Goal: Information Seeking & Learning: Learn about a topic

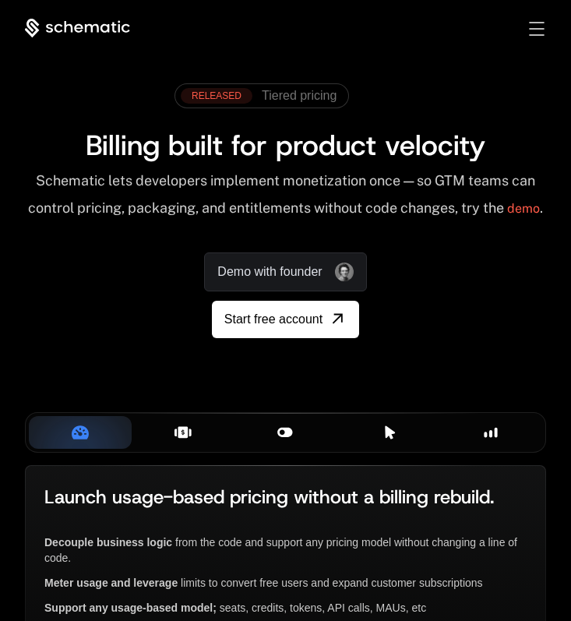
click at [533, 30] on div "Toggle menu" at bounding box center [536, 29] width 15 height 14
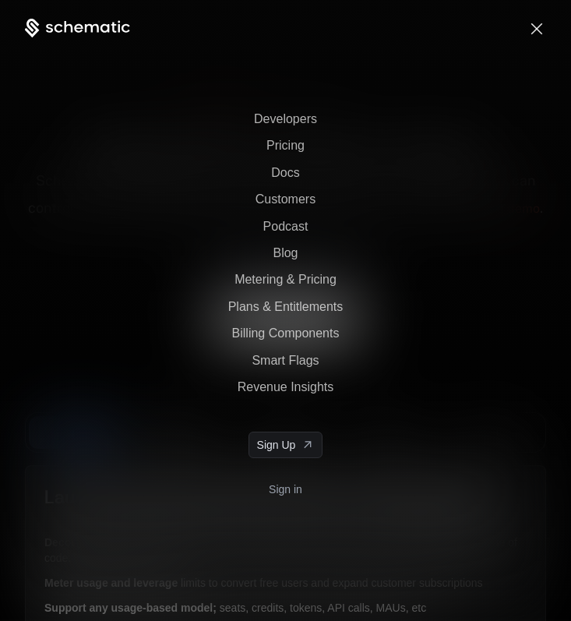
click at [276, 486] on link "Sign in" at bounding box center [286, 489] width 34 height 25
click at [536, 27] on span "Toggle menu" at bounding box center [538, 29] width 12 height 12
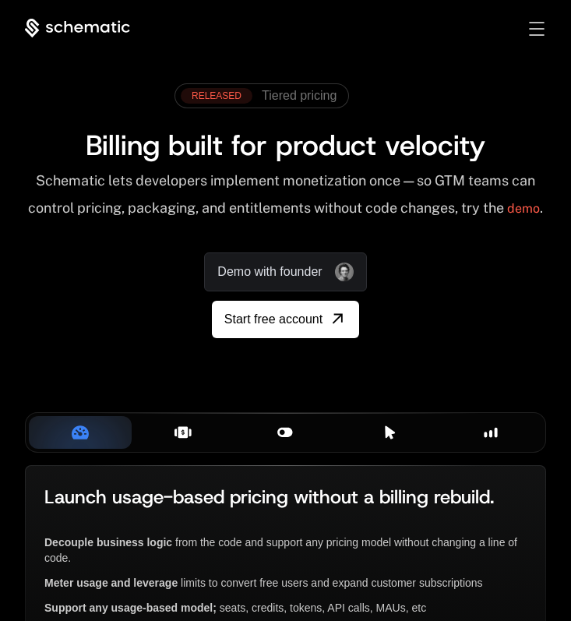
click at [546, 21] on div "Products Developers Pricing Docs Resources Sign in Sign Up" at bounding box center [285, 28] width 571 height 19
click at [545, 24] on div "Sign in Sign Up" at bounding box center [525, 28] width 44 height 17
click at [535, 30] on div "Toggle menu" at bounding box center [536, 29] width 15 height 14
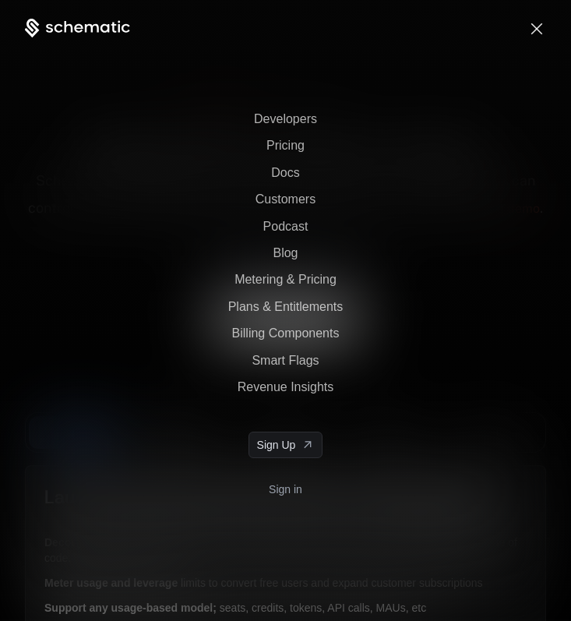
click at [277, 484] on link "Sign in" at bounding box center [286, 489] width 34 height 25
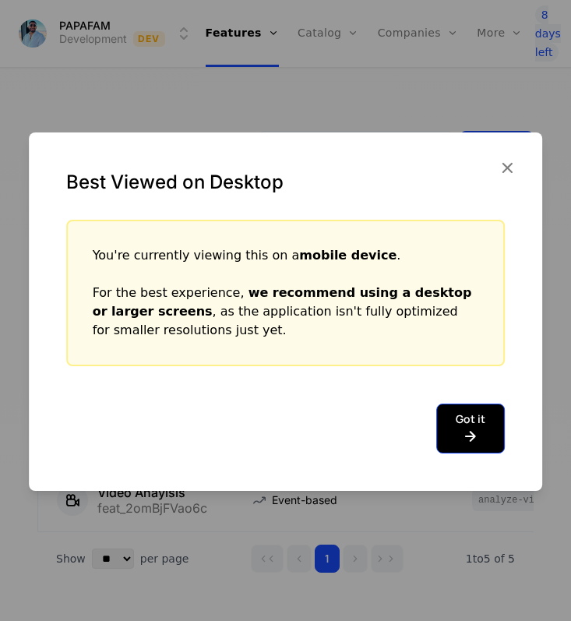
click at [461, 433] on icon at bounding box center [471, 436] width 30 height 19
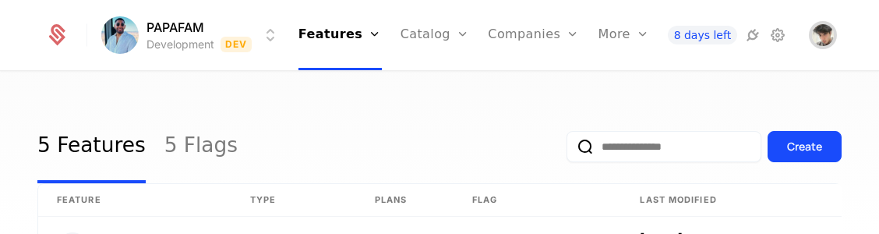
click at [570, 26] on img "Open user button" at bounding box center [823, 35] width 22 height 22
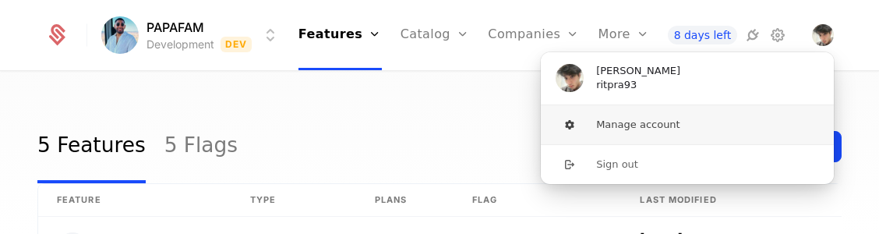
click at [570, 122] on button "Manage account" at bounding box center [687, 124] width 295 height 39
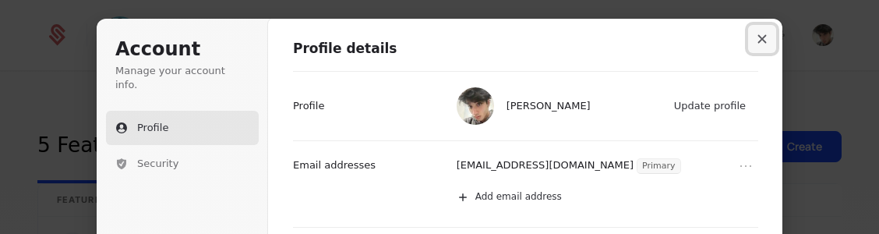
click at [570, 33] on button "Close modal" at bounding box center [762, 39] width 28 height 28
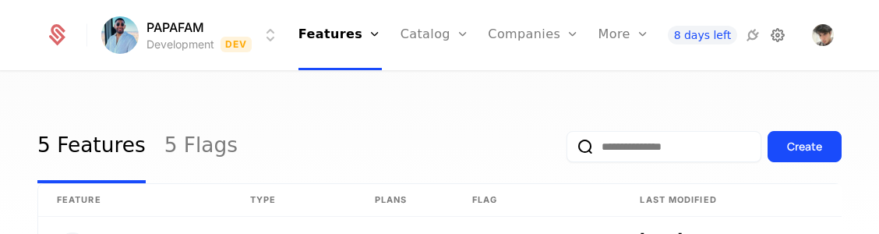
click at [570, 35] on icon at bounding box center [777, 35] width 19 height 19
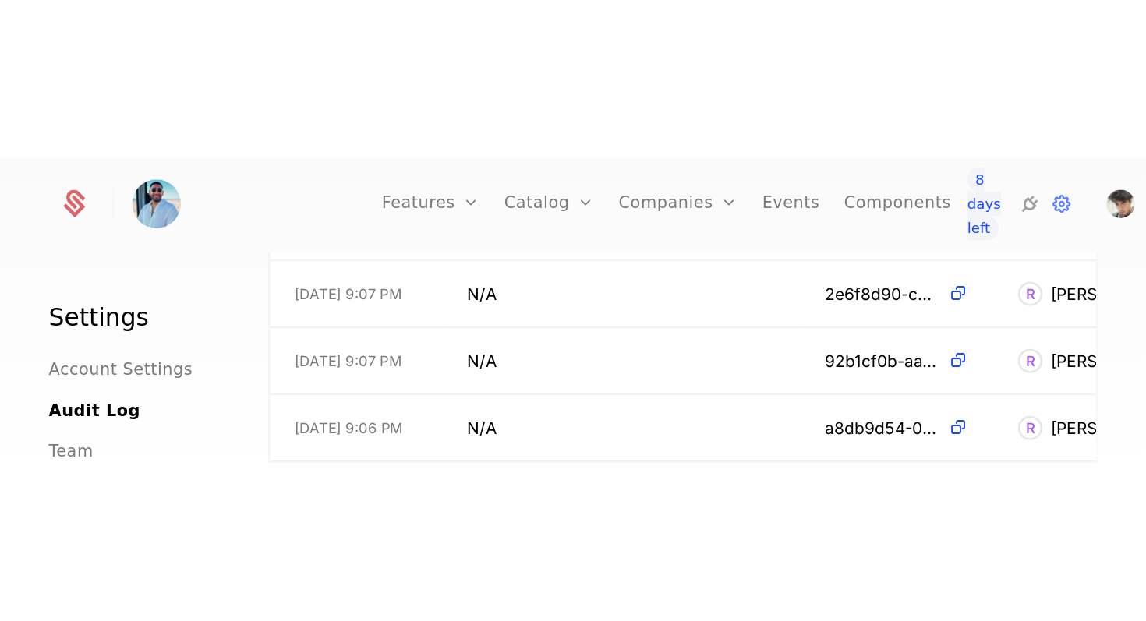
scroll to position [37, 0]
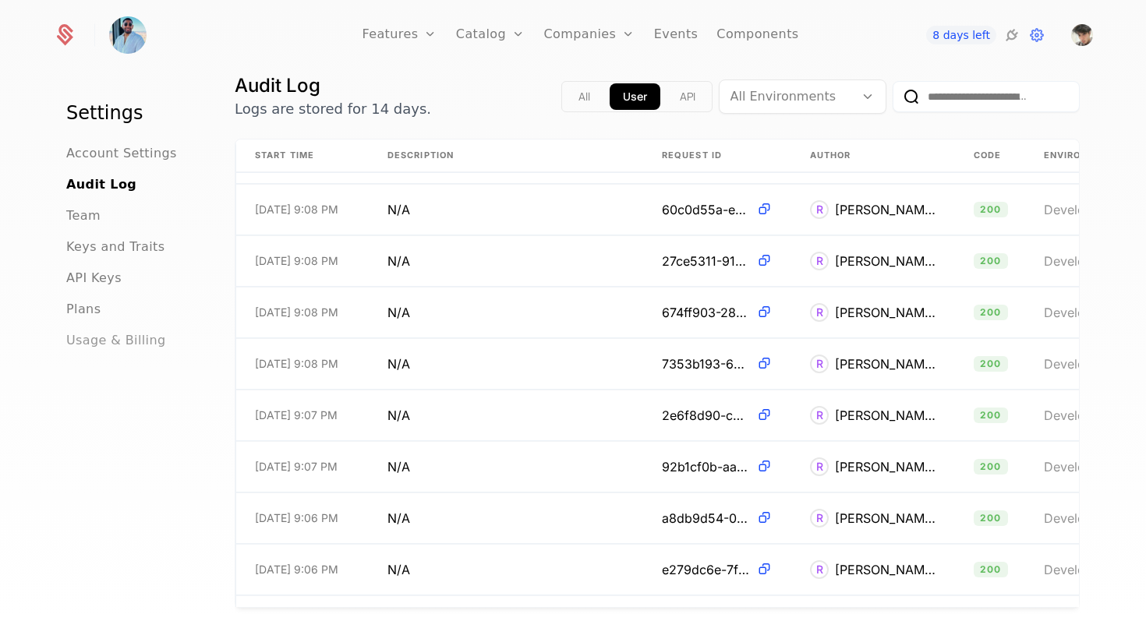
click at [104, 339] on span "Usage & Billing" at bounding box center [116, 340] width 100 height 19
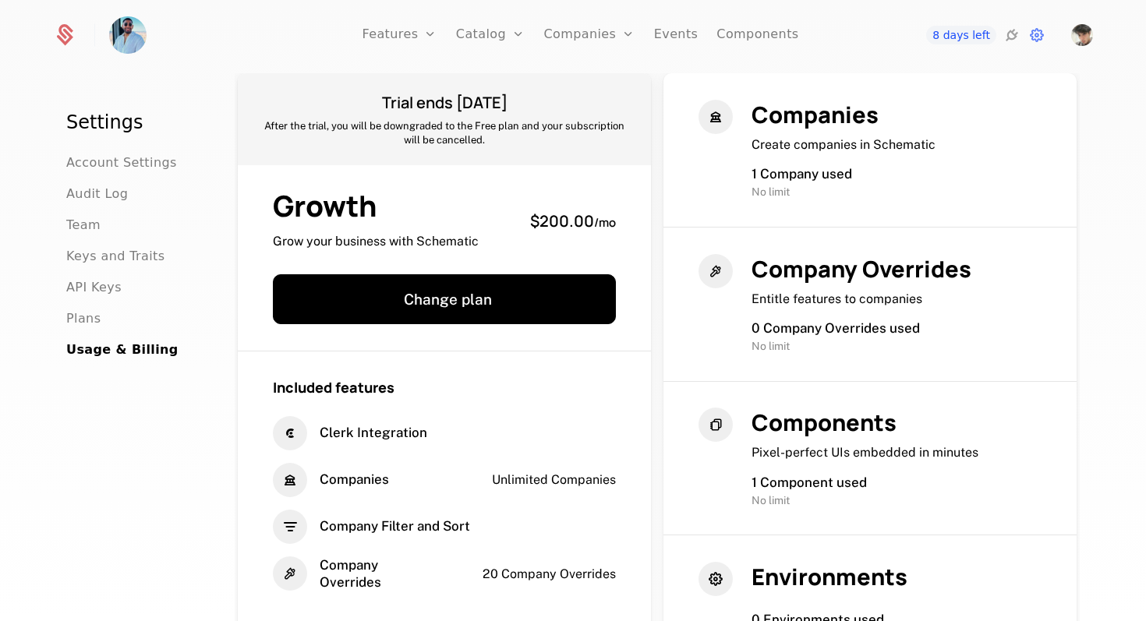
click at [114, 302] on ul "Account Settings Audit Log Team Keys and Traits API Keys Plans Usage & Billing" at bounding box center [131, 257] width 131 height 206
click at [114, 287] on span "API Keys" at bounding box center [93, 287] width 55 height 19
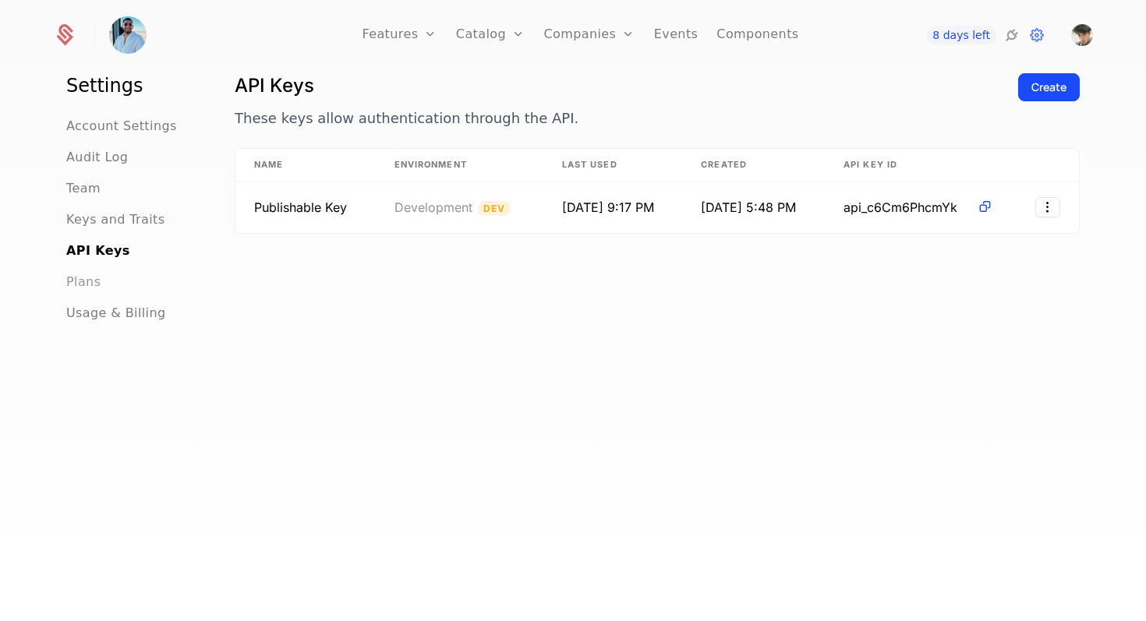
click at [97, 284] on span "Plans" at bounding box center [83, 282] width 34 height 19
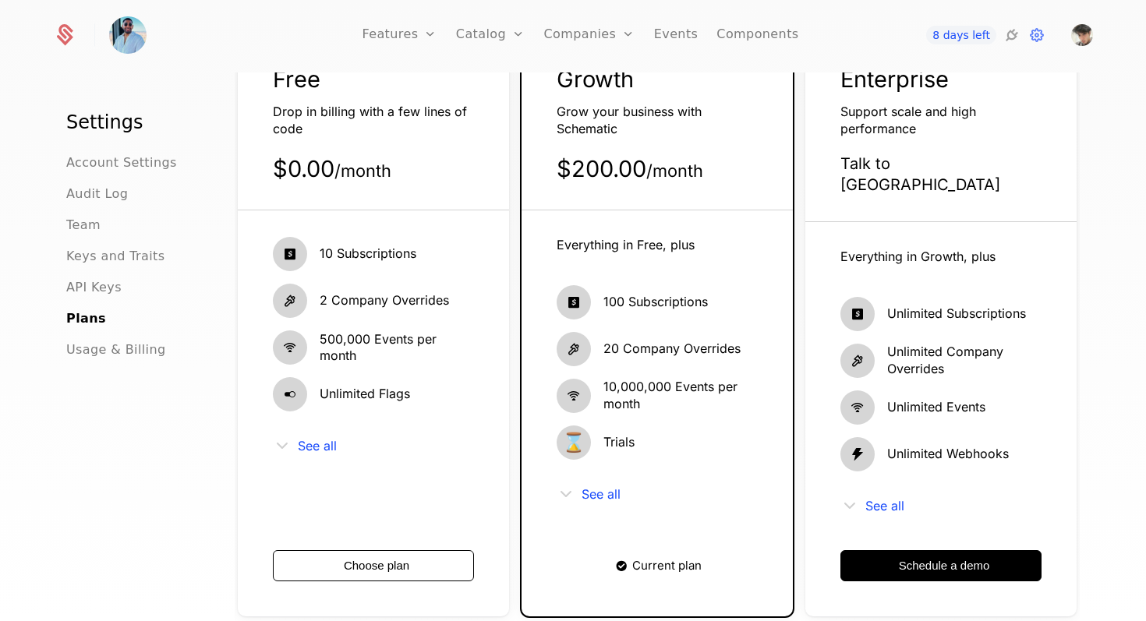
scroll to position [111, 0]
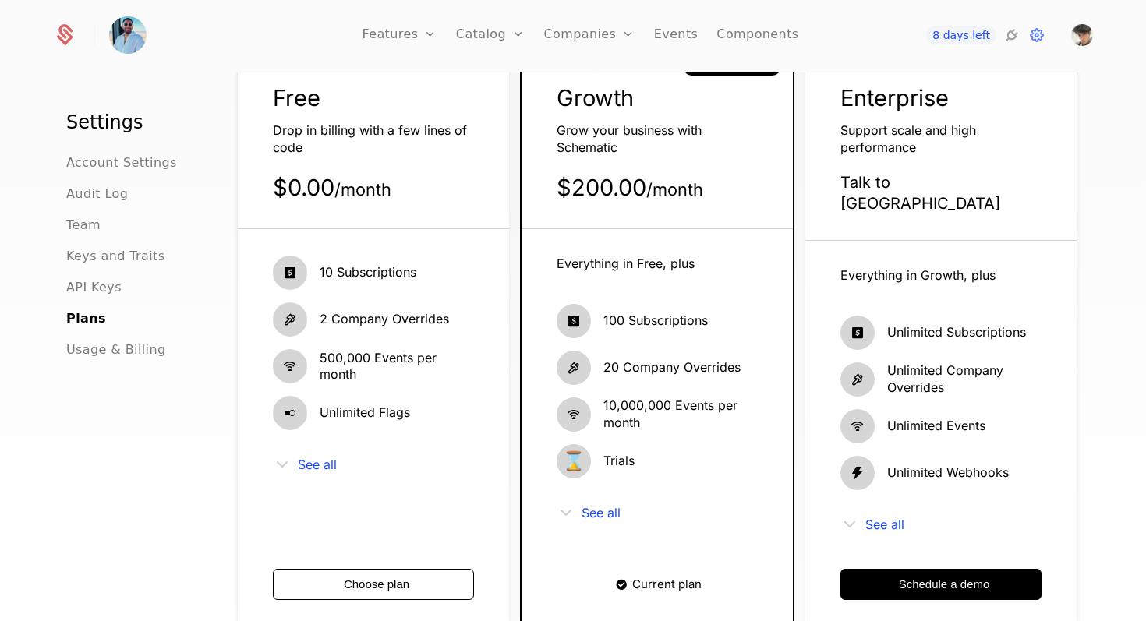
click at [111, 173] on ul "Account Settings Audit Log Team Keys and Traits API Keys Plans Usage & Billing" at bounding box center [131, 257] width 131 height 206
click at [111, 163] on span "Account Settings" at bounding box center [121, 163] width 111 height 19
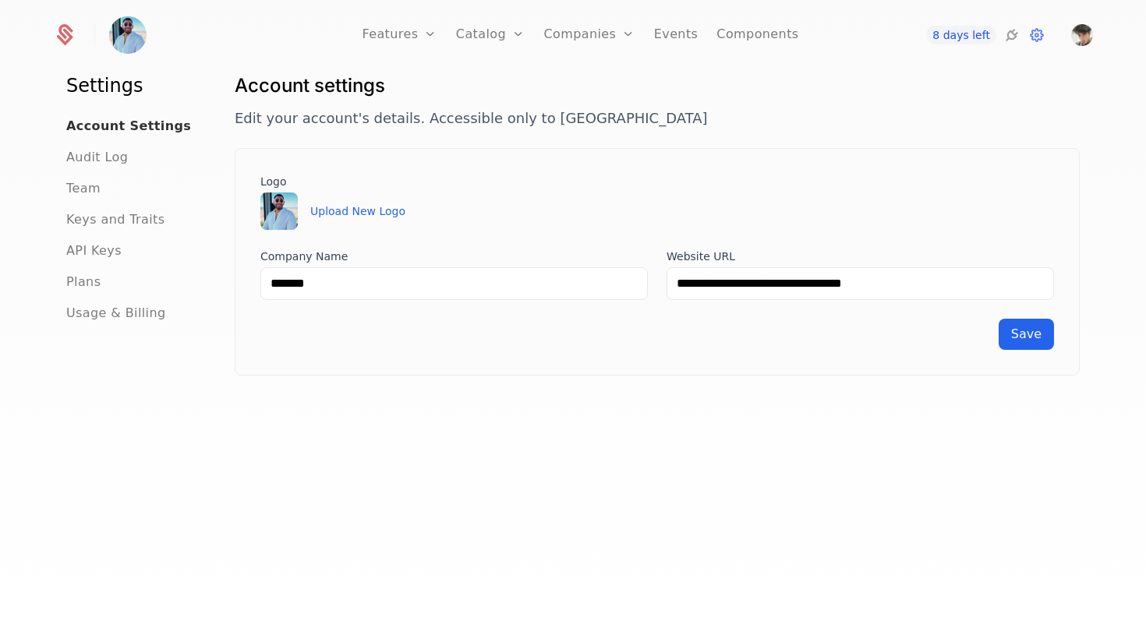
scroll to position [37, 0]
click at [107, 164] on span "Audit Log" at bounding box center [97, 157] width 62 height 19
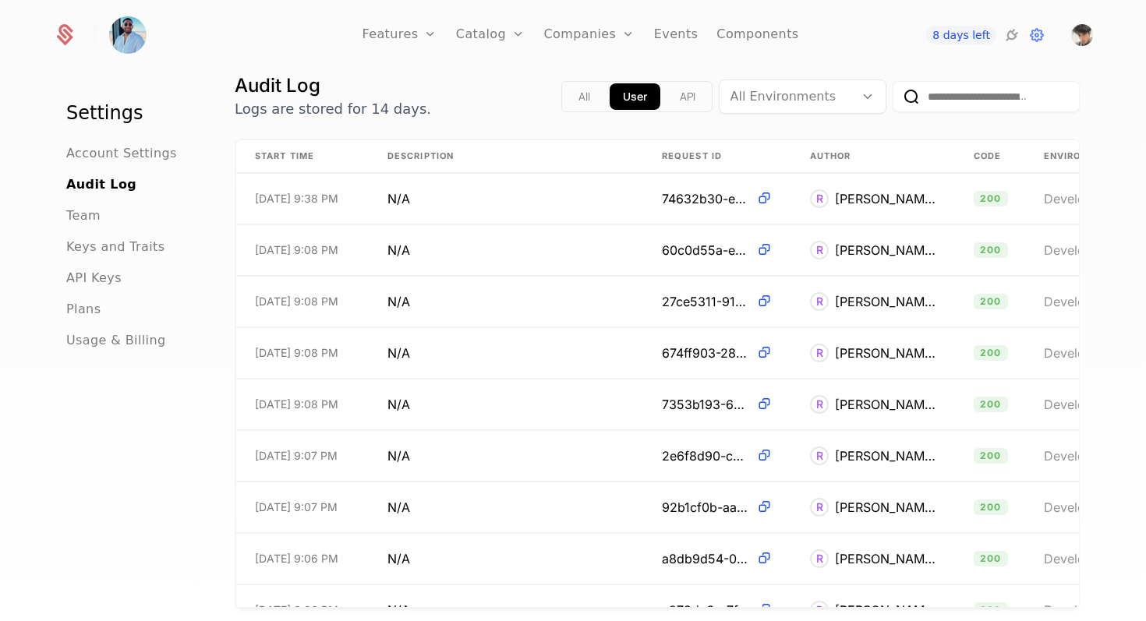
click at [91, 202] on ul "Account Settings Audit Log Team Keys and Traits API Keys Plans Usage & Billing" at bounding box center [131, 247] width 131 height 206
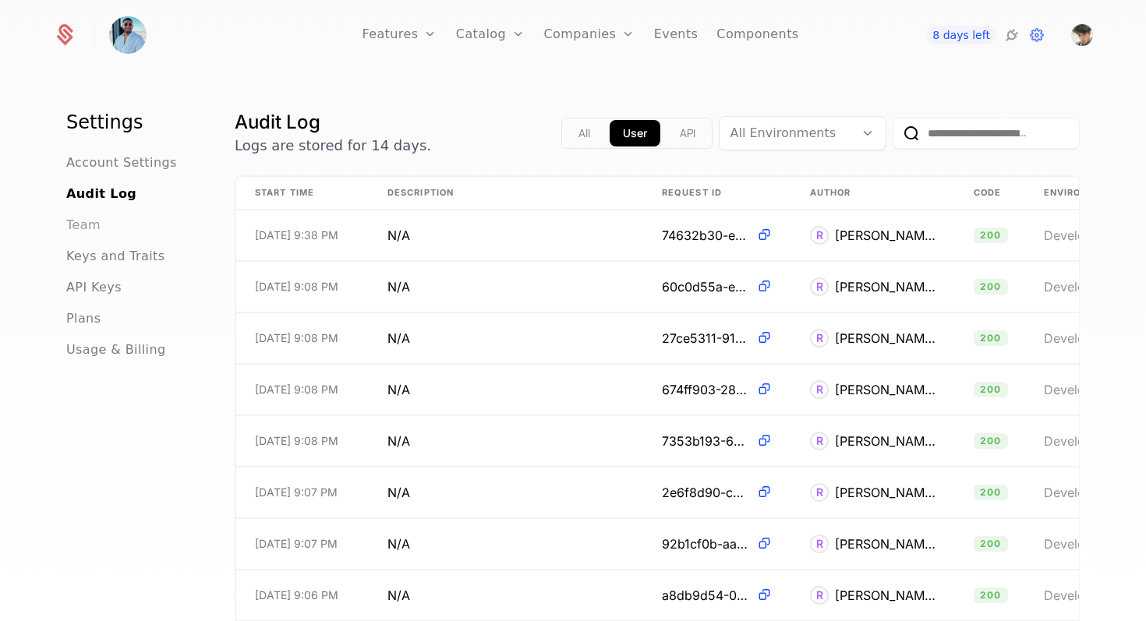
click at [97, 218] on span "Team" at bounding box center [83, 225] width 34 height 19
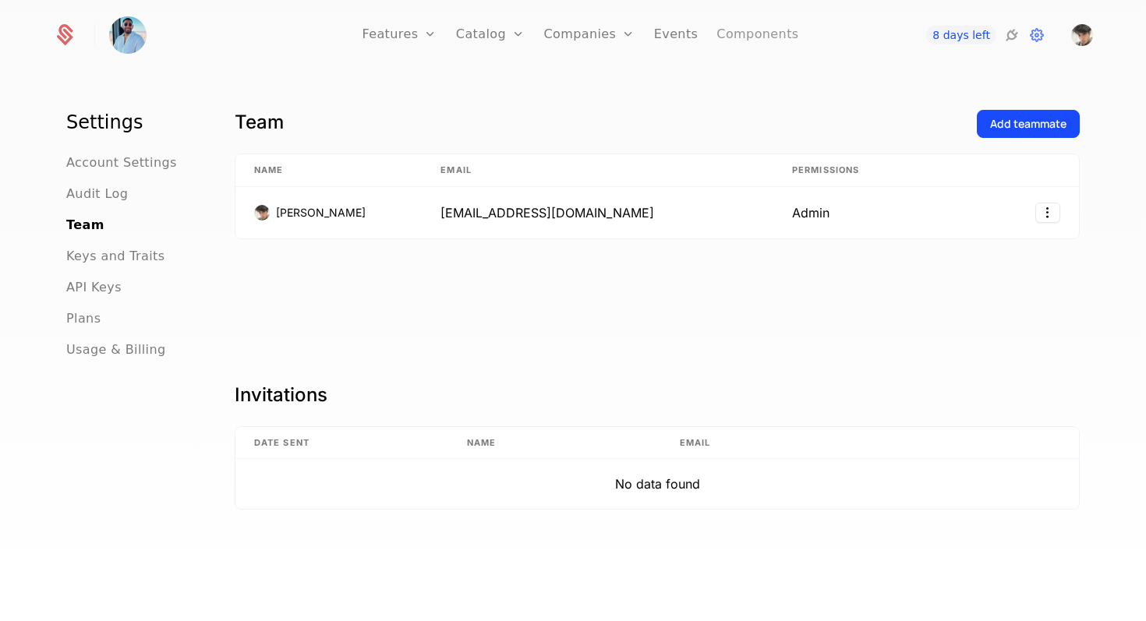
click at [570, 37] on link "Components" at bounding box center [757, 35] width 82 height 70
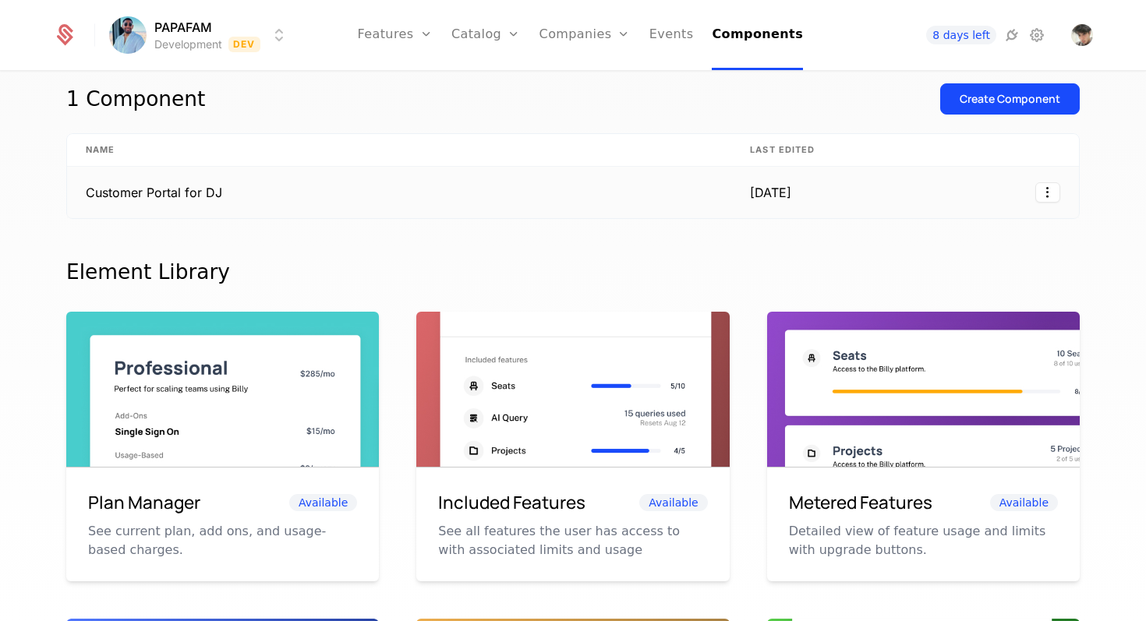
scroll to position [30, 0]
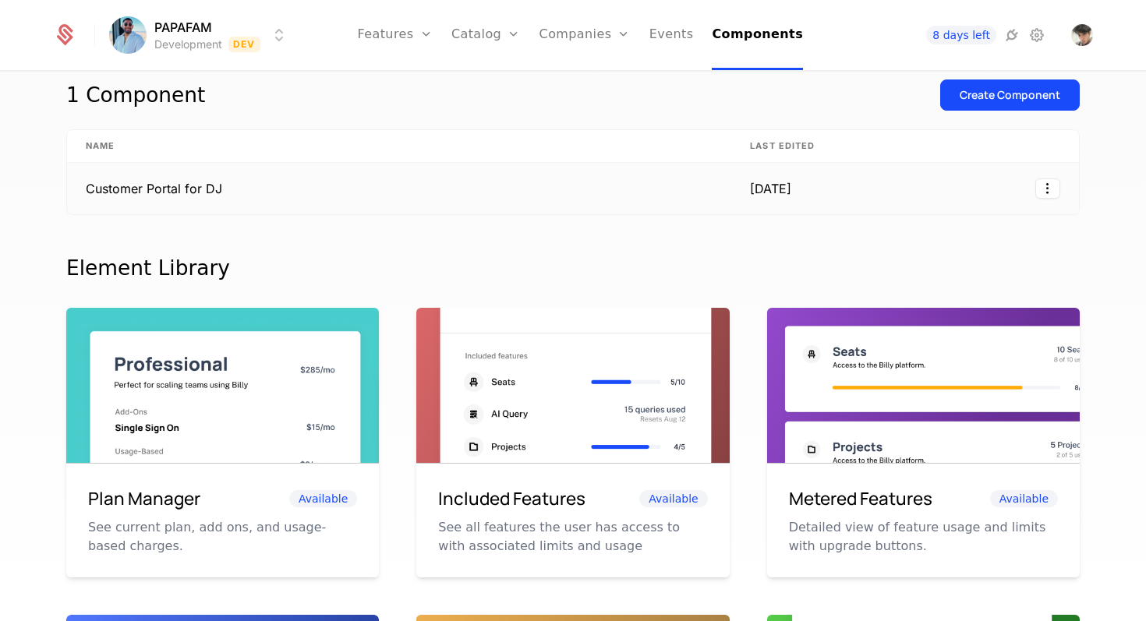
click at [570, 190] on div "[DATE]" at bounding box center [786, 188] width 72 height 19
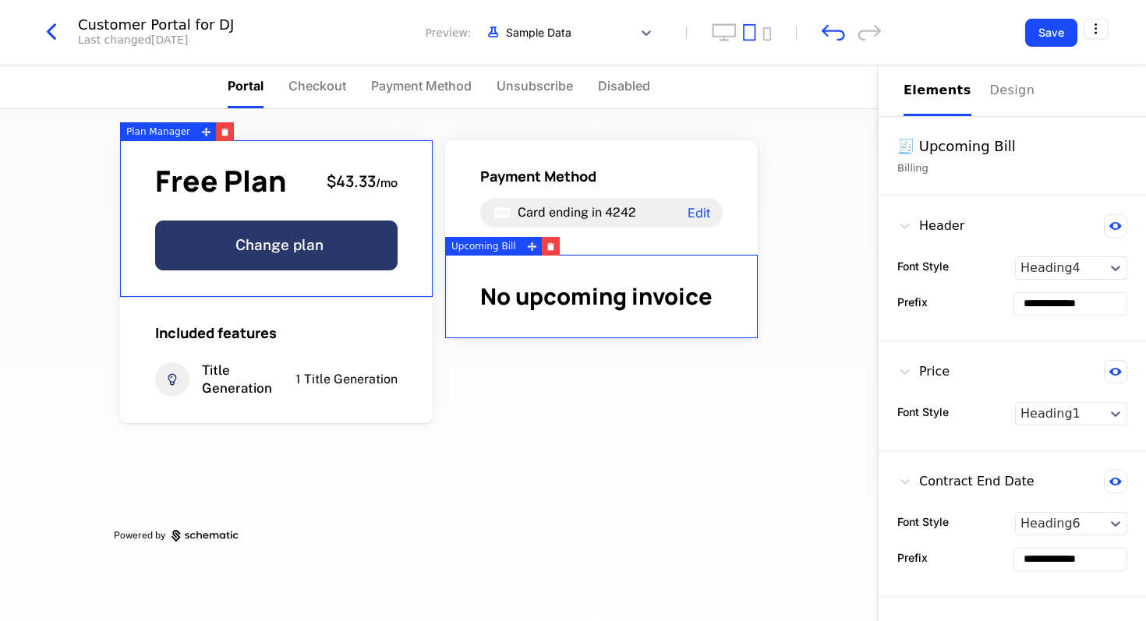
click at [360, 239] on button "Change plan" at bounding box center [276, 246] width 242 height 50
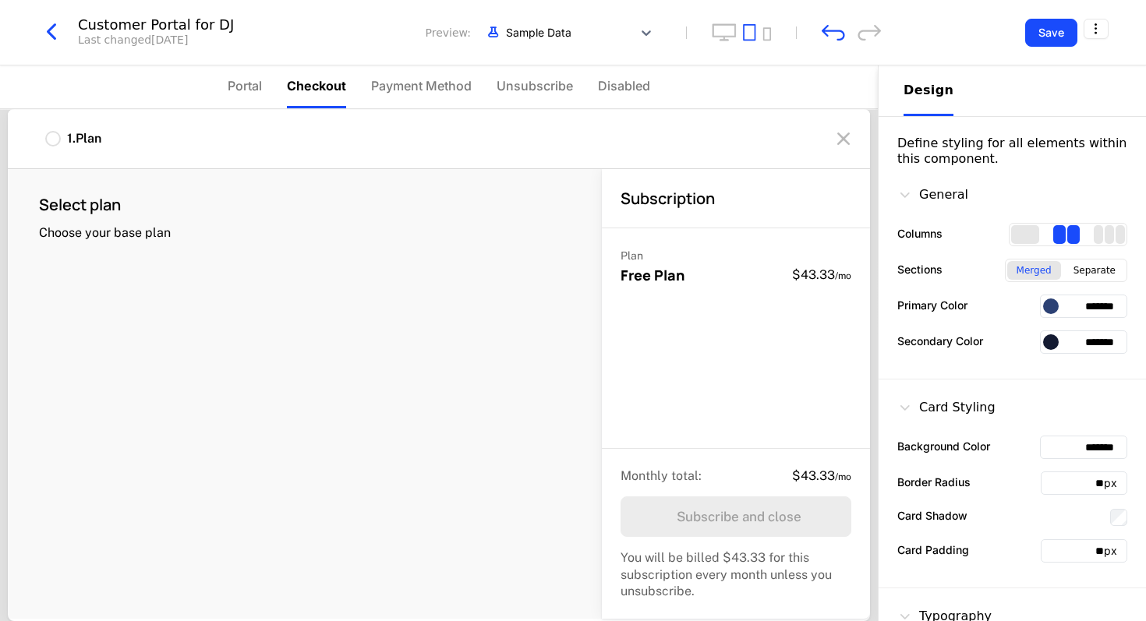
click at [570, 308] on input "*******" at bounding box center [1083, 306] width 87 height 23
click at [570, 303] on div at bounding box center [1051, 306] width 16 height 16
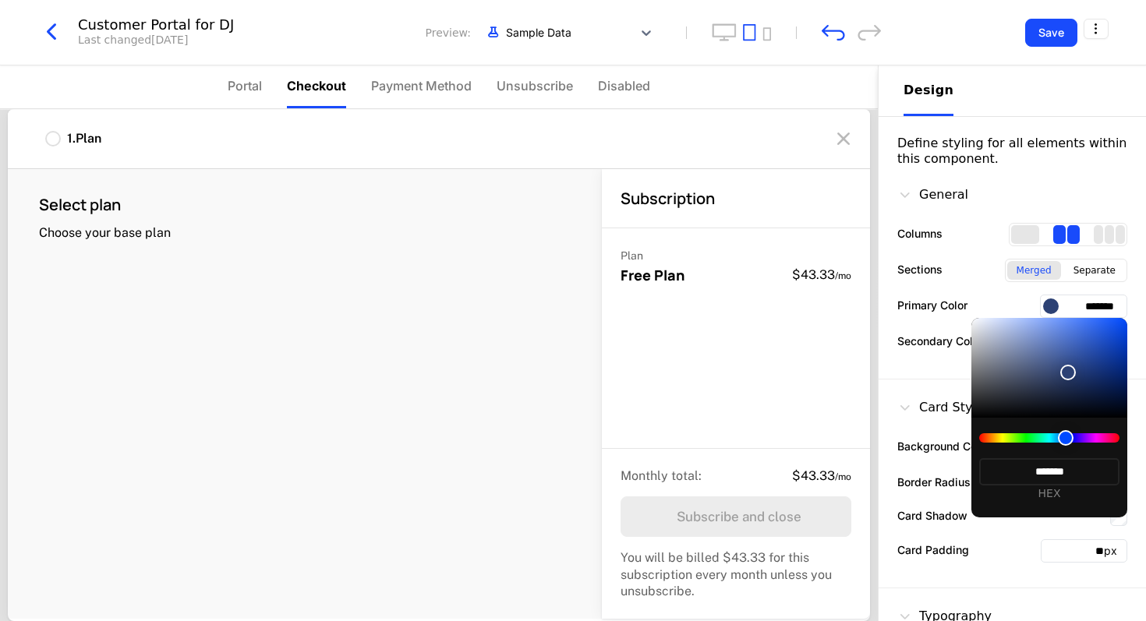
type input "*******"
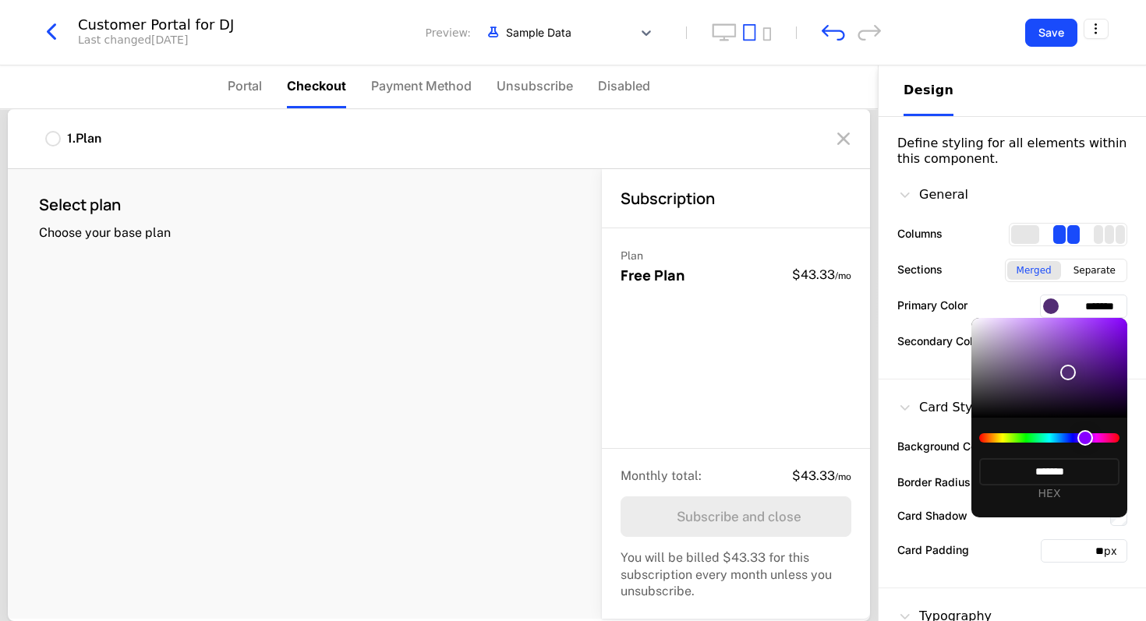
type input "*******"
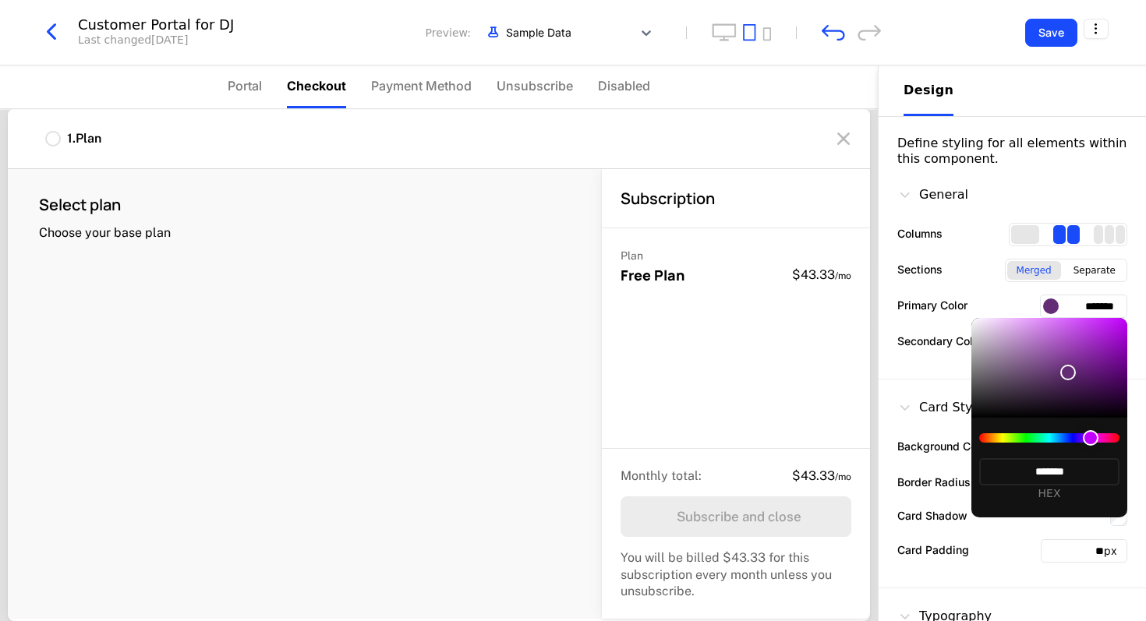
type input "*******"
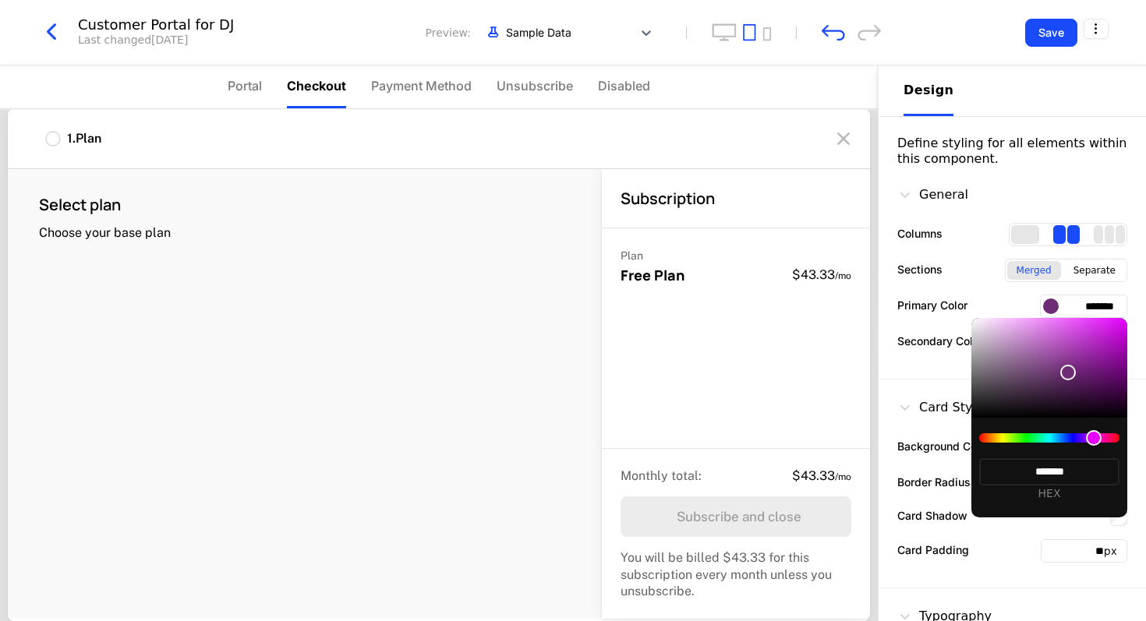
type input "*******"
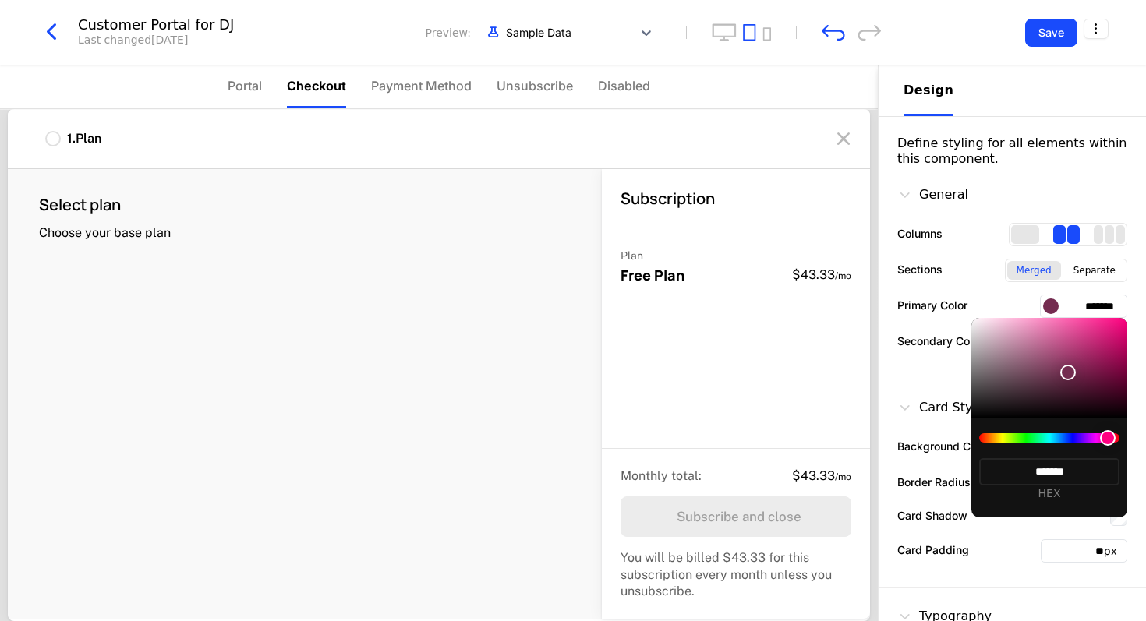
type input "*******"
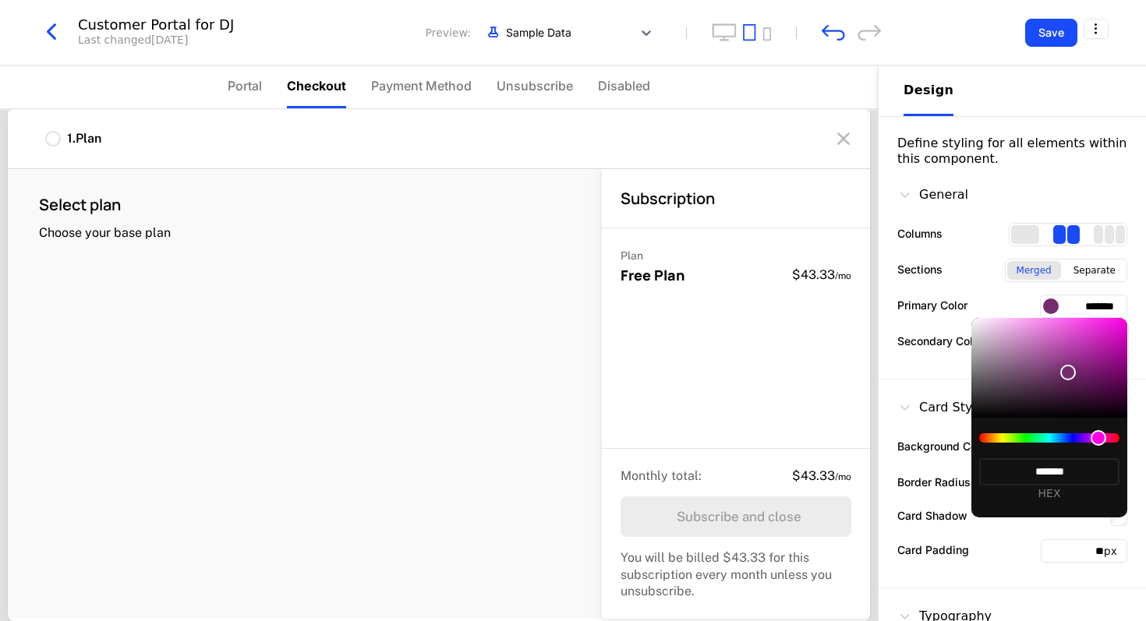
type input "*******"
drag, startPoint x: 1067, startPoint y: 440, endPoint x: 1086, endPoint y: 442, distance: 18.8
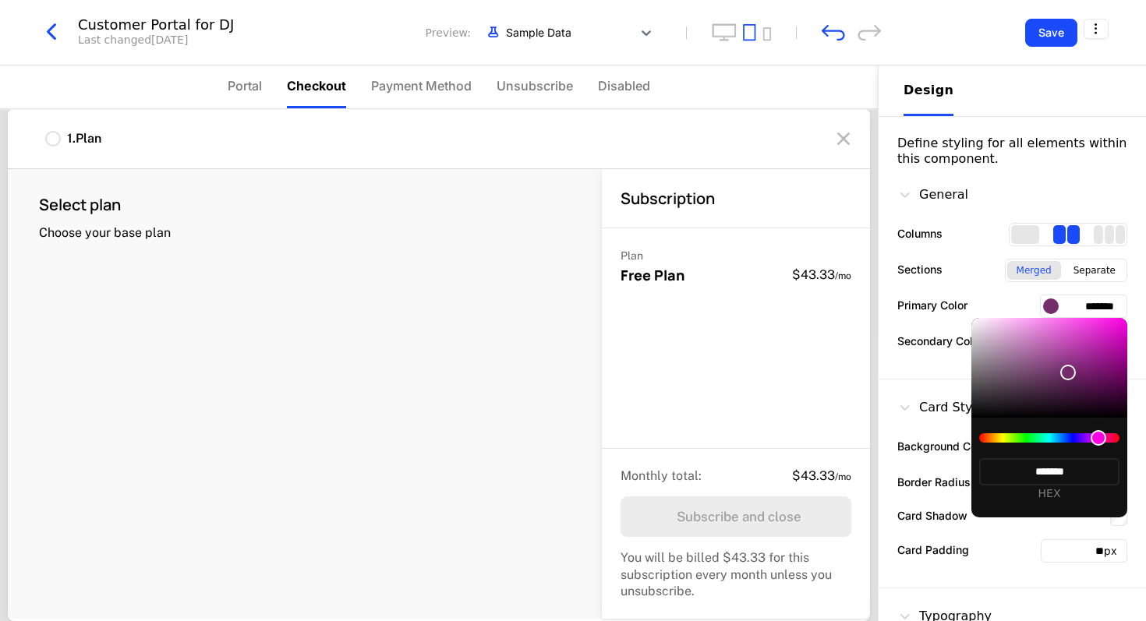
click at [570, 442] on div at bounding box center [1098, 438] width 16 height 16
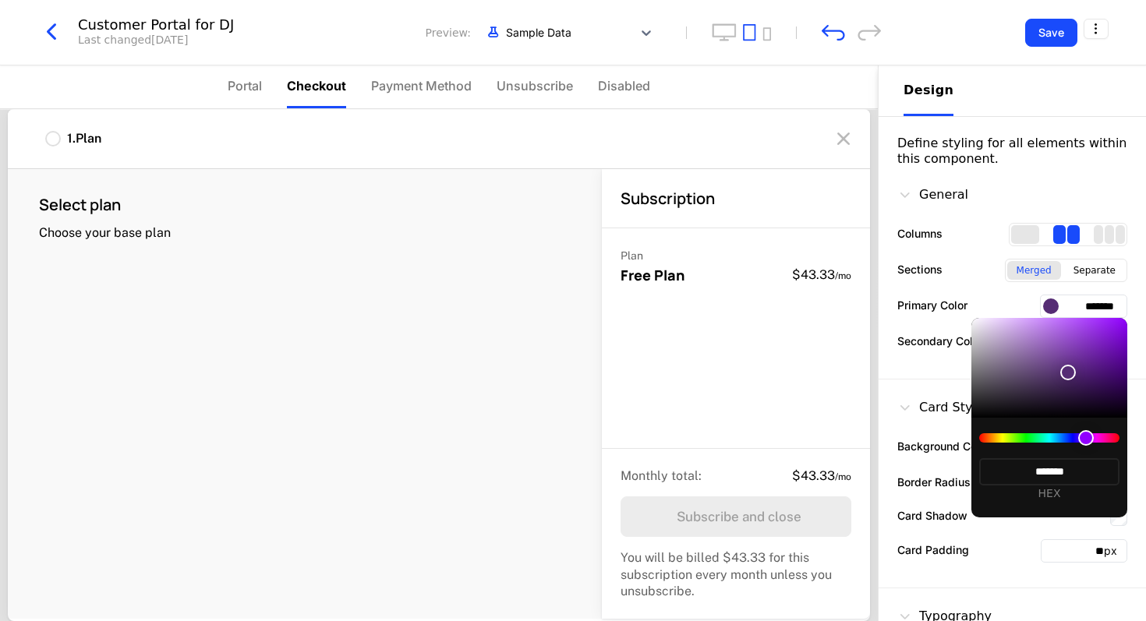
type input "*******"
click at [570, 345] on div at bounding box center [1049, 368] width 156 height 100
type input "*******"
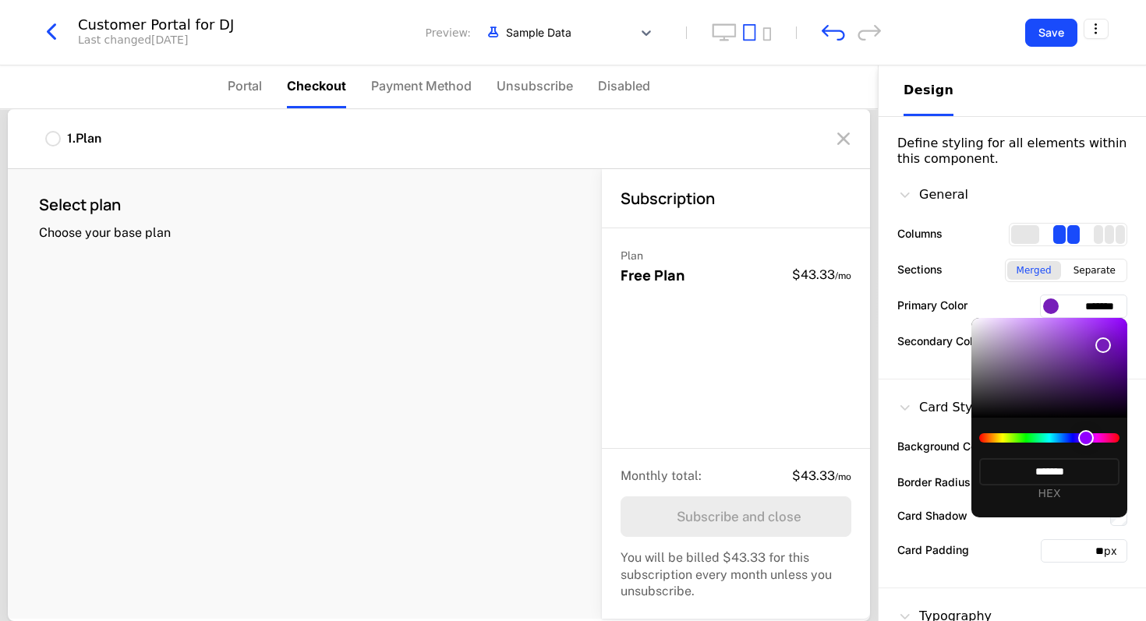
type input "*******"
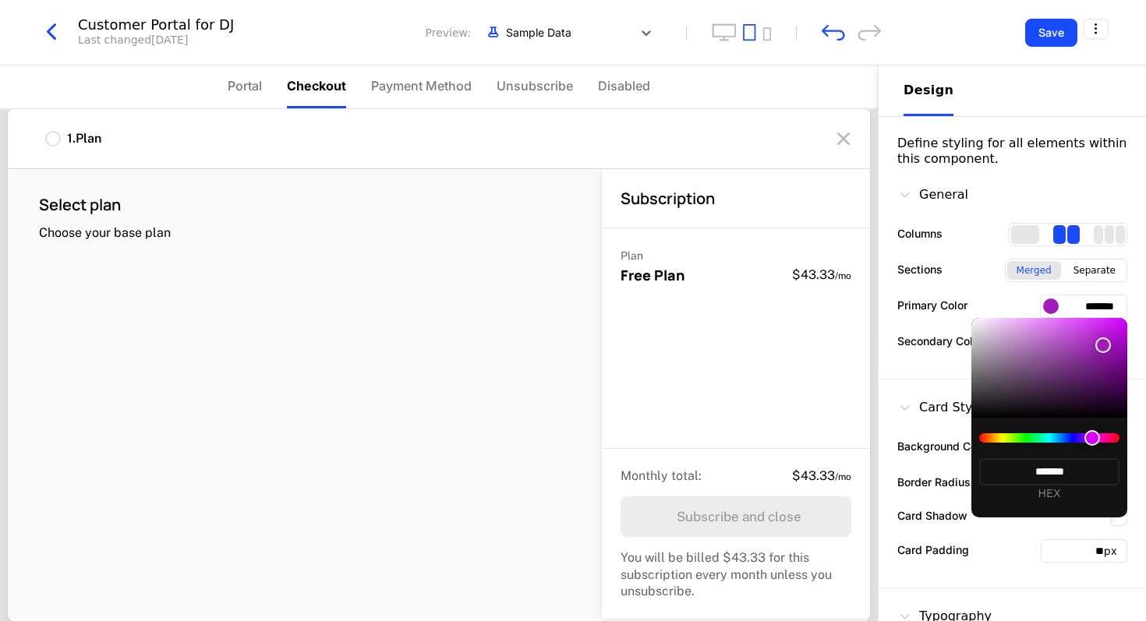
type input "*******"
click at [570, 442] on div at bounding box center [1092, 438] width 16 height 16
type input "*******"
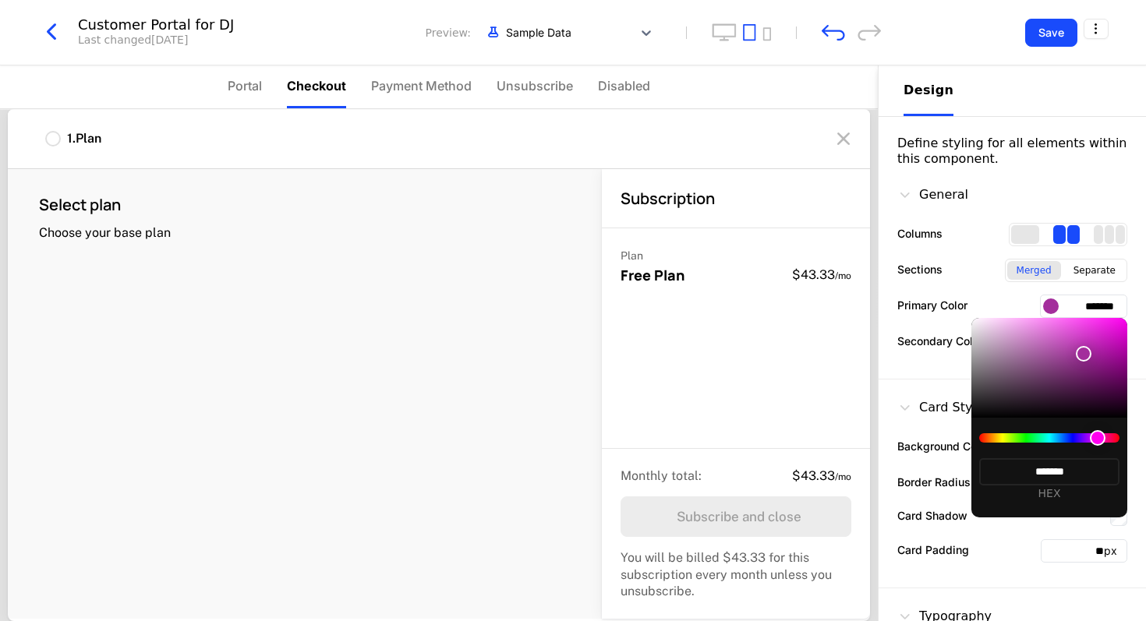
type input "*******"
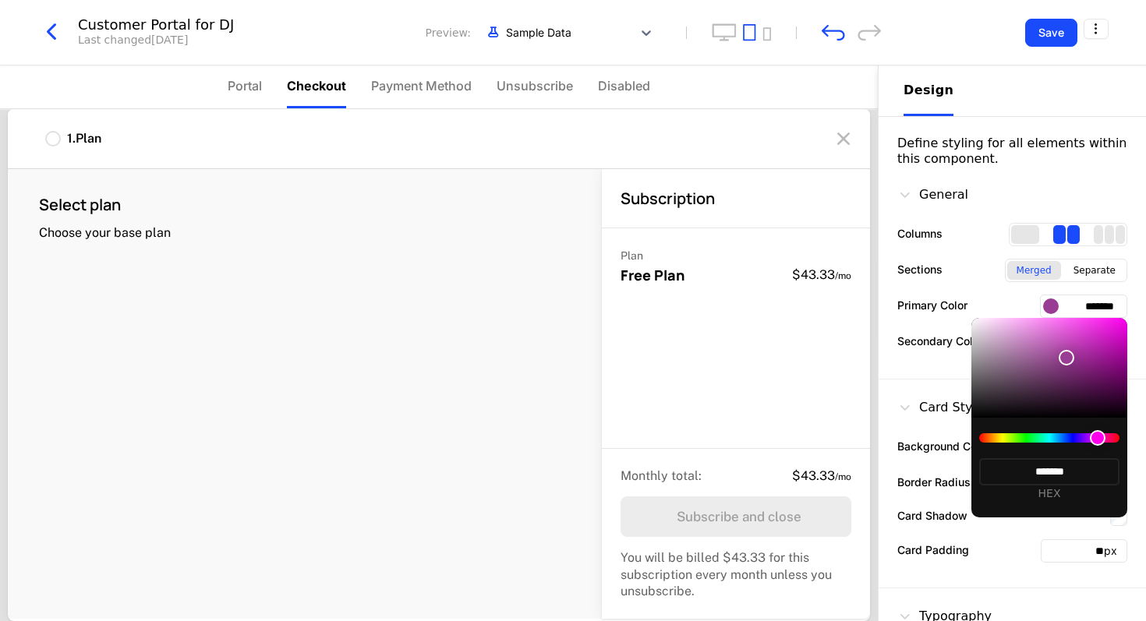
type input "*******"
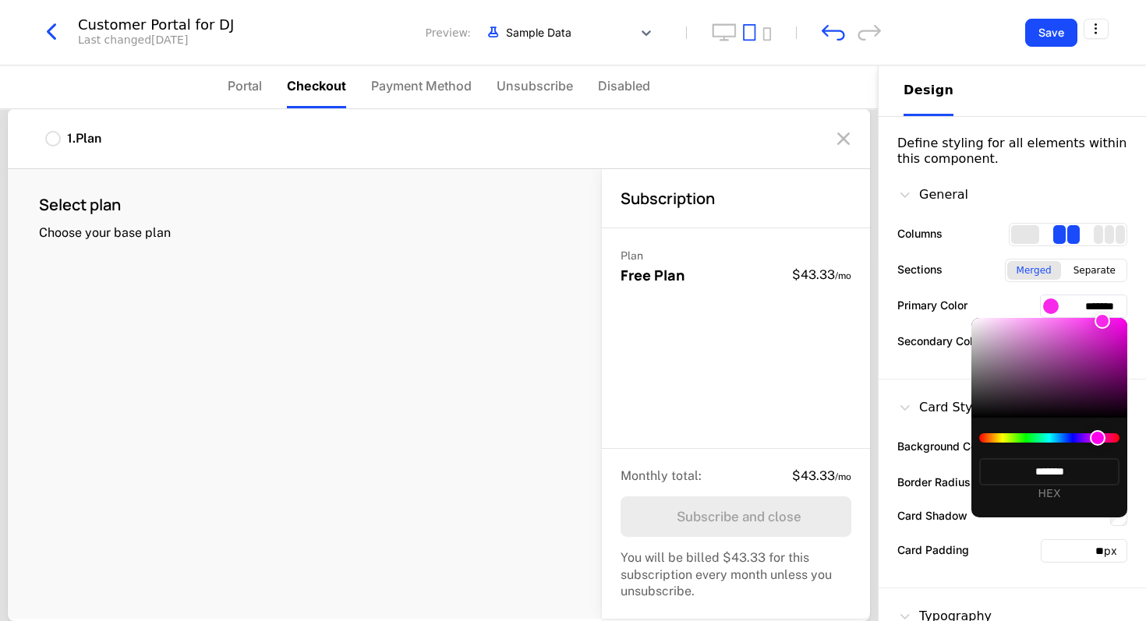
type input "*******"
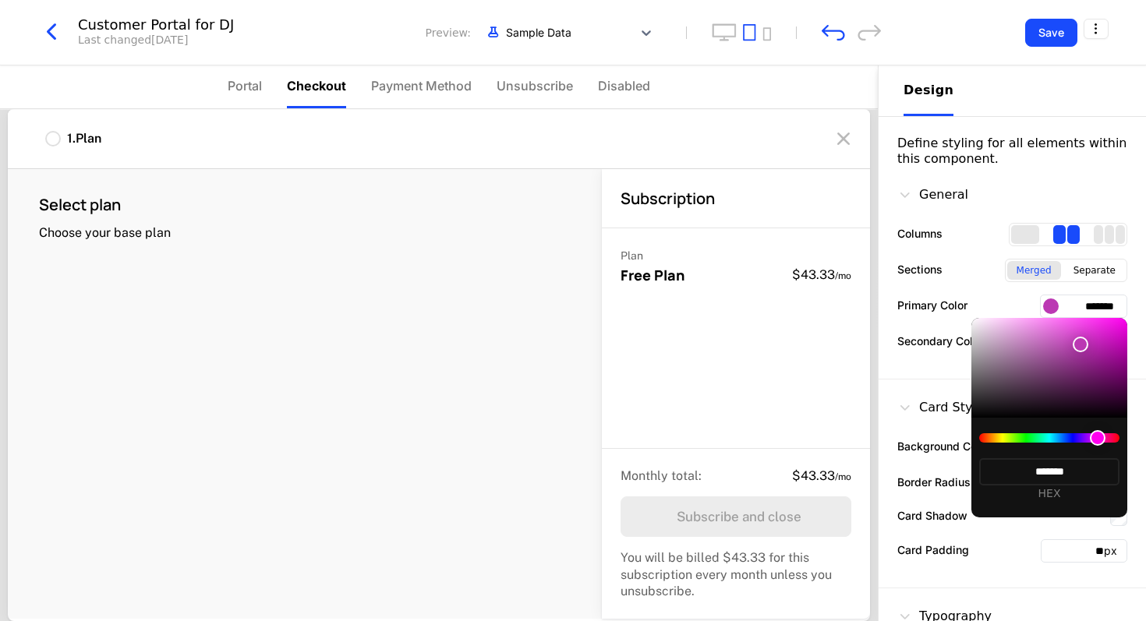
type input "*******"
click at [570, 352] on div at bounding box center [1080, 345] width 16 height 16
type input "*******"
click at [570, 185] on div at bounding box center [573, 310] width 1146 height 621
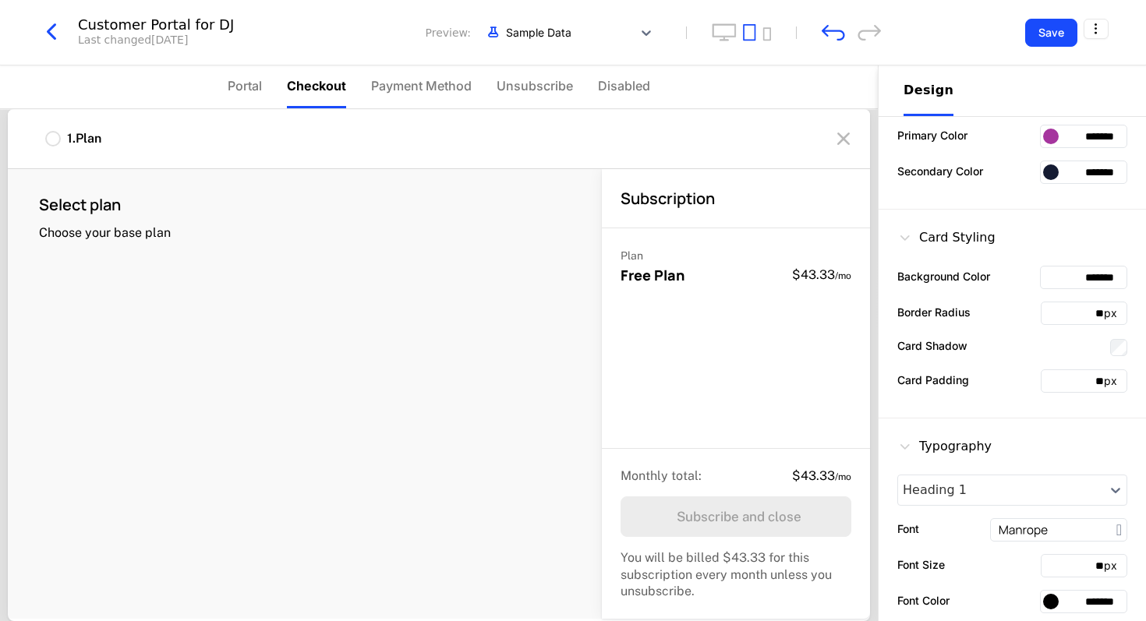
scroll to position [68, 0]
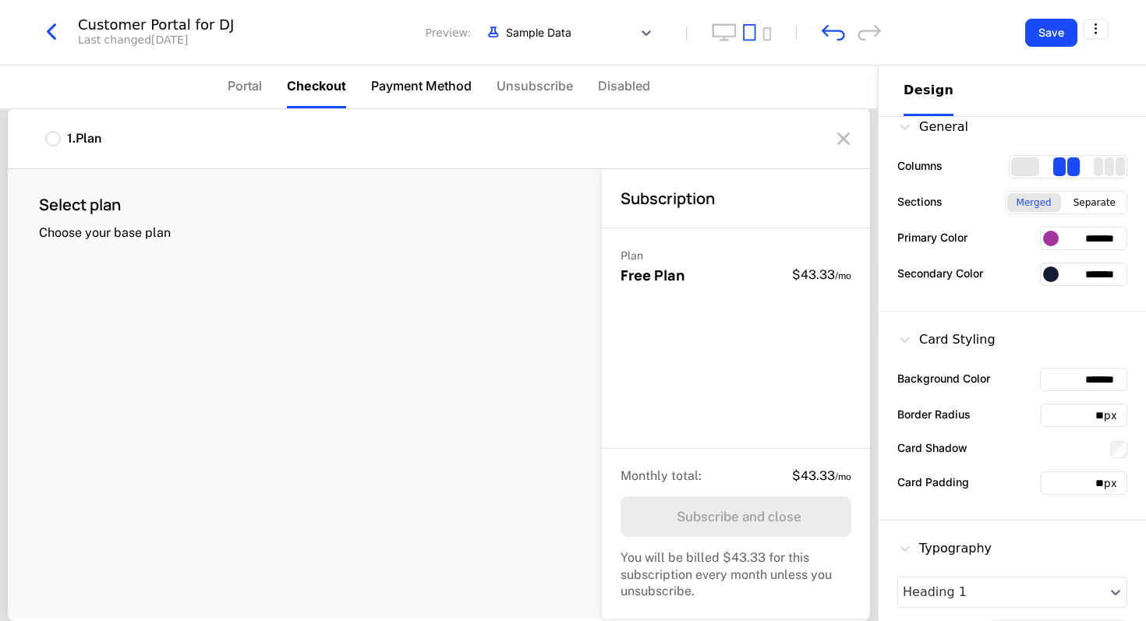
click at [380, 83] on span "Payment Method" at bounding box center [421, 85] width 101 height 19
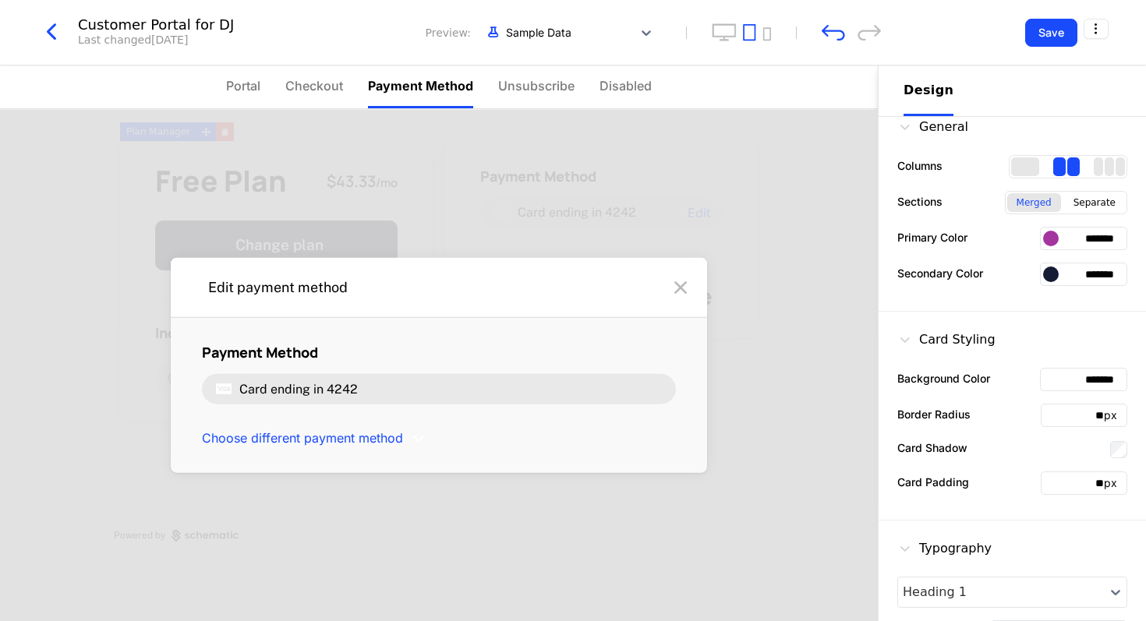
click at [570, 281] on div at bounding box center [680, 287] width 34 height 34
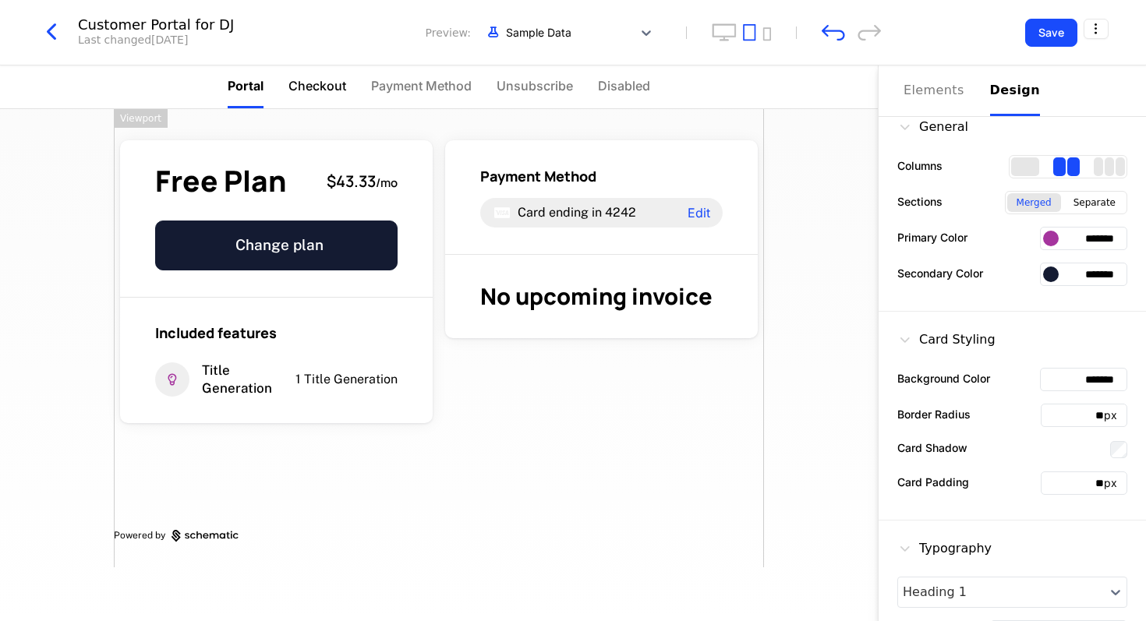
click at [339, 90] on span "Checkout" at bounding box center [317, 85] width 58 height 19
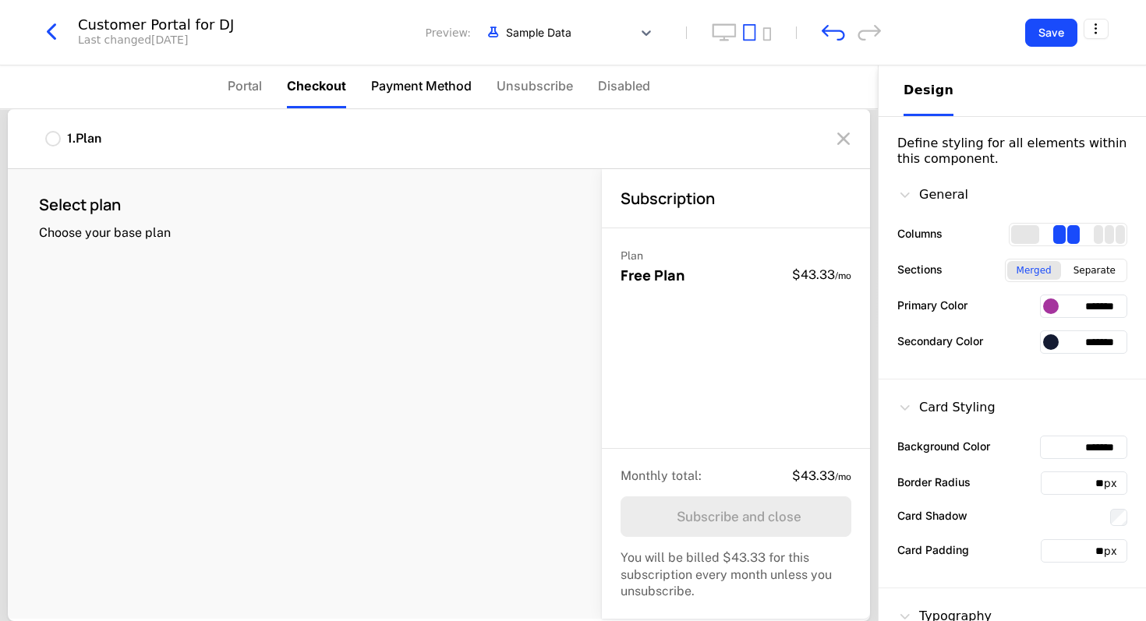
click at [415, 90] on span "Payment Method" at bounding box center [421, 85] width 101 height 19
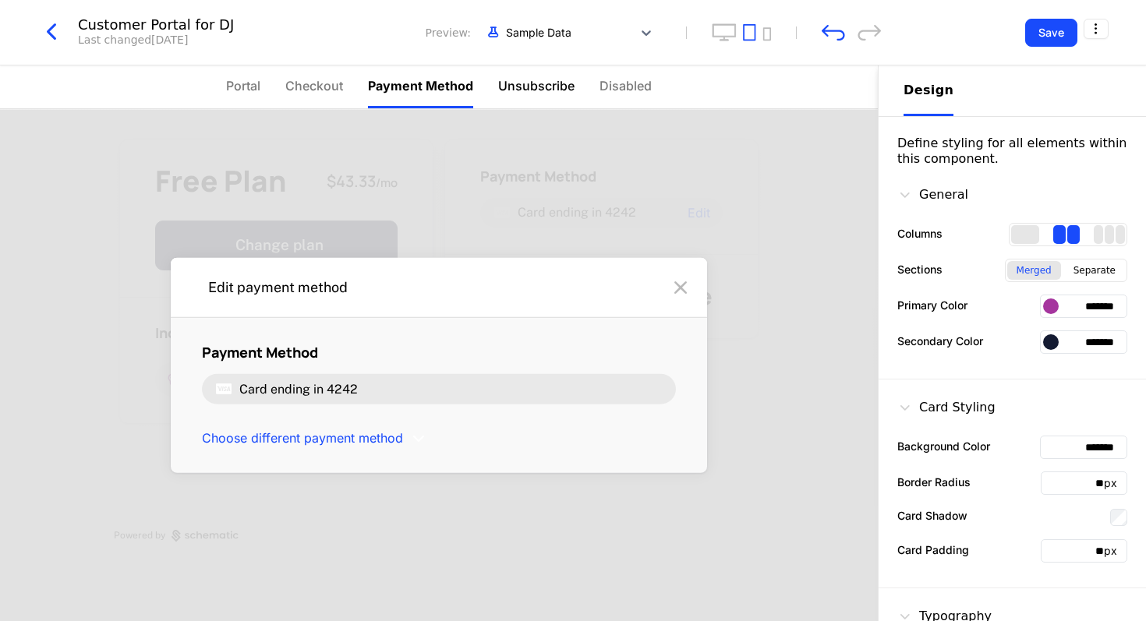
click at [514, 92] on span "Unsubscribe" at bounding box center [536, 85] width 76 height 19
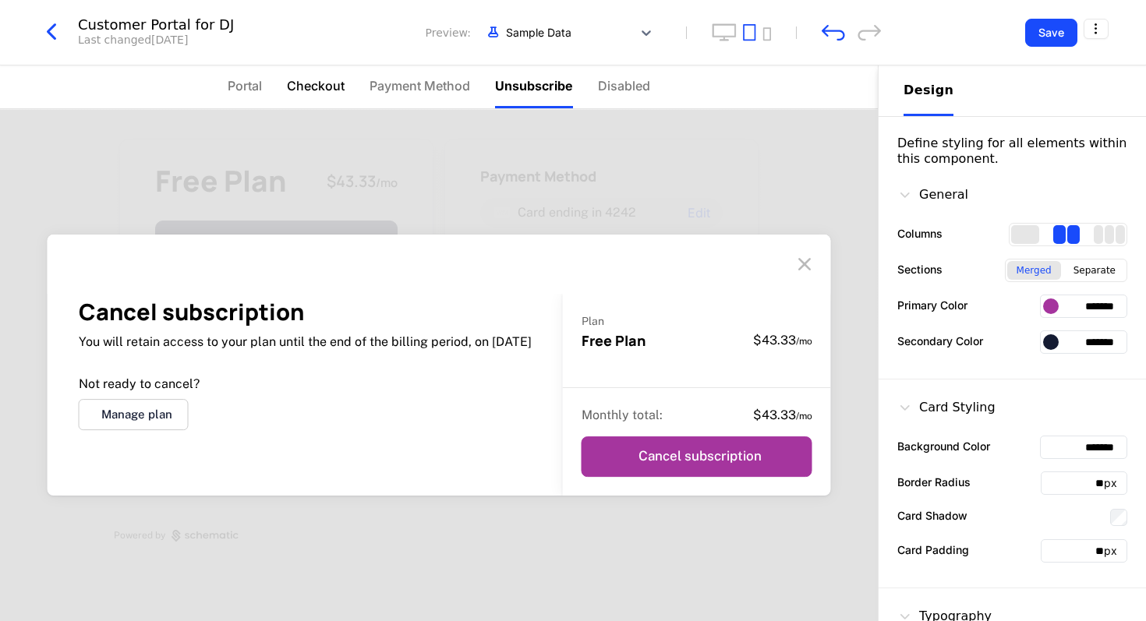
click at [302, 105] on li "Checkout" at bounding box center [316, 86] width 58 height 43
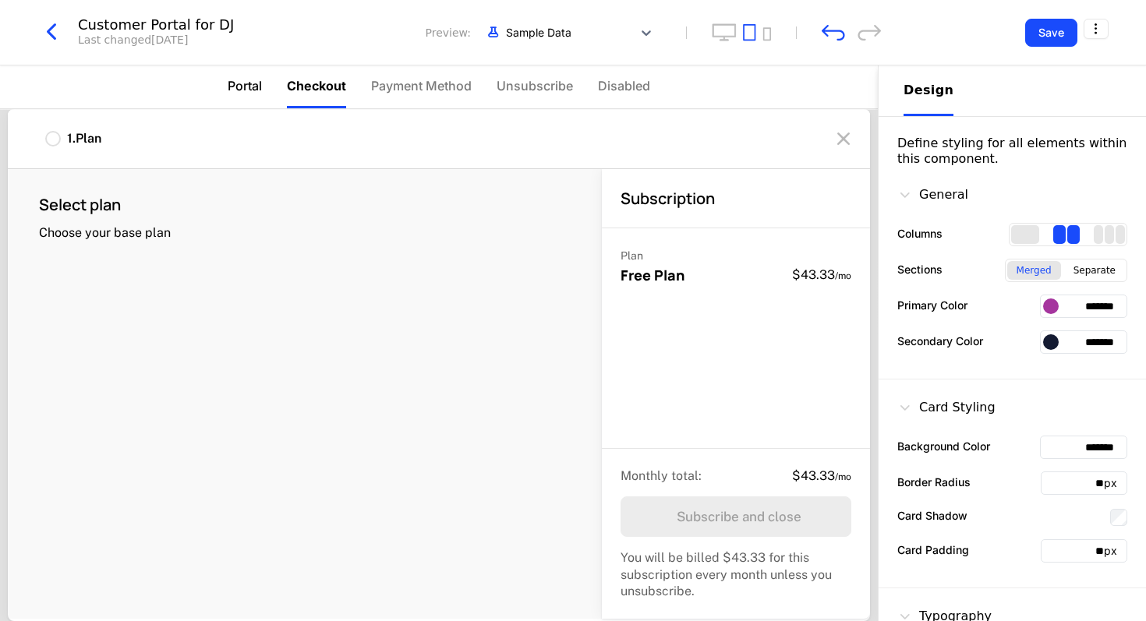
click at [245, 88] on span "Portal" at bounding box center [245, 85] width 34 height 19
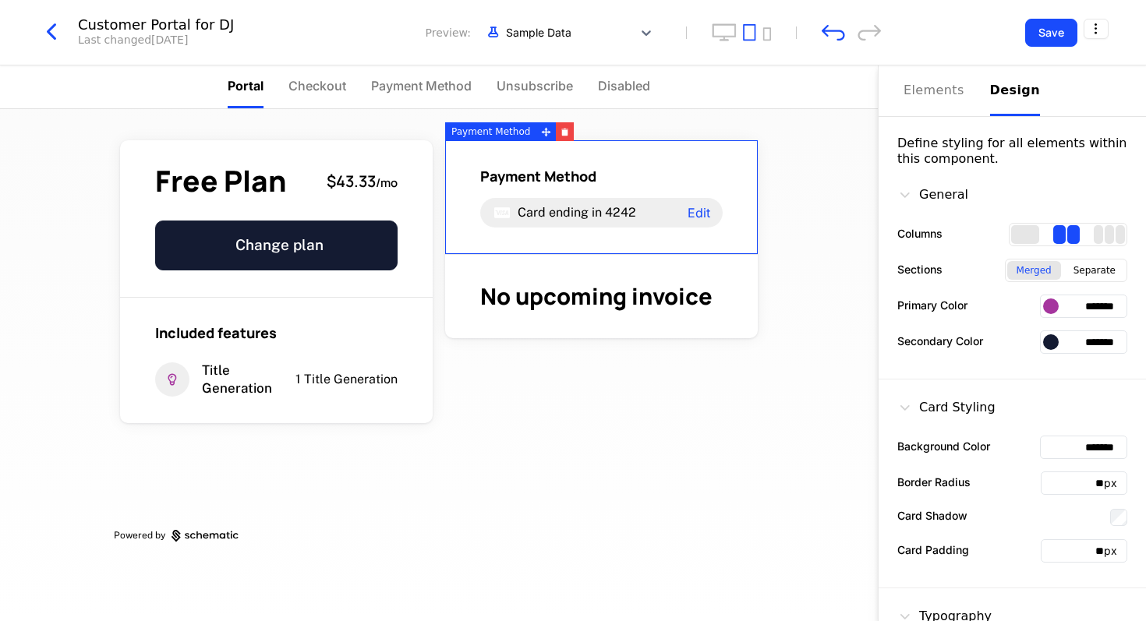
click at [570, 341] on div at bounding box center [1051, 342] width 16 height 16
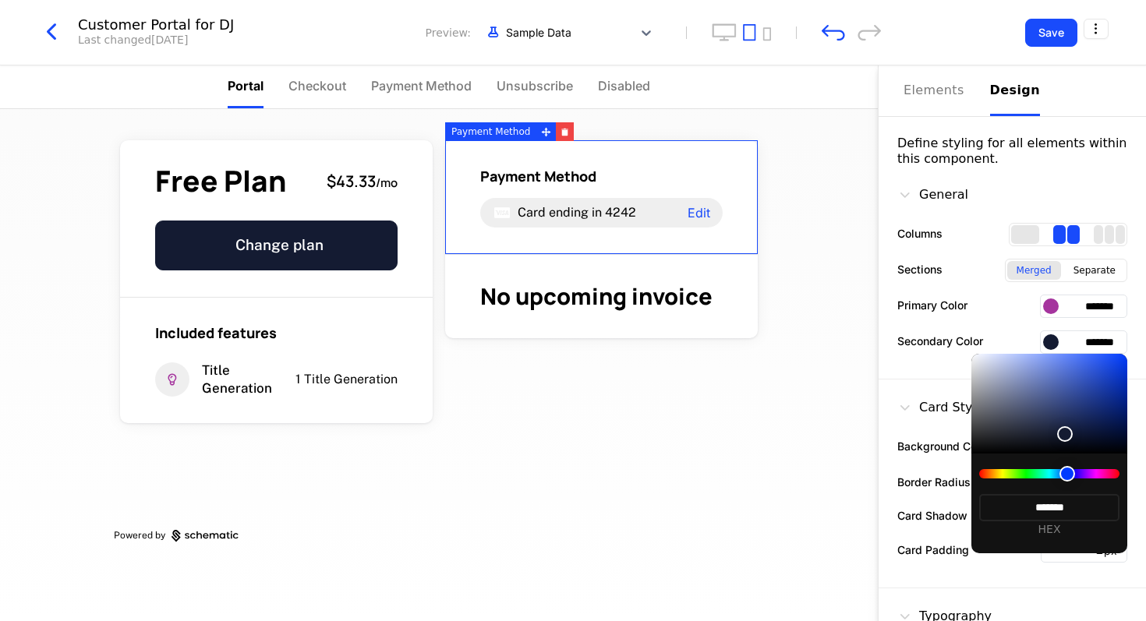
click at [570, 319] on div at bounding box center [573, 310] width 1146 height 621
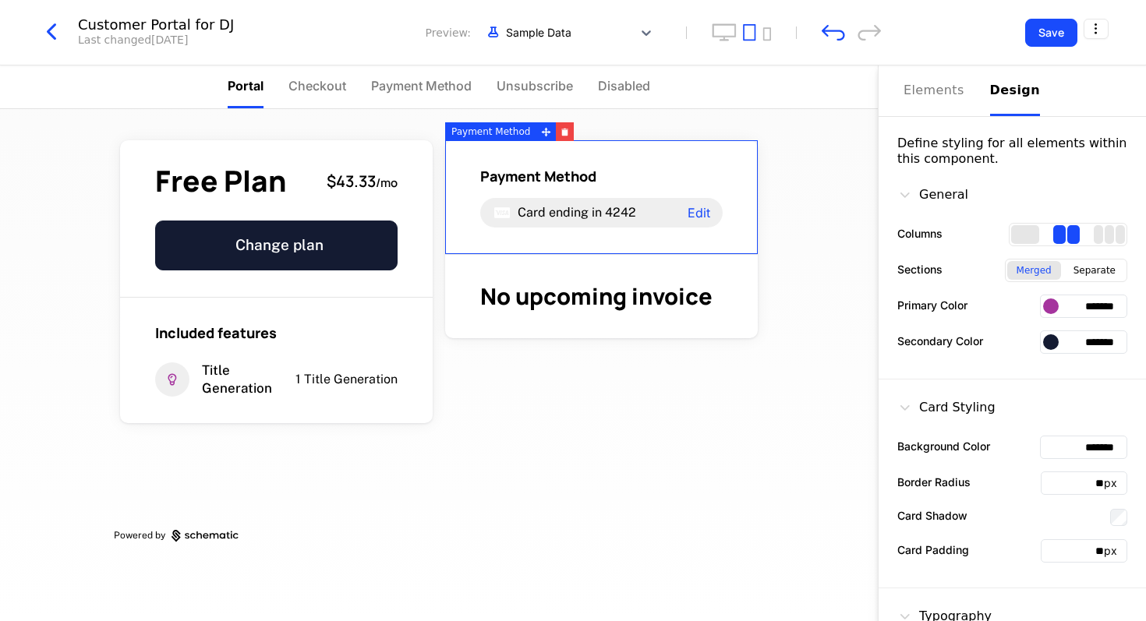
click at [570, 304] on div at bounding box center [1051, 306] width 16 height 16
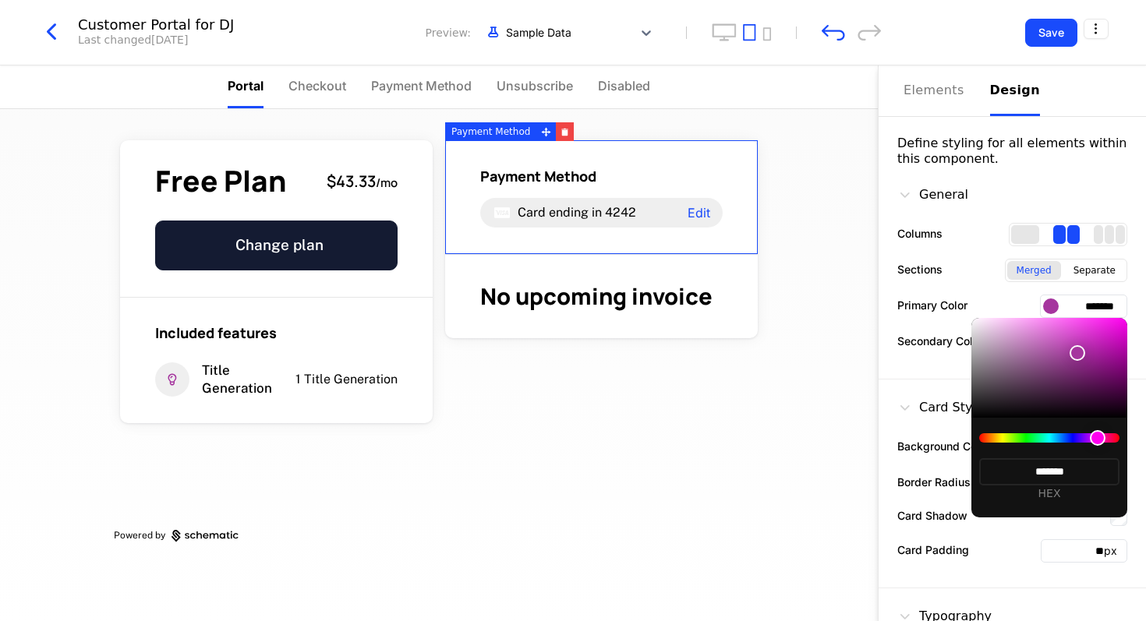
click at [570, 367] on div at bounding box center [573, 310] width 1146 height 621
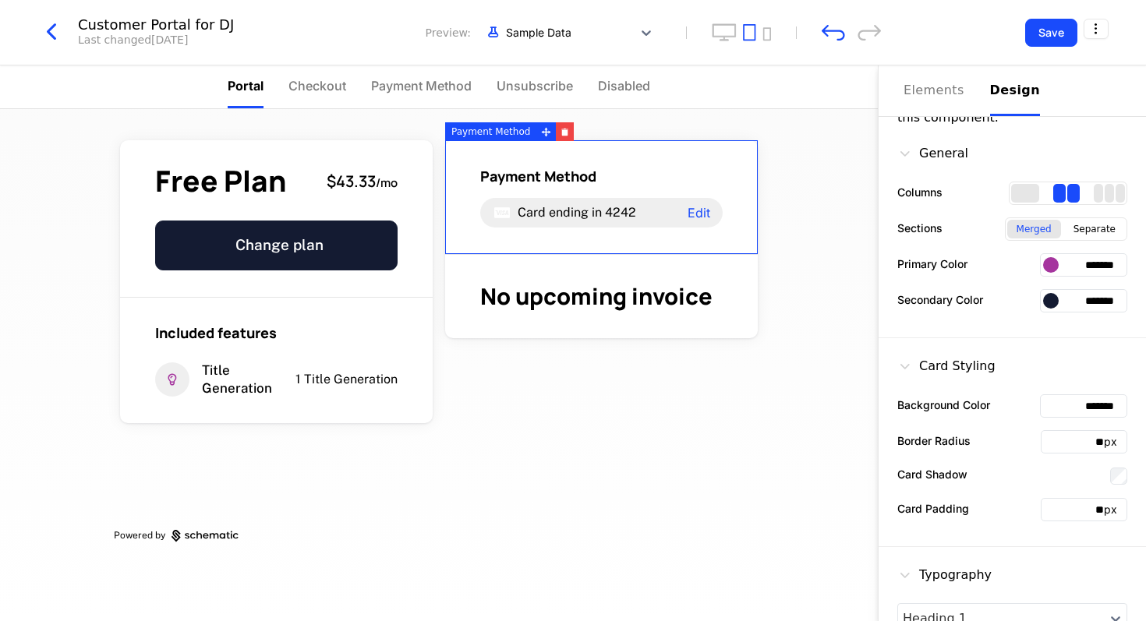
scroll to position [41, 0]
click at [570, 263] on div at bounding box center [1051, 266] width 16 height 16
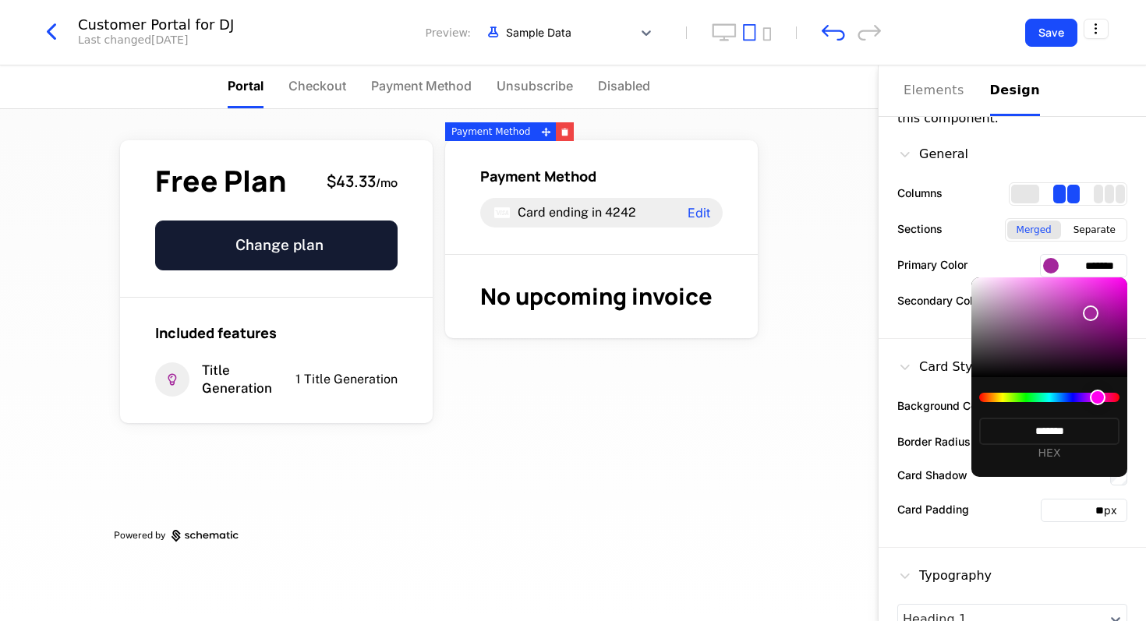
type input "*******"
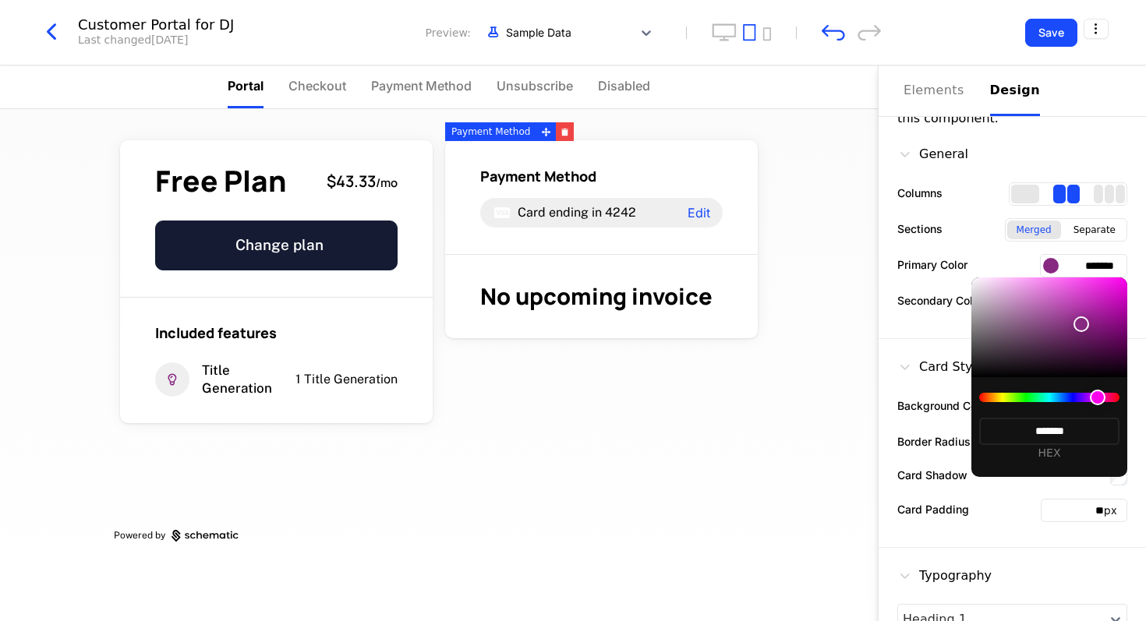
type input "*******"
drag, startPoint x: 1091, startPoint y: 313, endPoint x: 1064, endPoint y: 342, distance: 39.7
click at [570, 328] on div at bounding box center [1081, 324] width 16 height 16
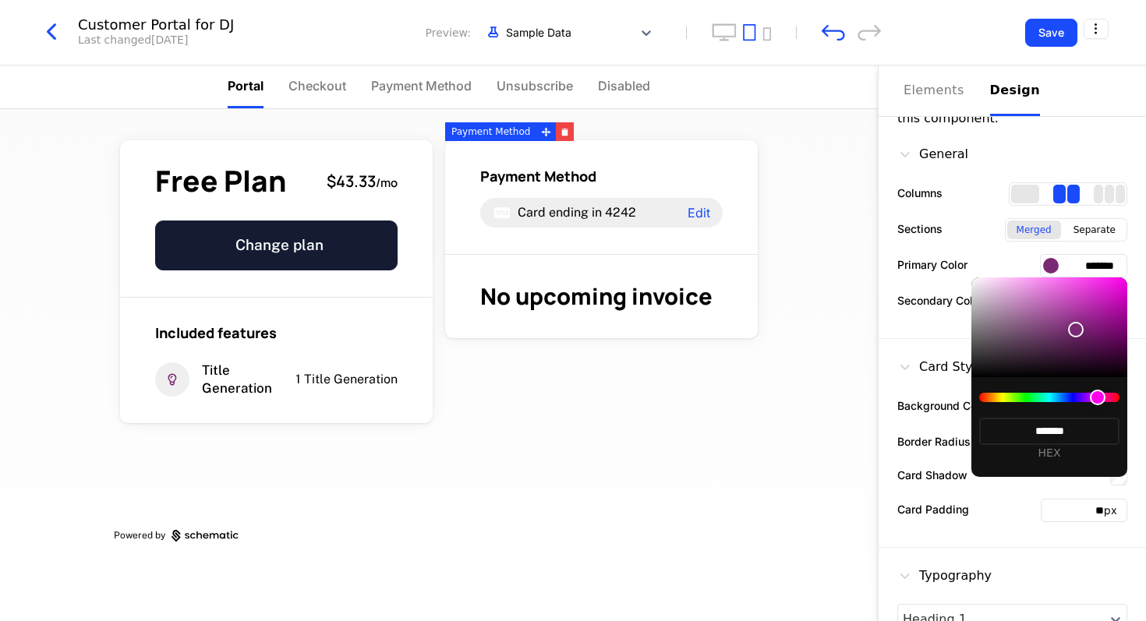
type input "*******"
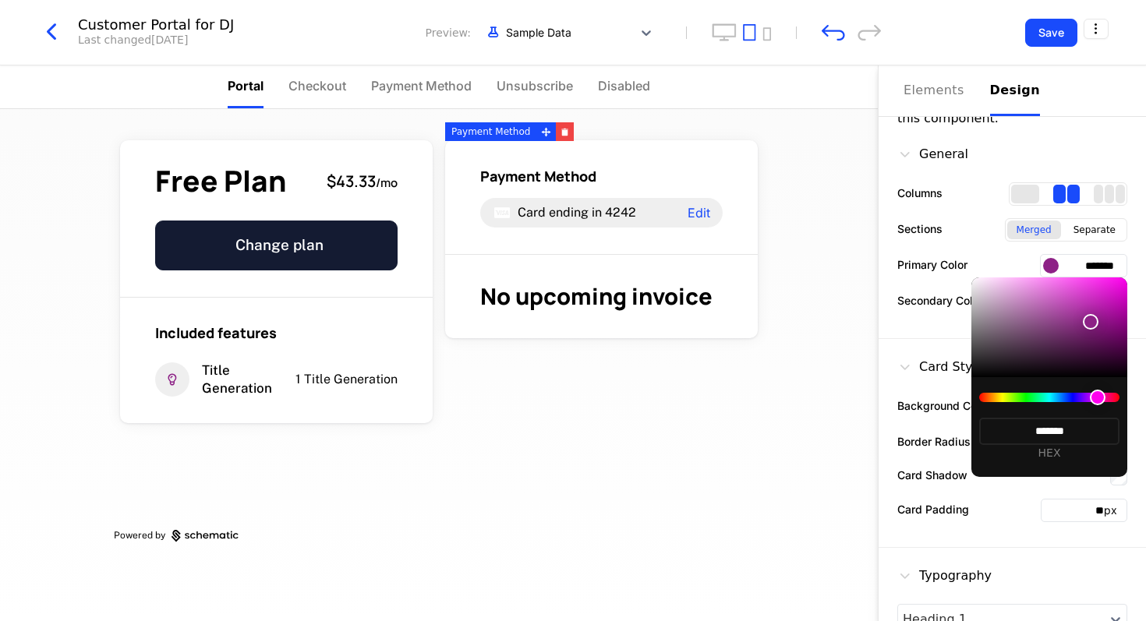
type input "*******"
click at [570, 320] on div at bounding box center [1091, 322] width 16 height 16
type input "*******"
click at [570, 316] on div at bounding box center [573, 310] width 1146 height 621
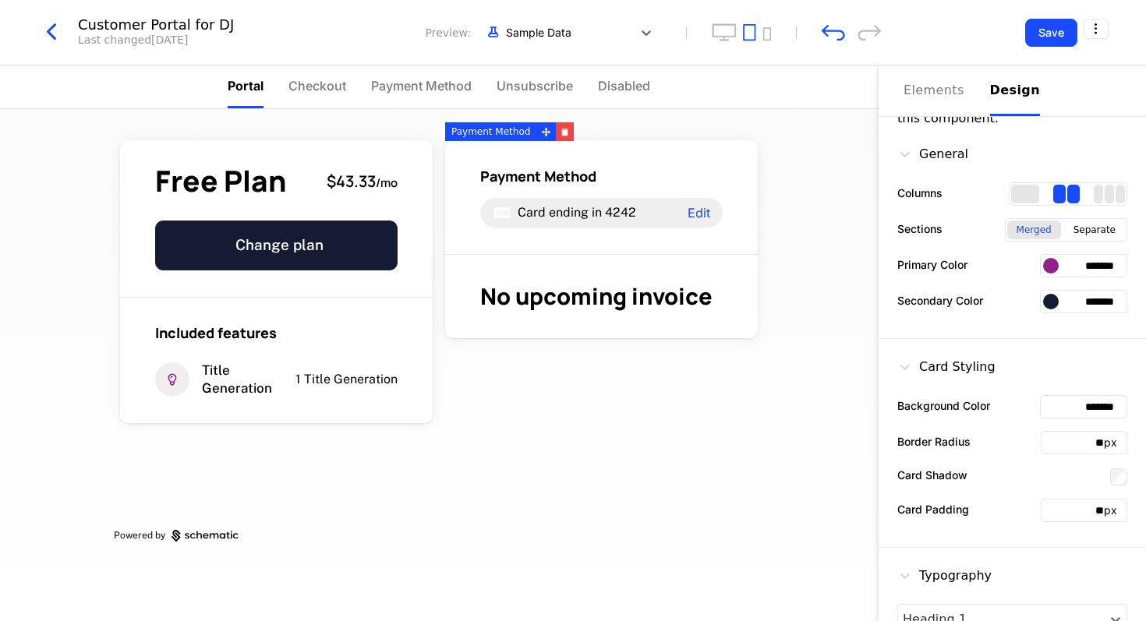
click at [570, 294] on div at bounding box center [1051, 302] width 16 height 16
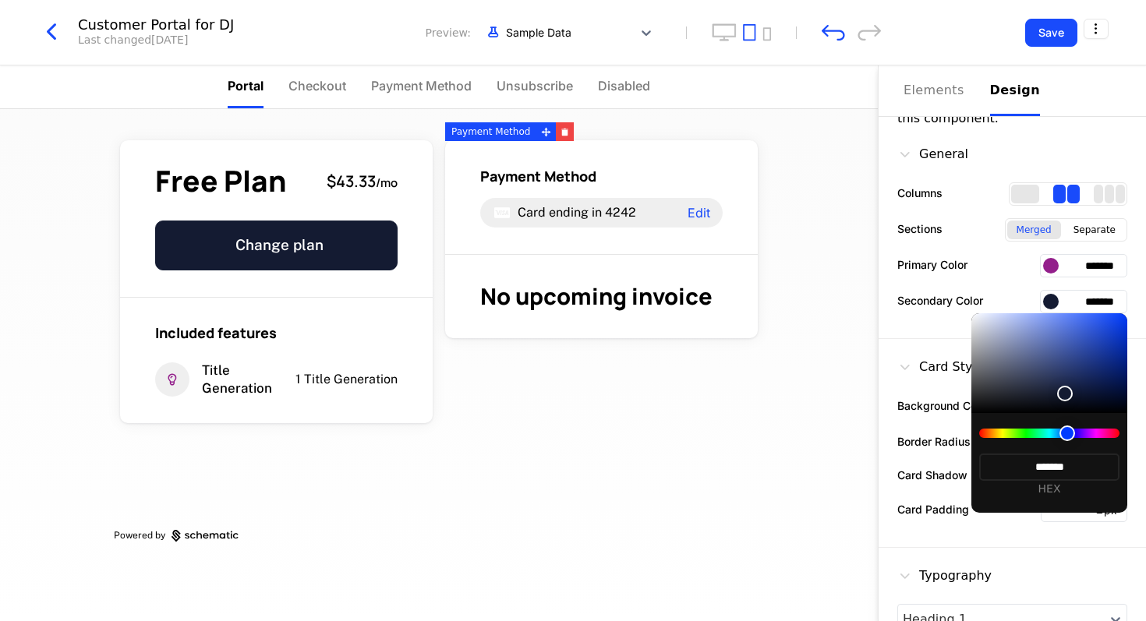
type input "*******"
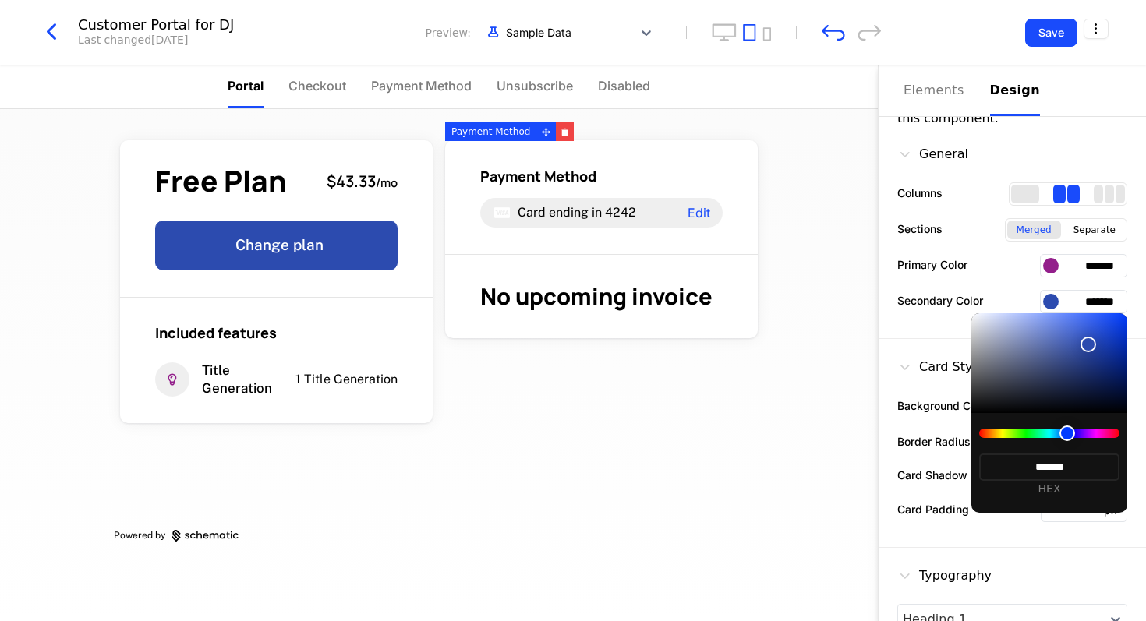
type input "*******"
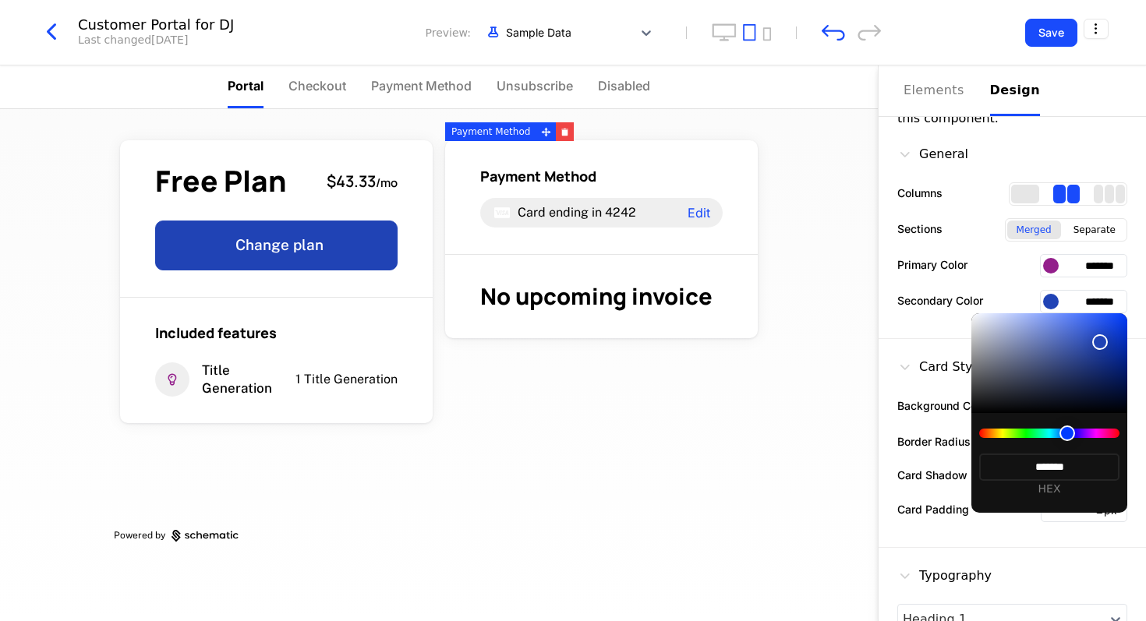
type input "*******"
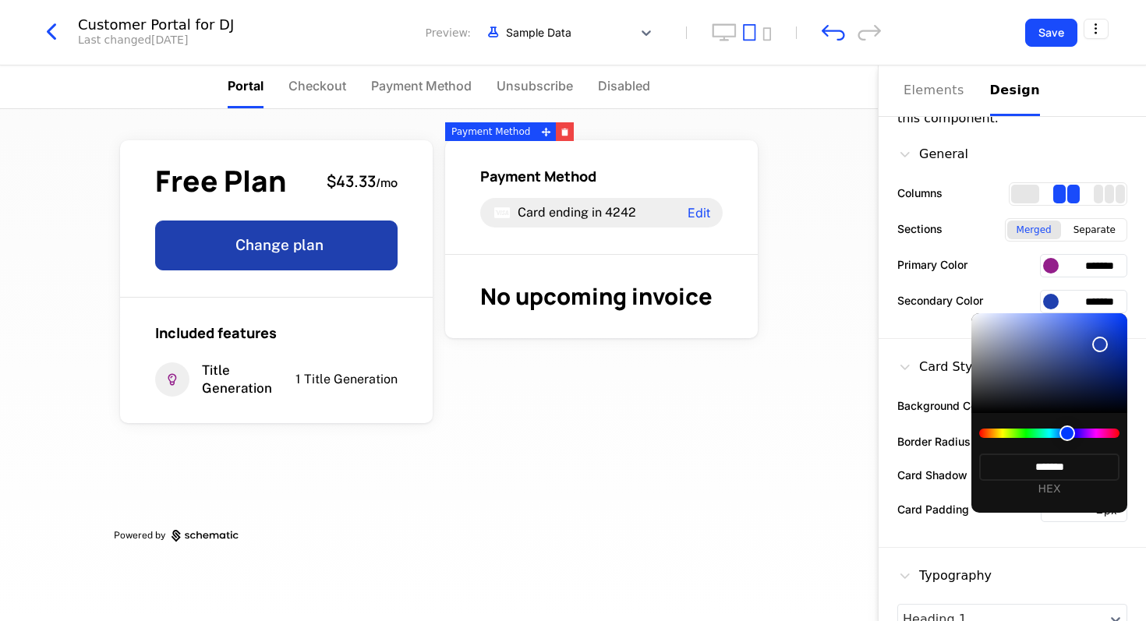
type input "*******"
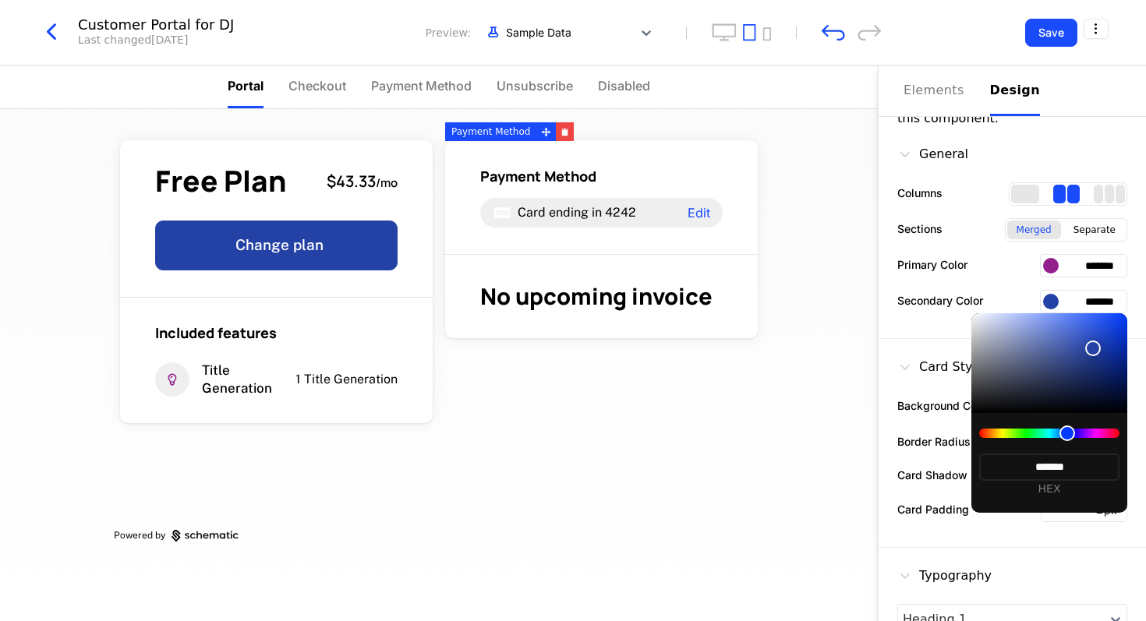
type input "*******"
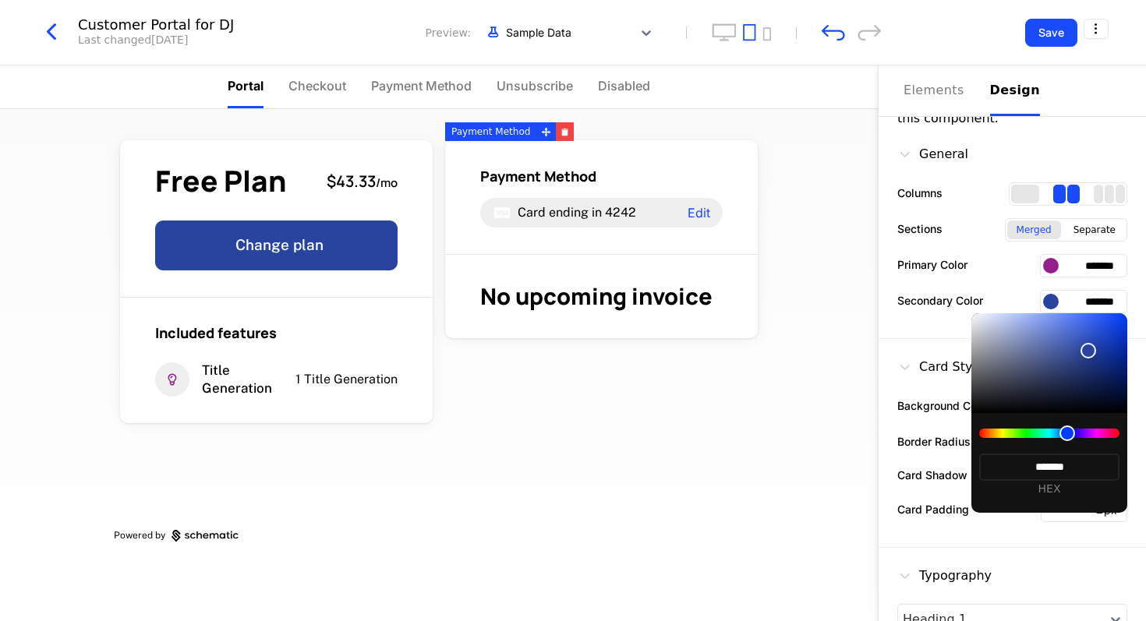
type input "*******"
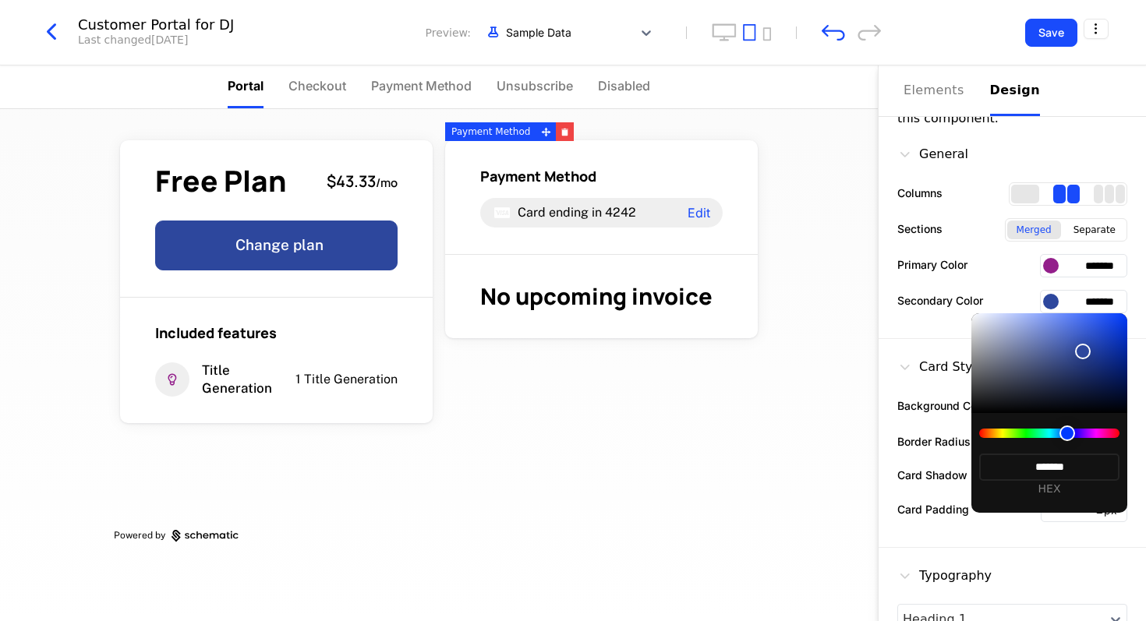
type input "*******"
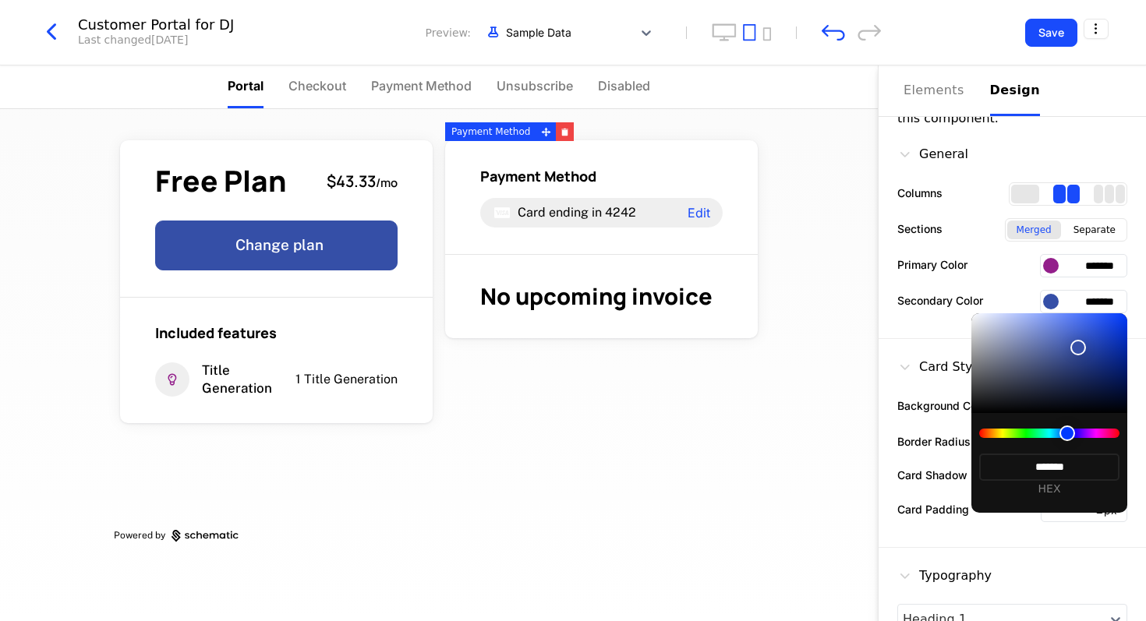
type input "*******"
drag, startPoint x: 1068, startPoint y: 393, endPoint x: 1072, endPoint y: 344, distance: 49.2
click at [570, 344] on div at bounding box center [1071, 343] width 16 height 16
type input "*******"
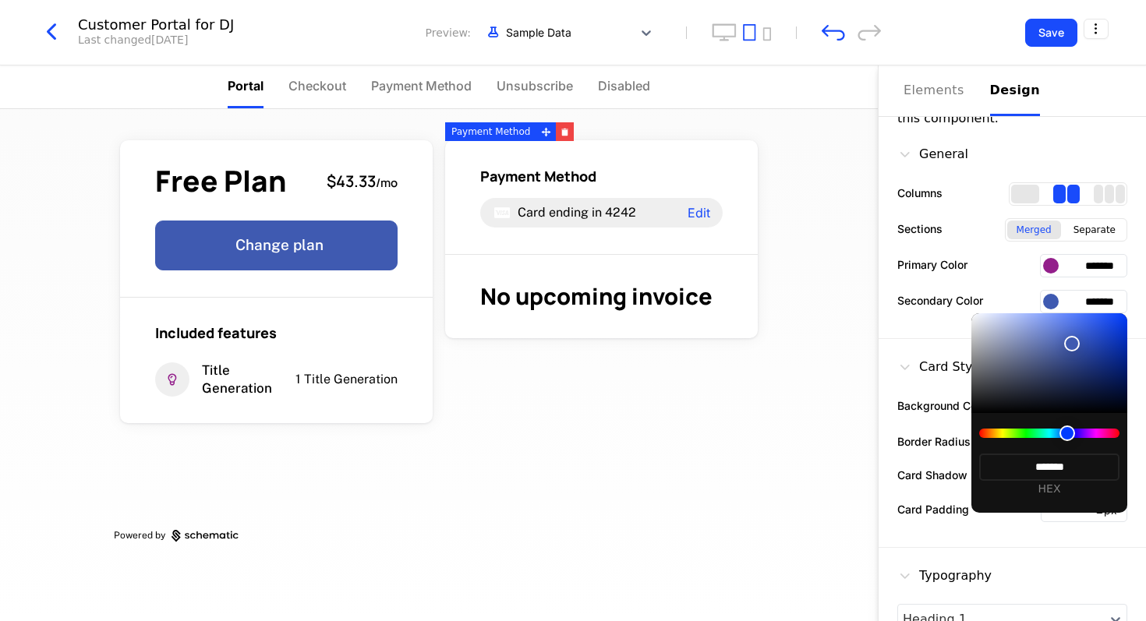
type input "*******"
click at [570, 365] on div at bounding box center [573, 310] width 1146 height 621
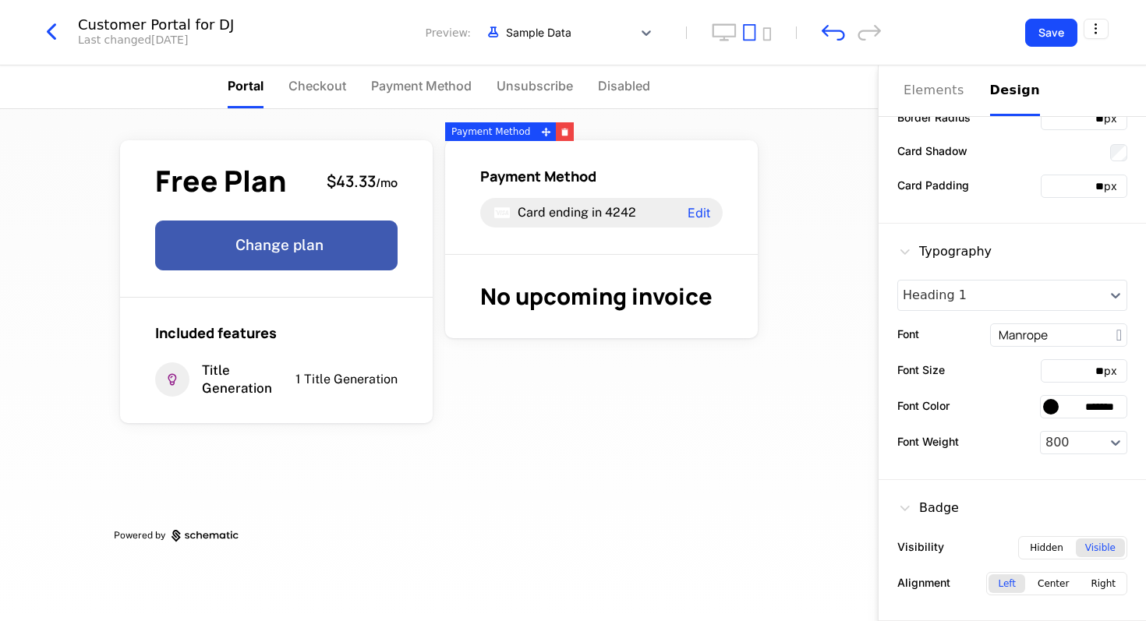
scroll to position [298, 0]
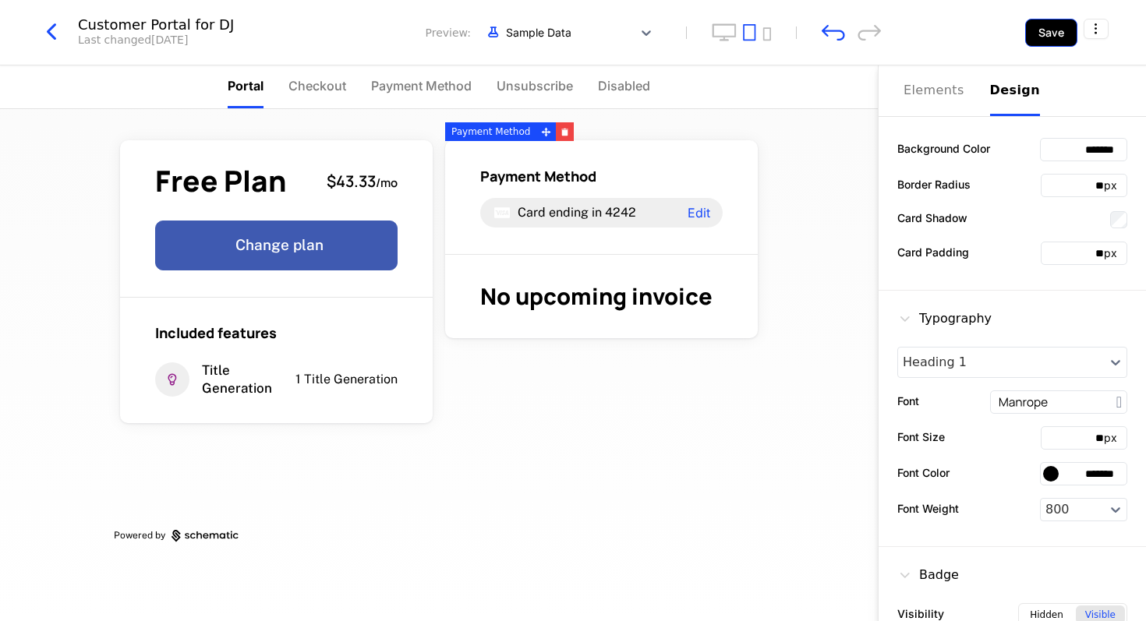
click at [570, 26] on button "Save" at bounding box center [1051, 33] width 52 height 28
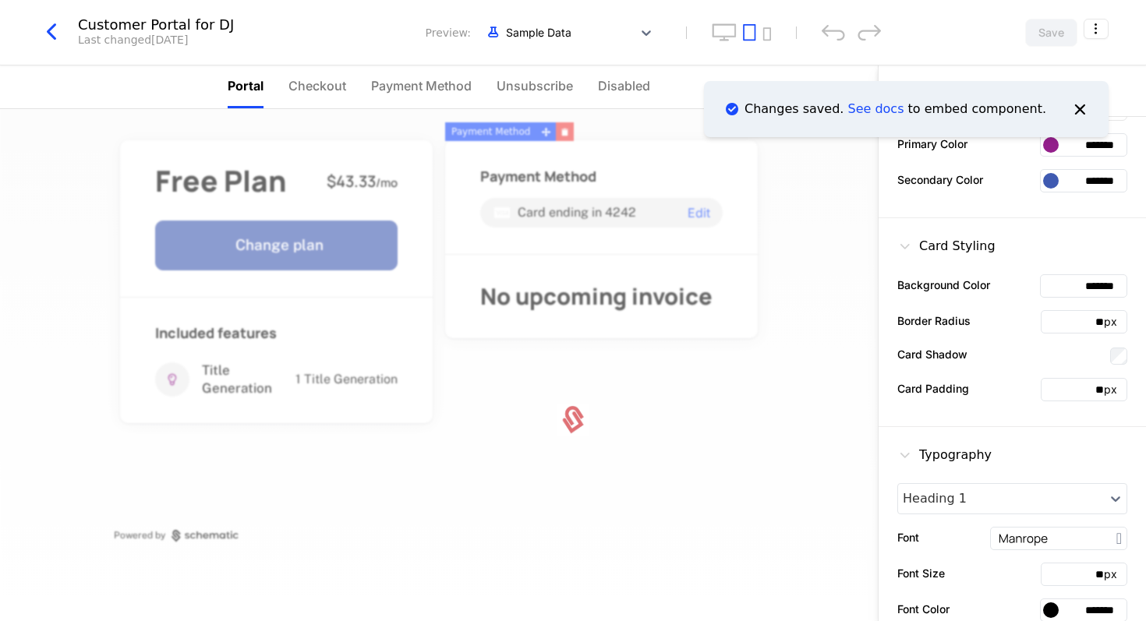
scroll to position [0, 0]
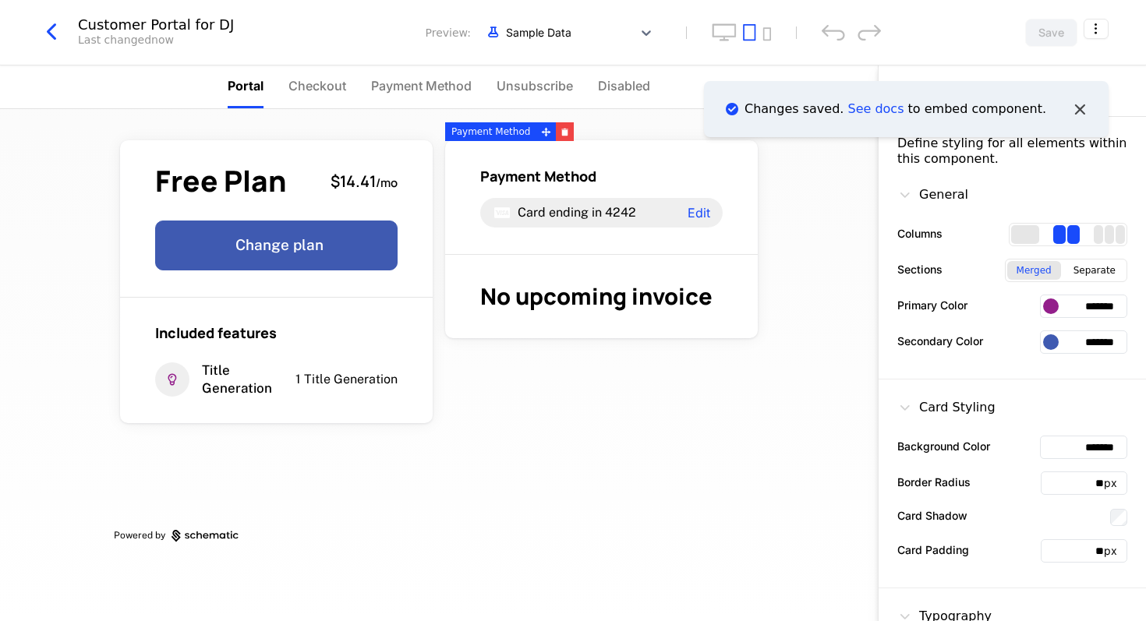
click at [570, 104] on icon "Notifications (F8)" at bounding box center [1079, 108] width 20 height 20
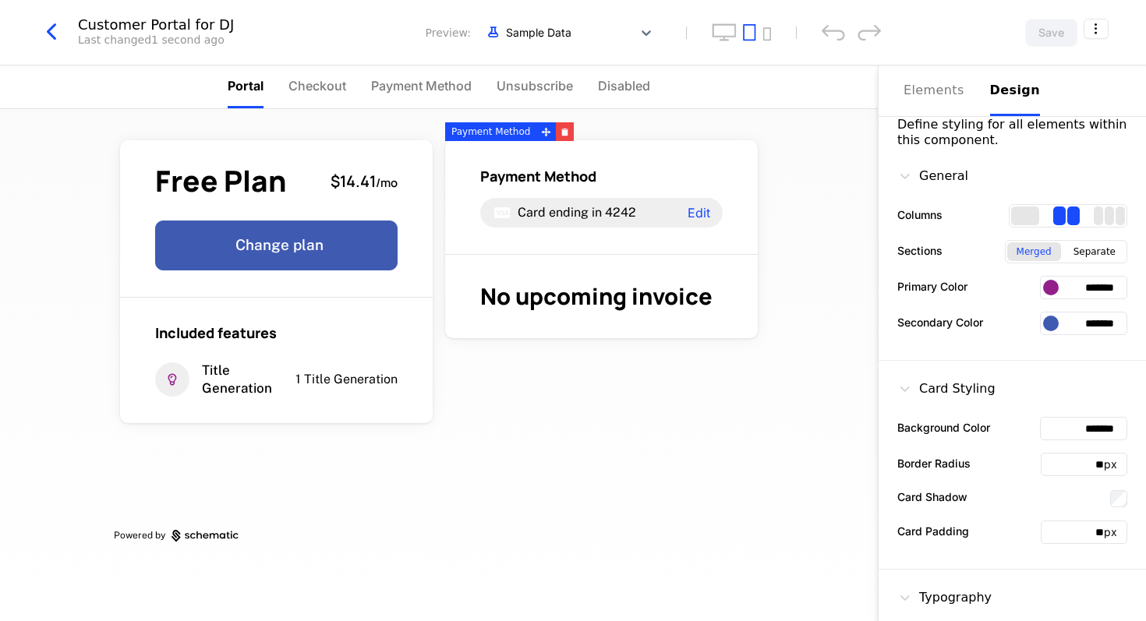
scroll to position [4, 0]
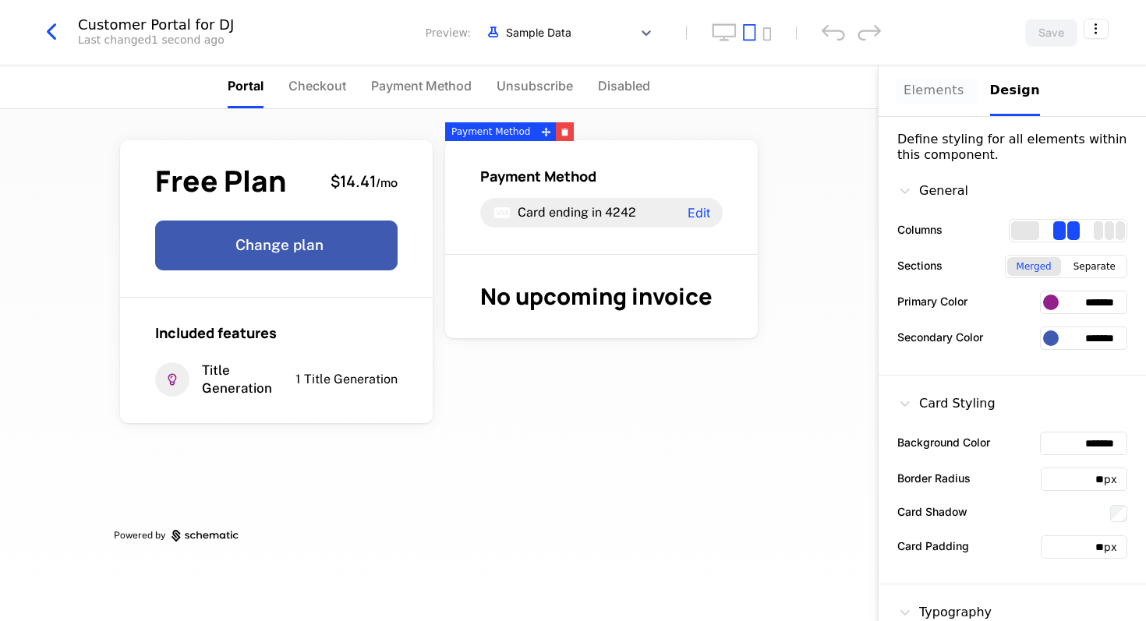
click at [570, 83] on div "Elements" at bounding box center [937, 90] width 68 height 19
click at [570, 90] on div "Design" at bounding box center [1015, 90] width 50 height 19
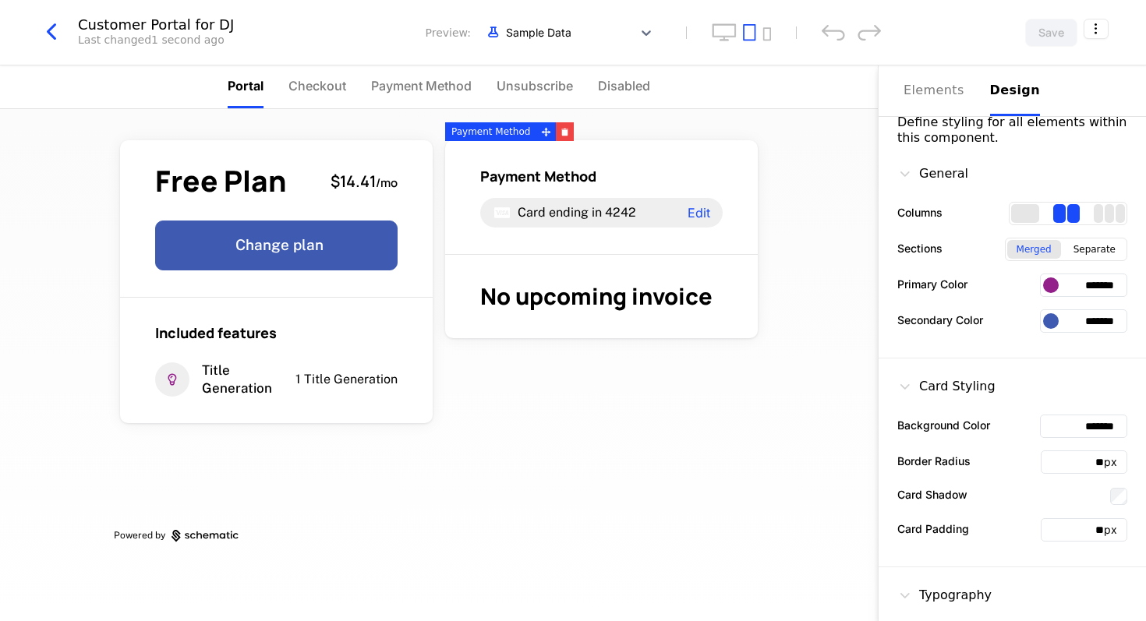
scroll to position [0, 0]
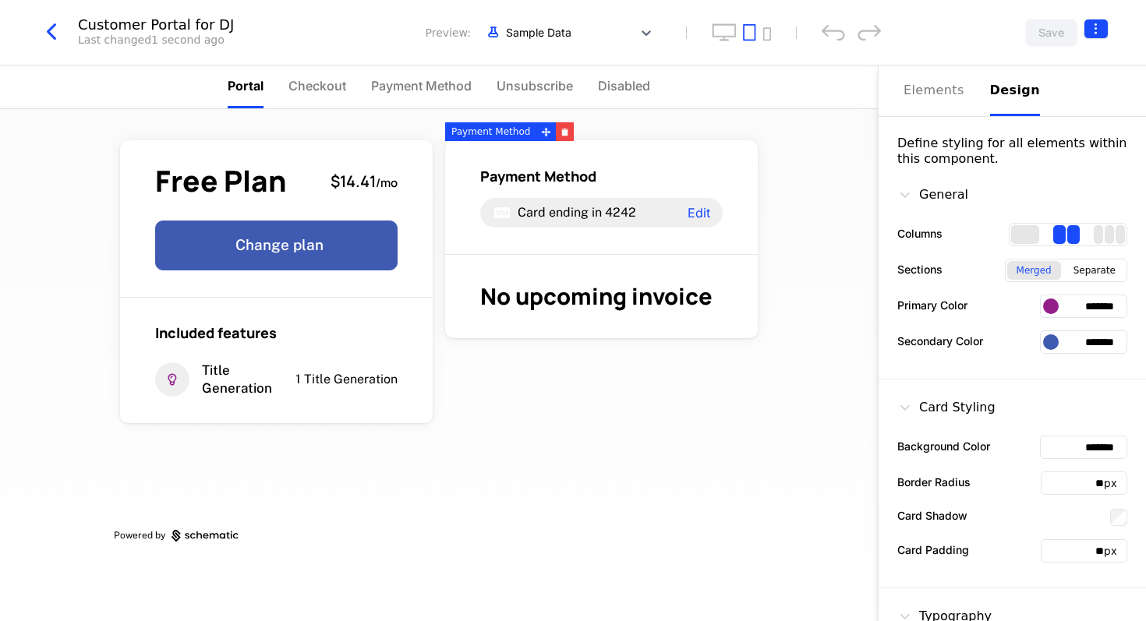
click at [570, 30] on html "PAPAFAM Development Dev Features Features Flags Catalog Plans Add Ons Configura…" at bounding box center [573, 310] width 1146 height 621
click at [570, 124] on icon "button" at bounding box center [1074, 127] width 16 height 16
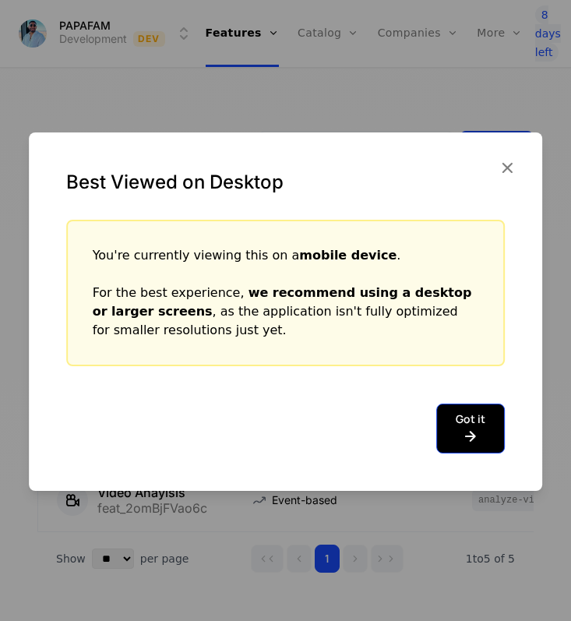
click at [461, 437] on icon at bounding box center [471, 436] width 30 height 19
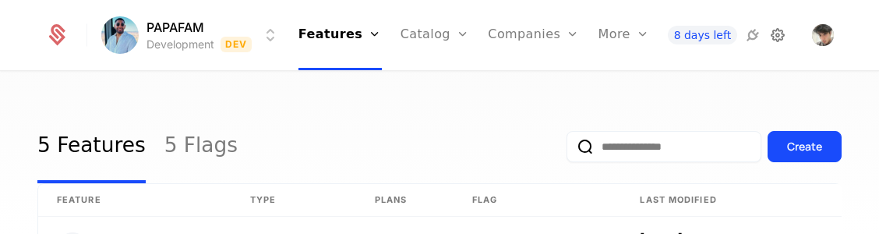
click at [570, 39] on icon at bounding box center [777, 35] width 19 height 19
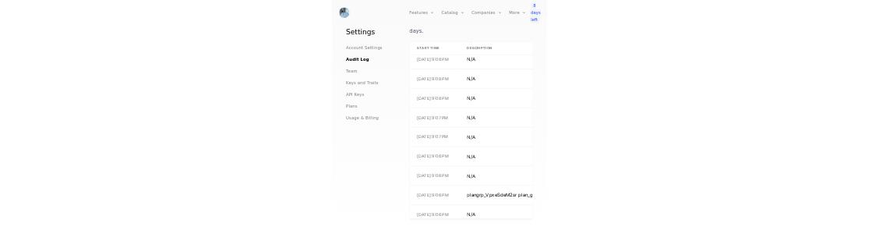
scroll to position [366, 0]
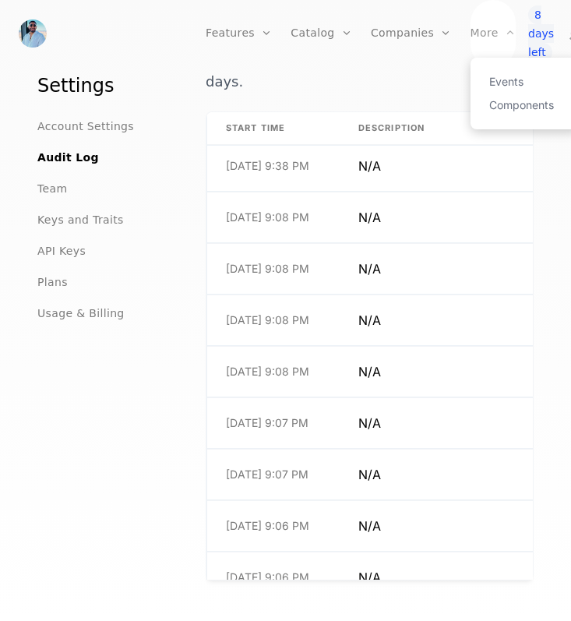
click at [471, 37] on div "More" at bounding box center [493, 33] width 45 height 67
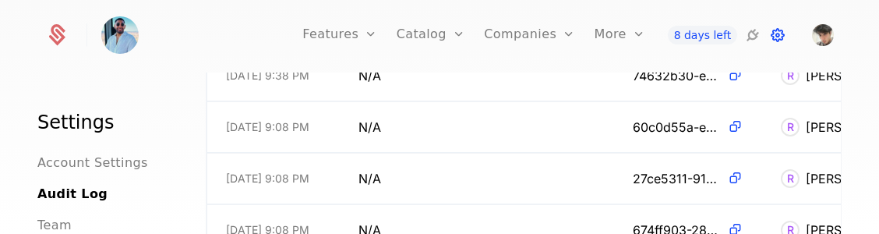
click at [570, 37] on icon at bounding box center [777, 35] width 19 height 19
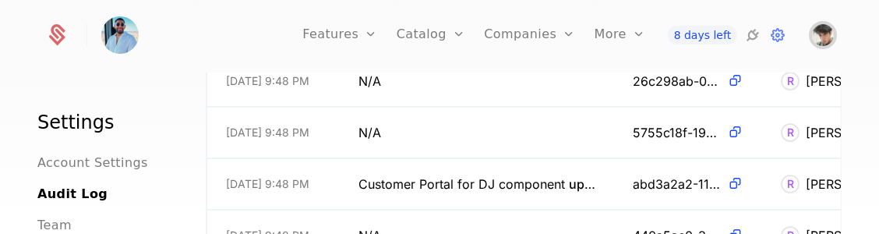
click at [570, 34] on img "Open user button" at bounding box center [823, 35] width 22 height 22
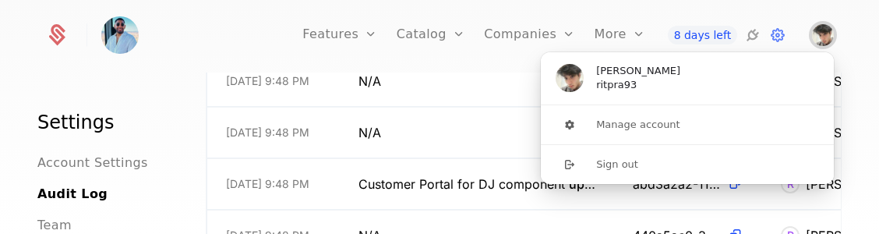
click at [570, 34] on img "Close user button" at bounding box center [823, 35] width 22 height 22
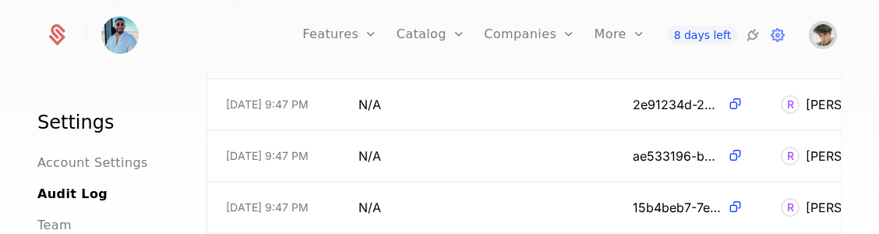
scroll to position [317, 0]
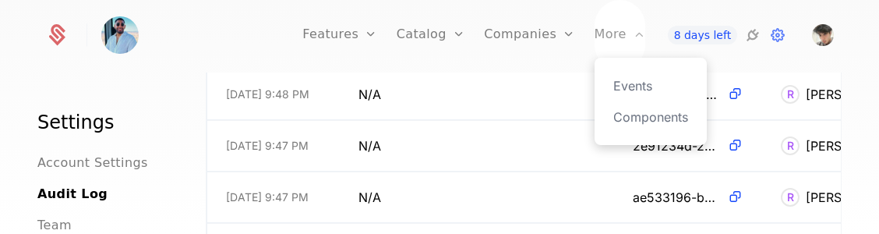
click at [570, 31] on div "More" at bounding box center [620, 35] width 51 height 70
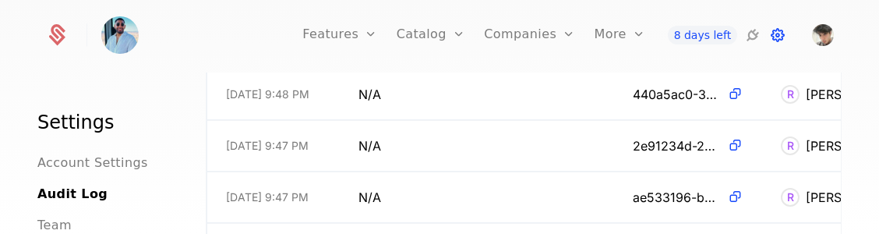
click at [570, 34] on icon at bounding box center [777, 35] width 19 height 19
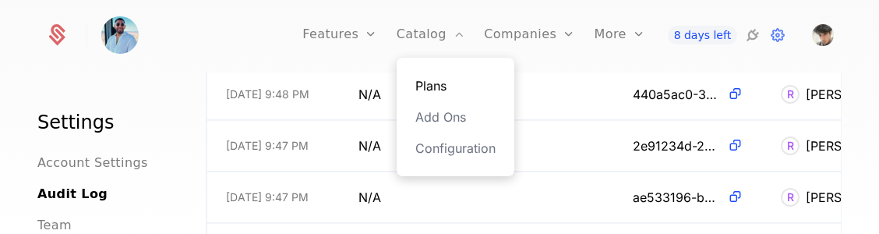
click at [436, 82] on link "Plans" at bounding box center [455, 85] width 80 height 19
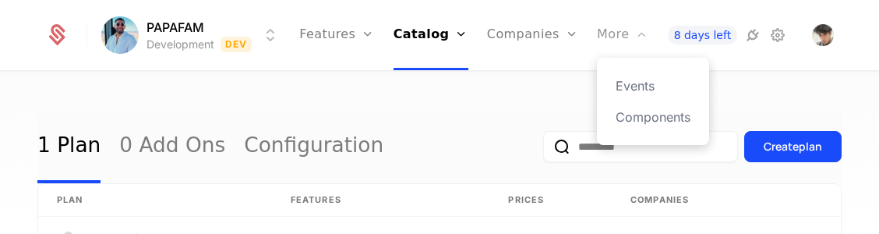
click at [570, 37] on div "More" at bounding box center [622, 35] width 51 height 70
click at [570, 113] on link "Components" at bounding box center [653, 117] width 75 height 19
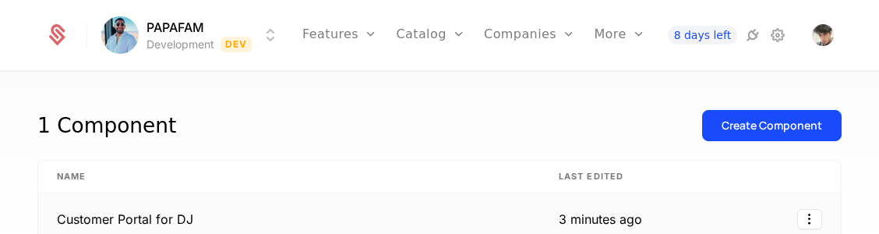
scroll to position [69, 0]
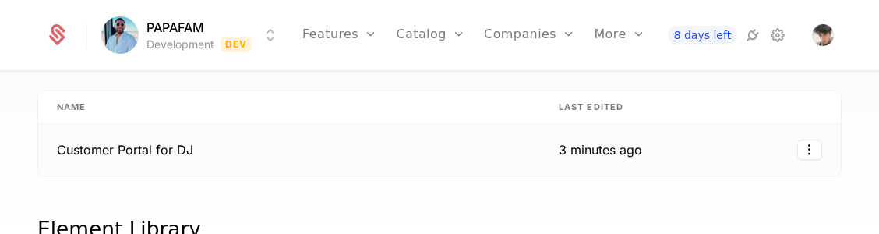
click at [196, 136] on td "Customer Portal for DJ" at bounding box center [289, 149] width 502 height 51
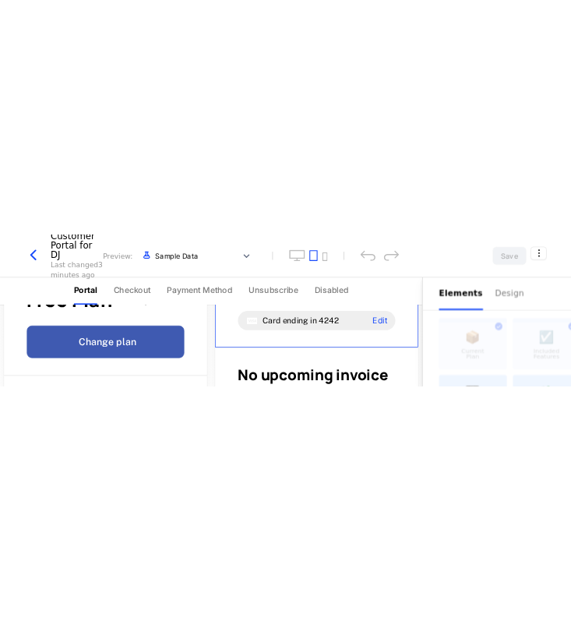
scroll to position [43, 0]
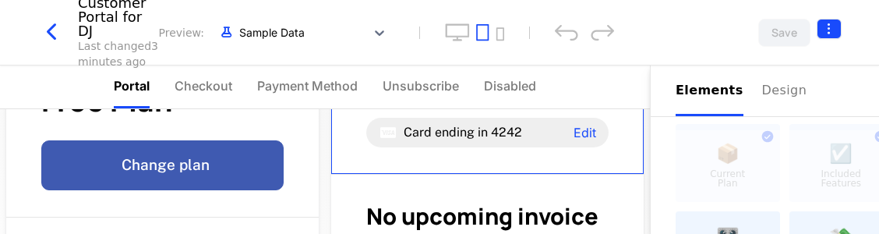
click at [570, 34] on html "PAPAFAM Development Dev Features Features Flags Catalog Plans Add Ons Configura…" at bounding box center [439, 117] width 879 height 234
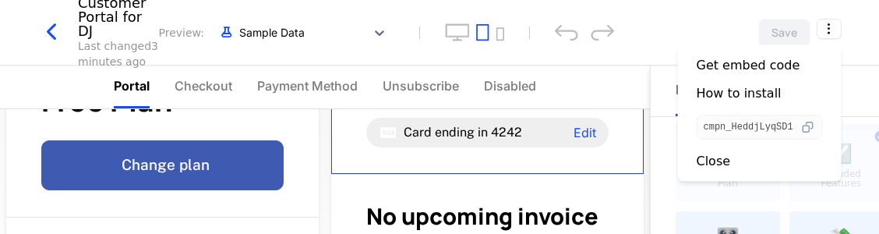
click at [570, 122] on icon "button" at bounding box center [808, 127] width 16 height 16
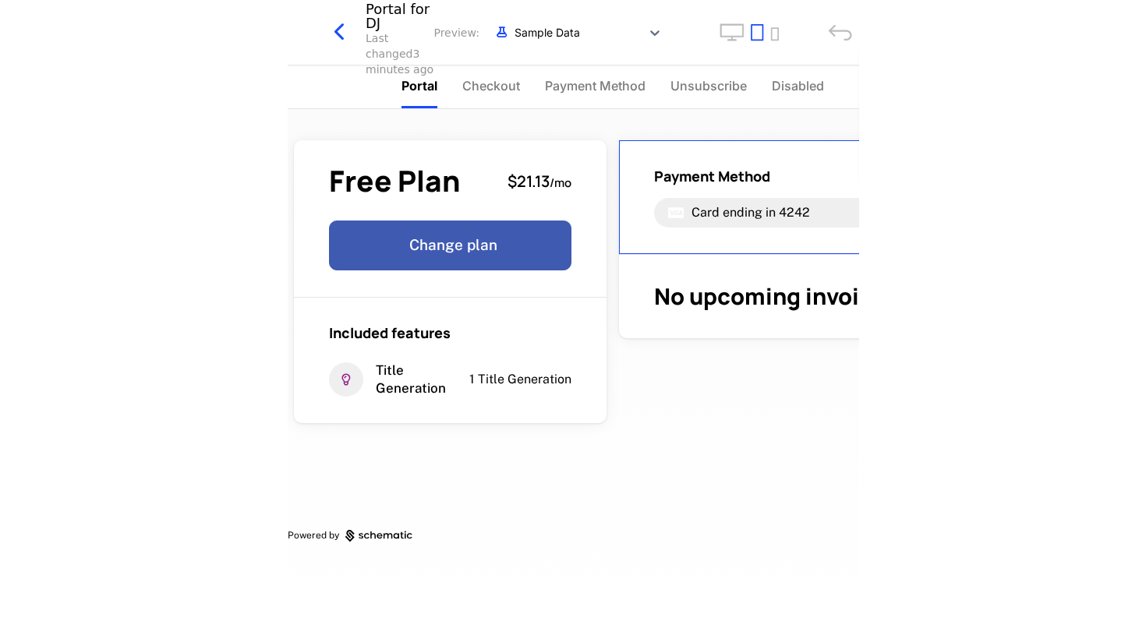
scroll to position [0, 0]
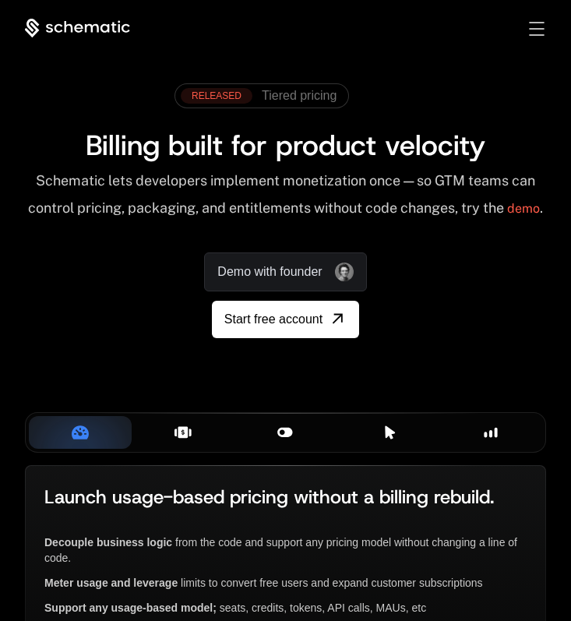
click at [528, 30] on div "Sign in Sign Up" at bounding box center [525, 28] width 44 height 17
click at [535, 26] on div "Toggle menu" at bounding box center [536, 29] width 15 height 14
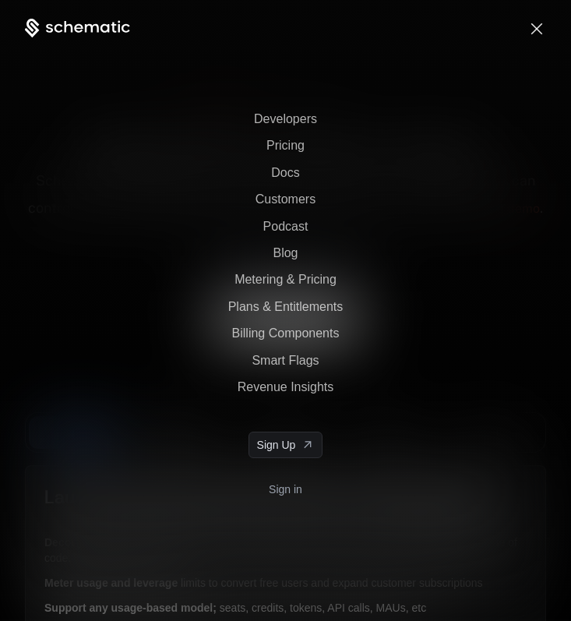
click at [288, 484] on link "Sign in" at bounding box center [286, 489] width 34 height 25
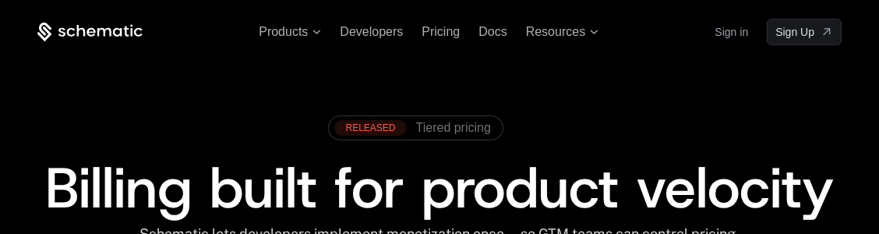
click at [722, 26] on link "Sign in" at bounding box center [732, 31] width 34 height 25
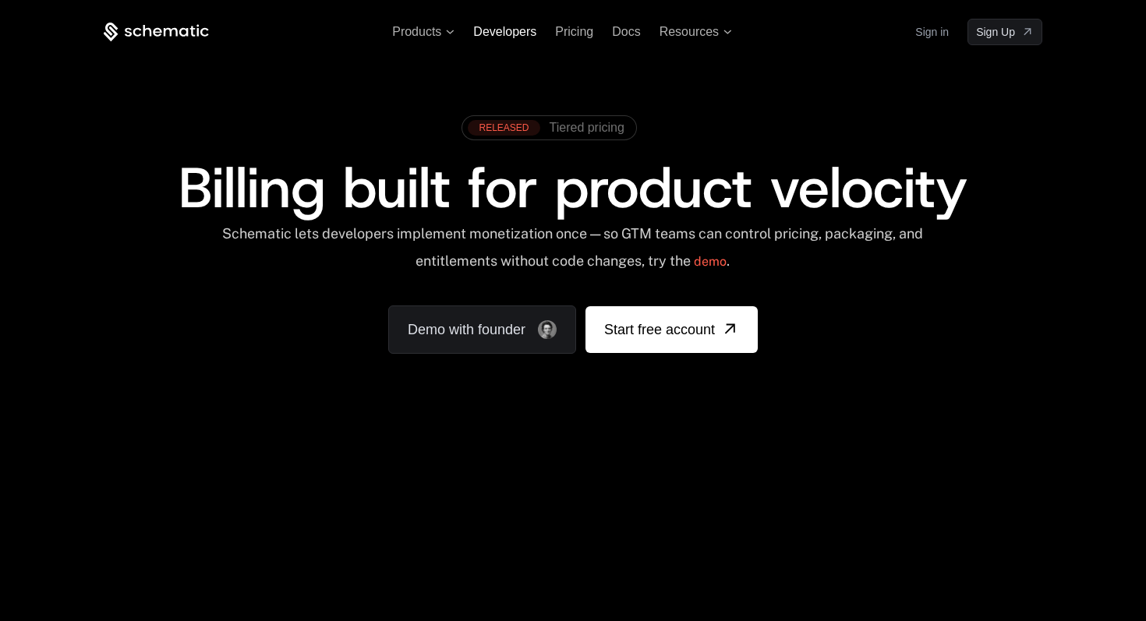
click at [532, 33] on span "Developers" at bounding box center [504, 31] width 63 height 13
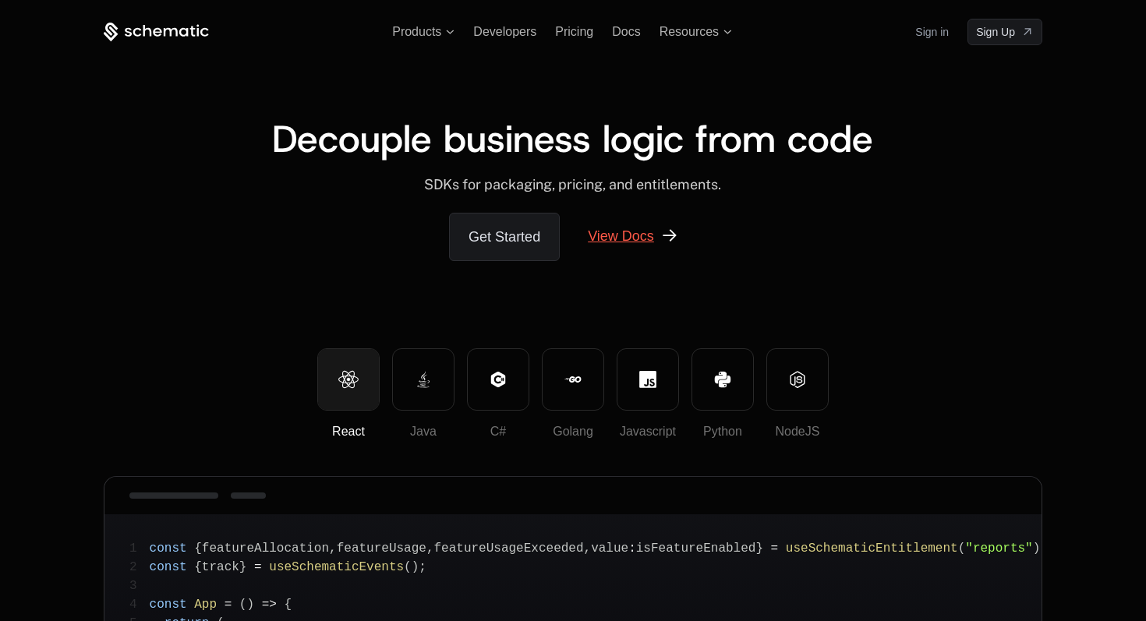
click at [655, 231] on link "View Docs" at bounding box center [633, 236] width 128 height 47
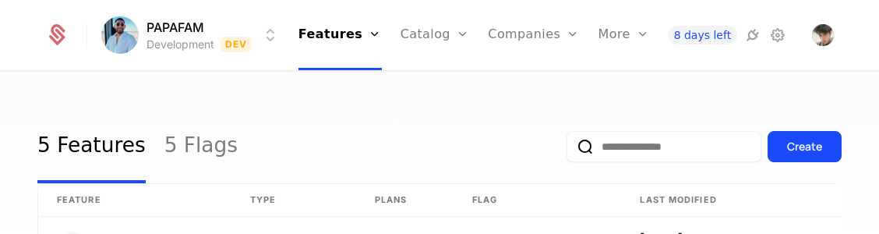
scroll to position [44, 0]
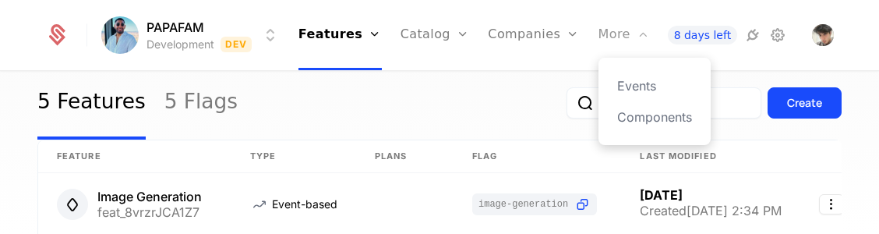
click at [627, 35] on div "More" at bounding box center [624, 35] width 51 height 70
click at [626, 111] on link "Components" at bounding box center [654, 117] width 75 height 19
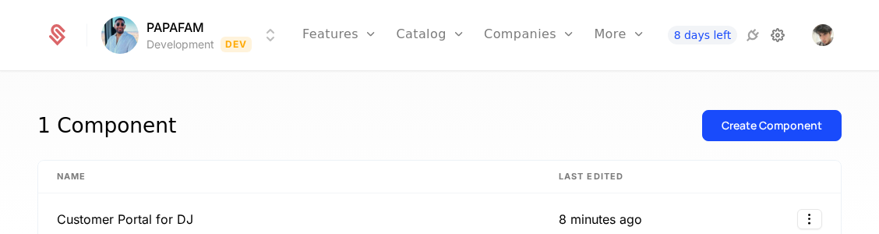
click at [784, 31] on icon at bounding box center [777, 35] width 19 height 19
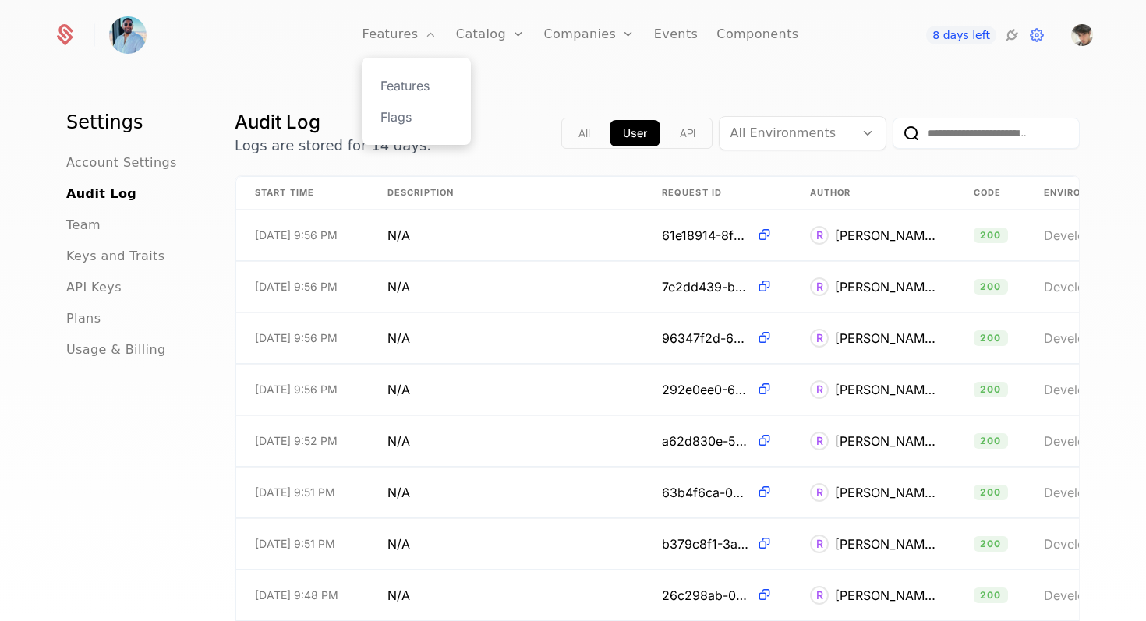
click at [429, 73] on div "Features Flags" at bounding box center [416, 101] width 109 height 87
click at [422, 81] on link "Features" at bounding box center [416, 85] width 72 height 19
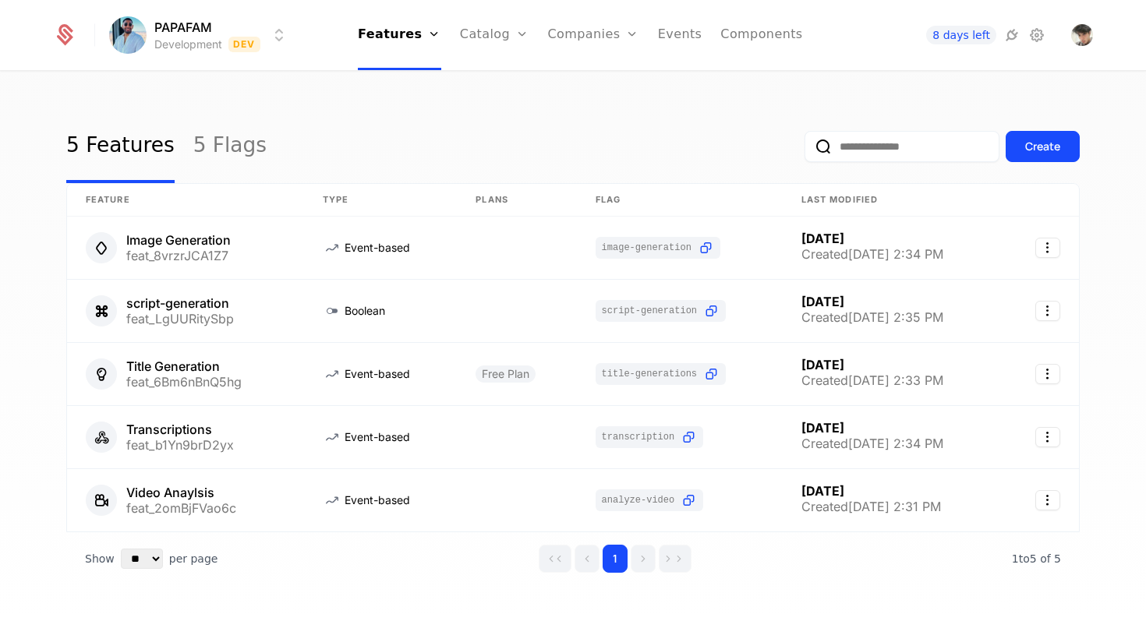
click at [62, 30] on icon at bounding box center [65, 35] width 22 height 22
click at [521, 152] on link "Configuration" at bounding box center [519, 148] width 80 height 19
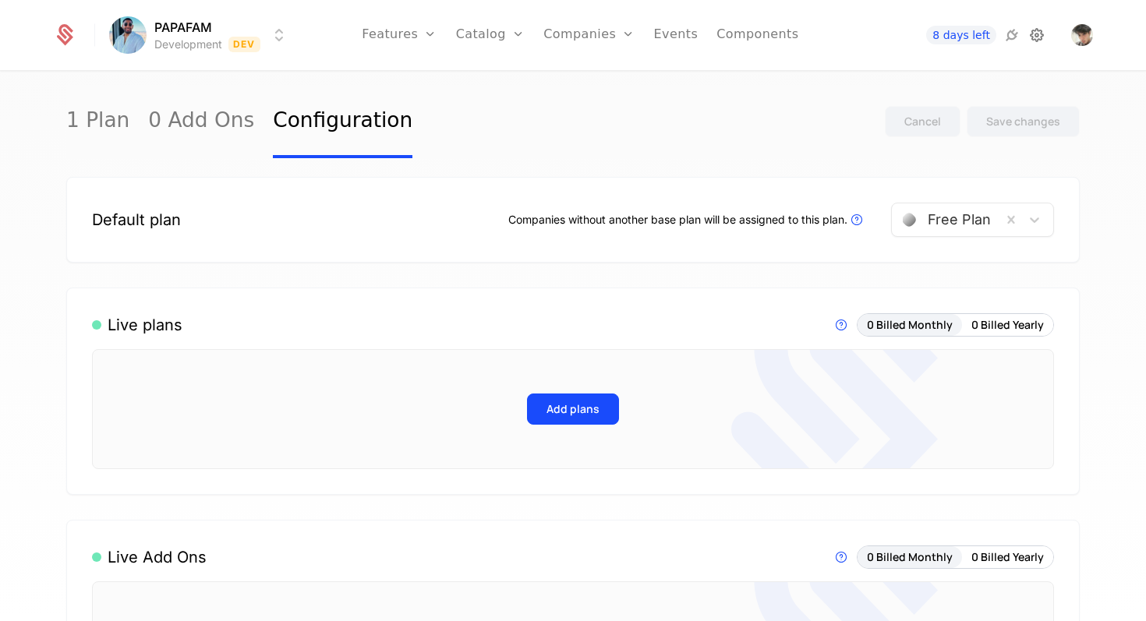
click at [878, 33] on icon at bounding box center [1036, 35] width 19 height 19
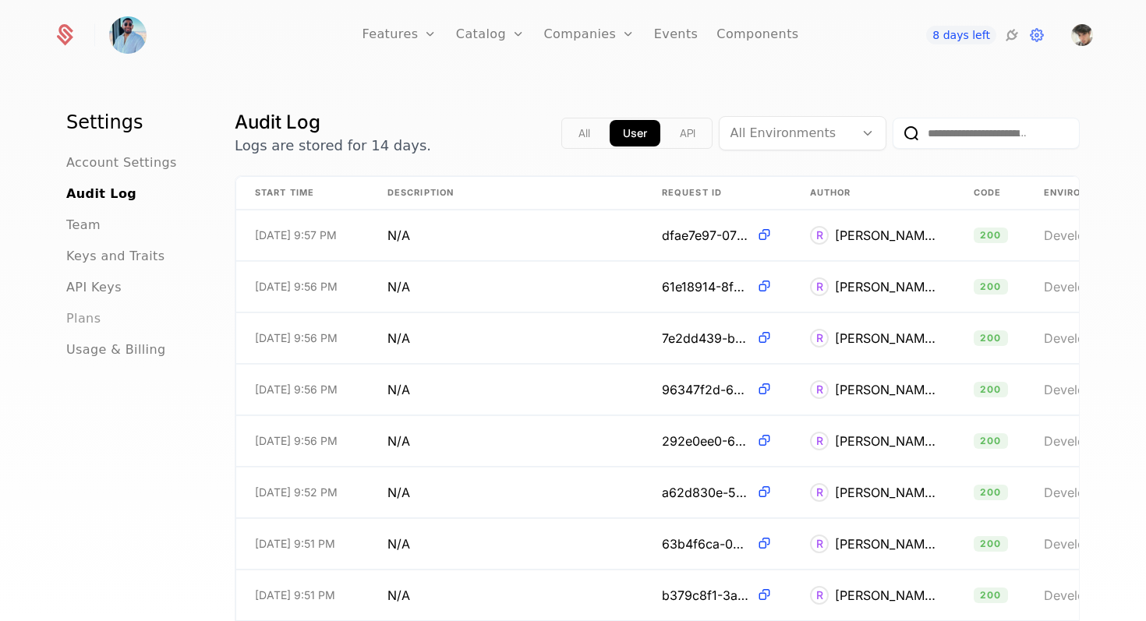
click at [92, 233] on span "Plans" at bounding box center [83, 318] width 34 height 19
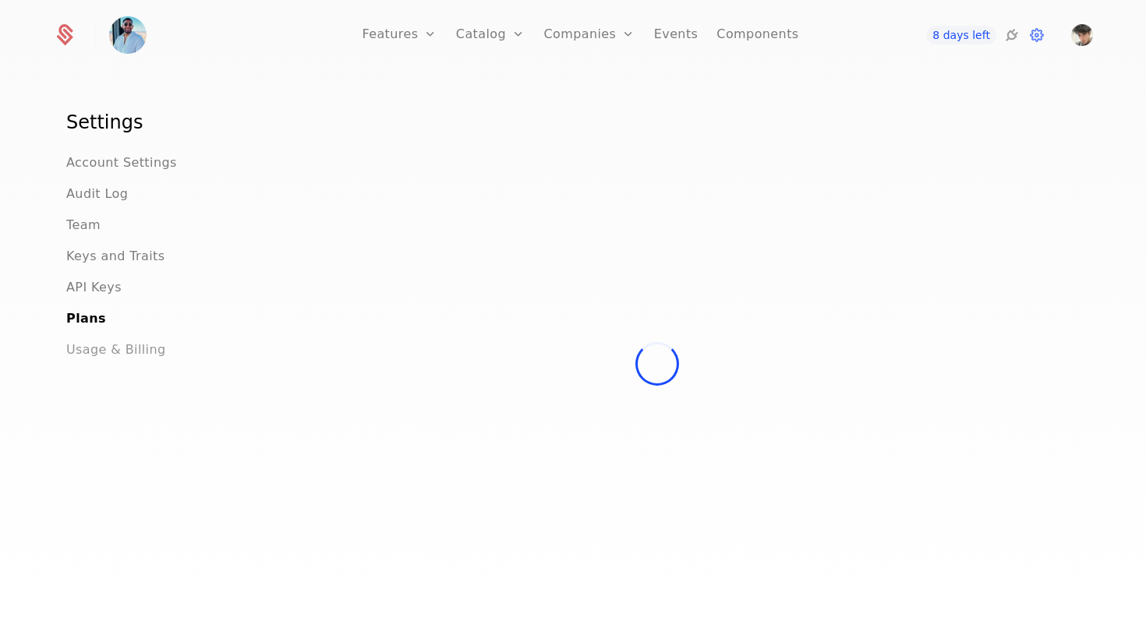
click at [90, 233] on span "Usage & Billing" at bounding box center [116, 350] width 100 height 19
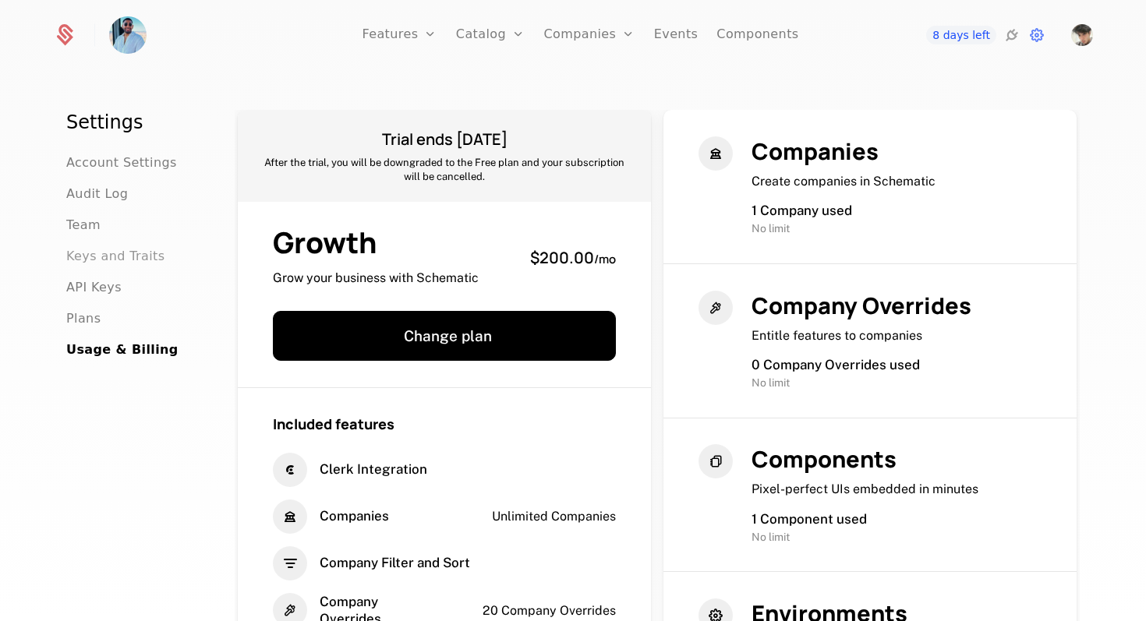
click at [135, 233] on span "Keys and Traits" at bounding box center [115, 256] width 98 height 19
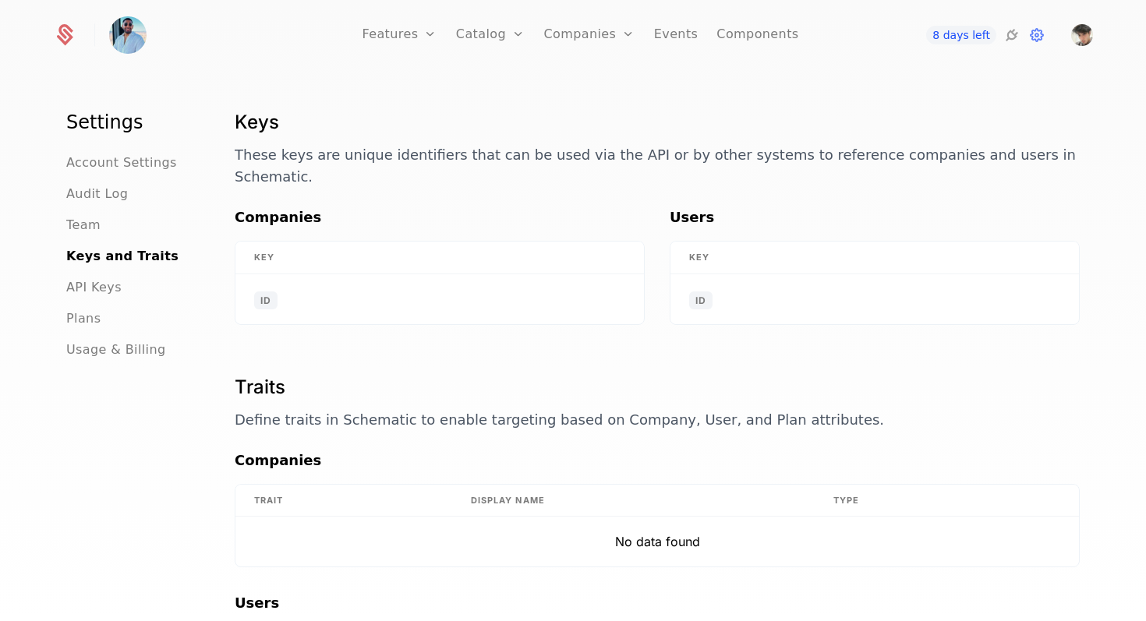
click at [125, 216] on div "Team" at bounding box center [131, 225] width 131 height 19
click at [90, 221] on span "Team" at bounding box center [83, 225] width 34 height 19
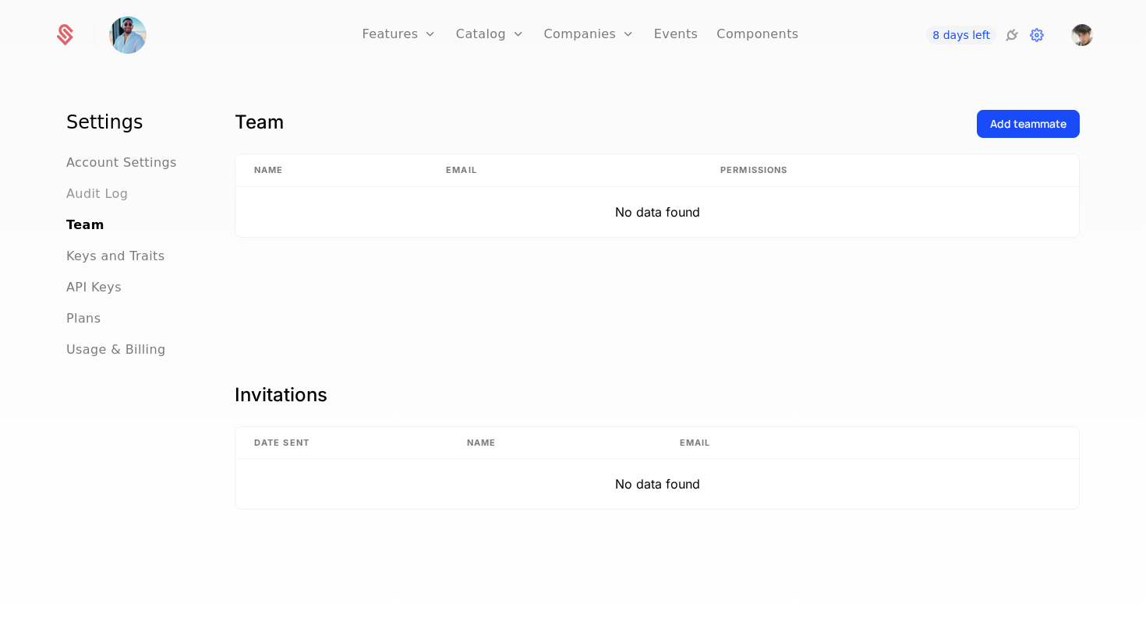
click at [98, 200] on span "Audit Log" at bounding box center [97, 194] width 62 height 19
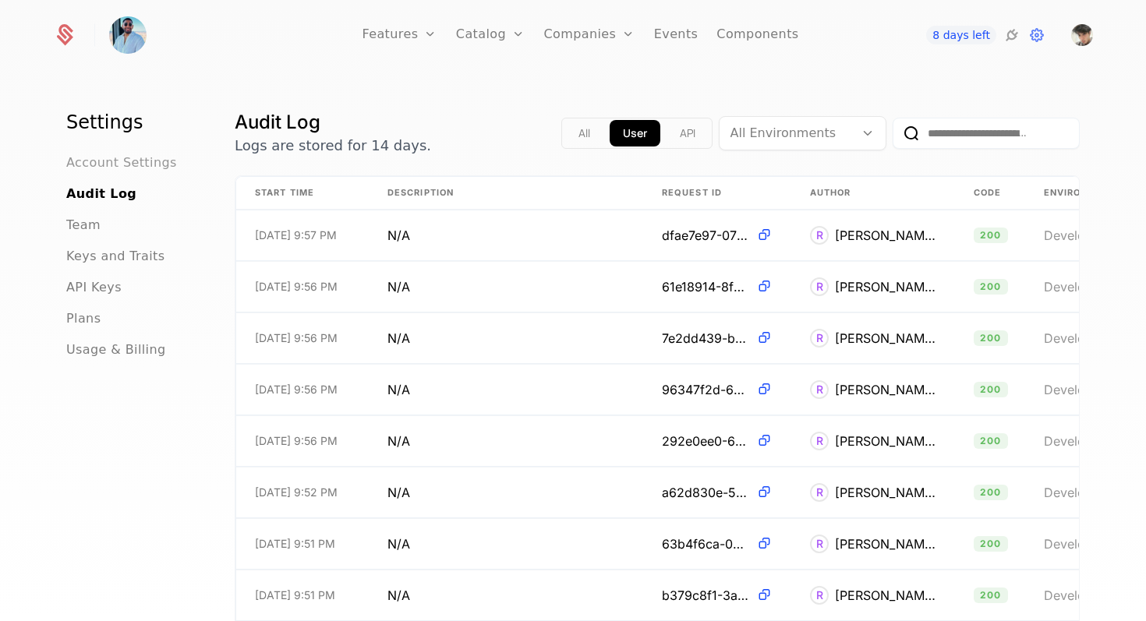
click at [129, 155] on span "Account Settings" at bounding box center [121, 163] width 111 height 19
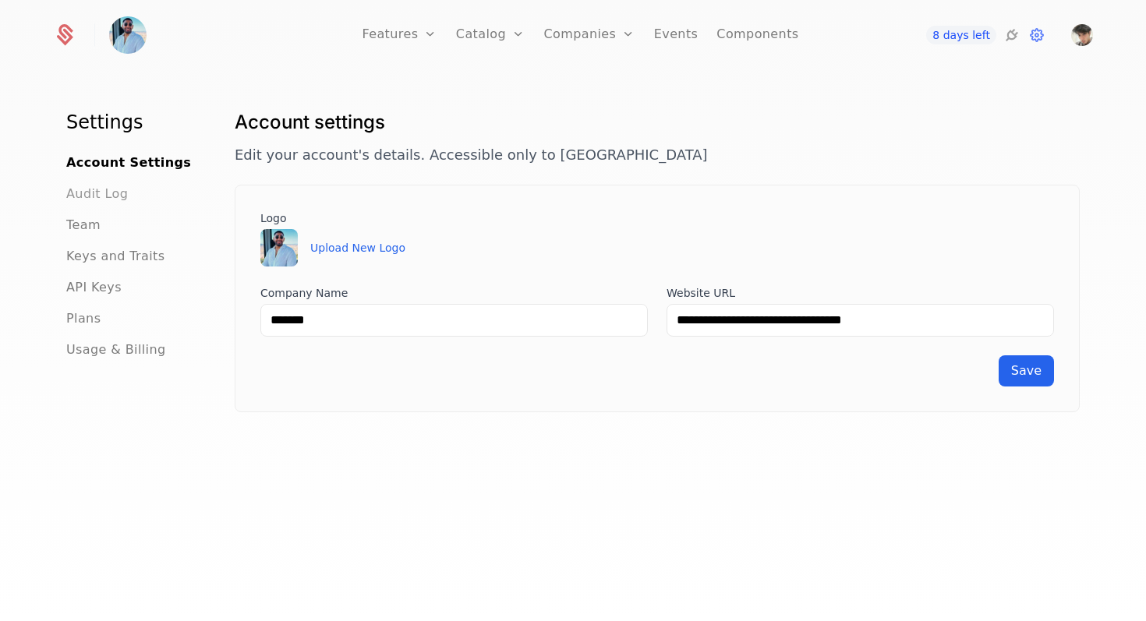
click at [101, 198] on span "Audit Log" at bounding box center [97, 194] width 62 height 19
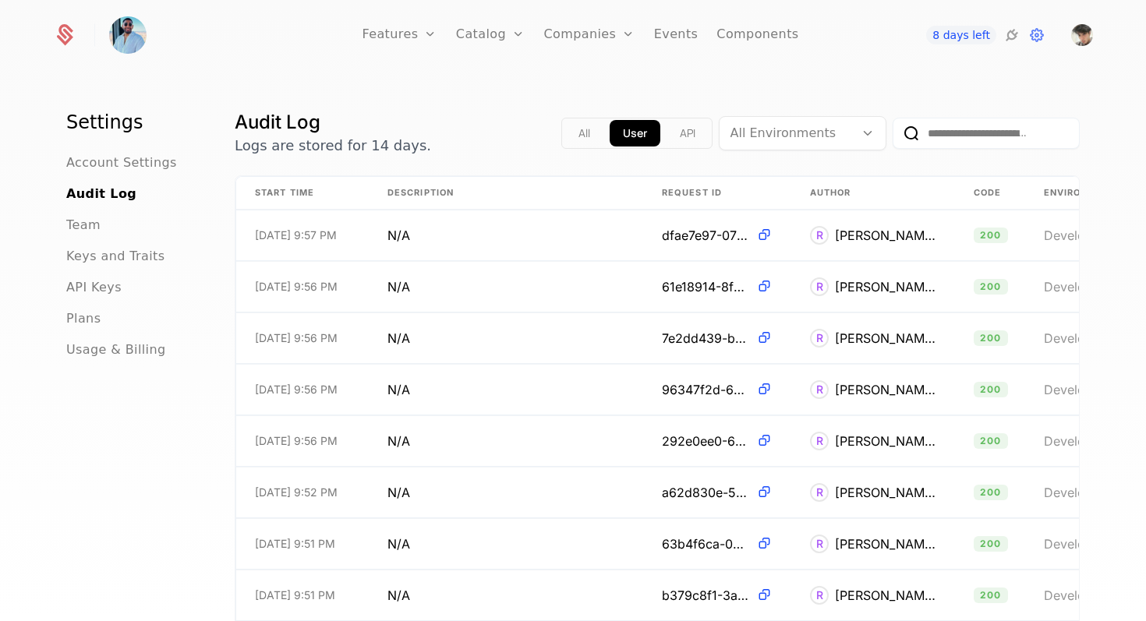
click at [88, 233] on ul "Account Settings Audit Log Team Keys and Traits API Keys Plans Usage & Billing" at bounding box center [131, 257] width 131 height 206
click at [88, 231] on span "Team" at bounding box center [83, 225] width 34 height 19
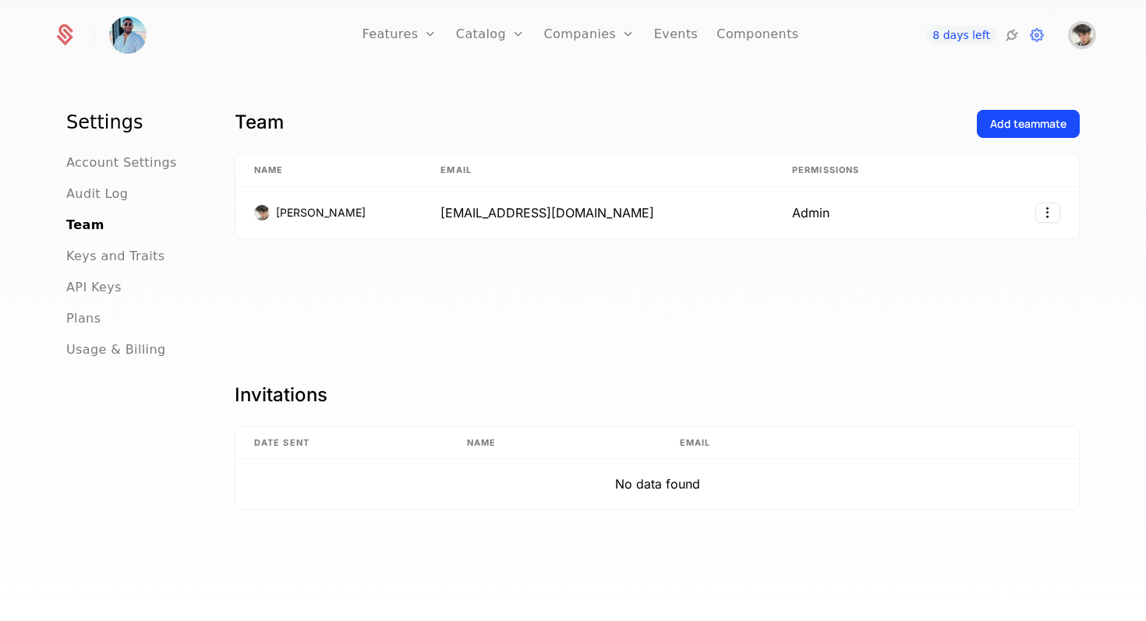
click at [878, 44] on span "Open user button" at bounding box center [1082, 35] width 22 height 22
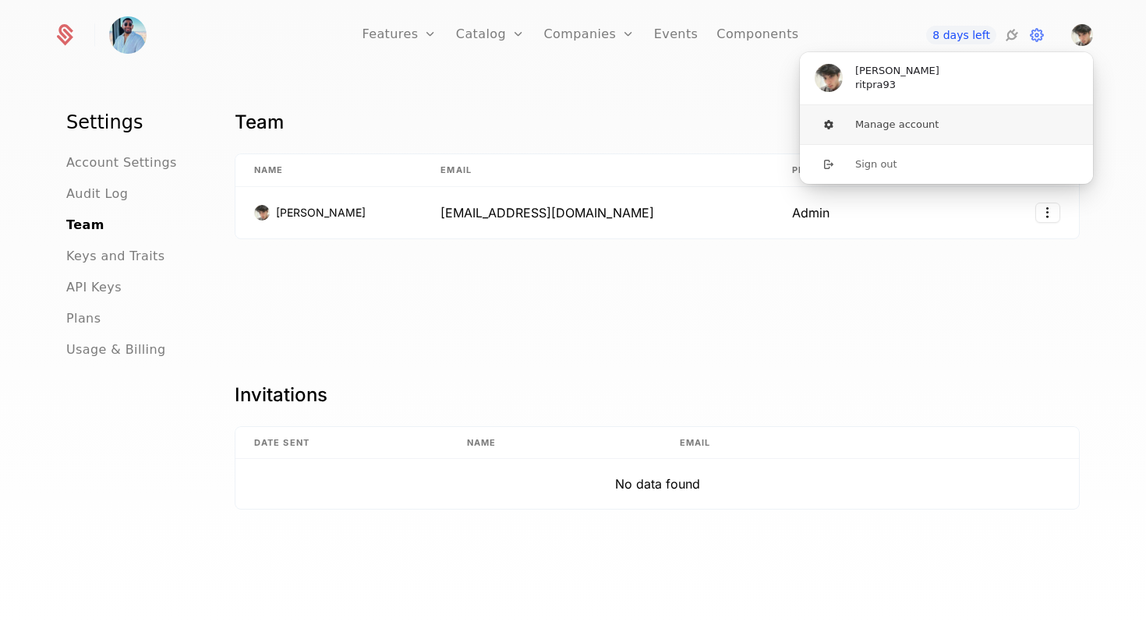
click at [878, 129] on button "Manage account" at bounding box center [946, 124] width 295 height 39
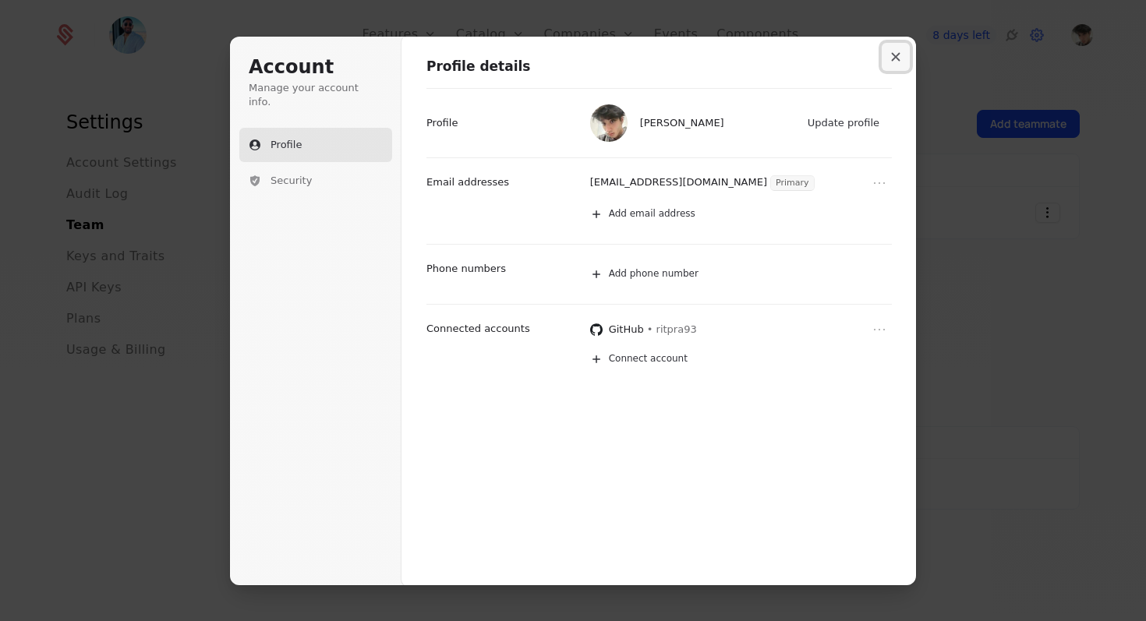
click at [878, 65] on button "Close modal" at bounding box center [895, 57] width 28 height 28
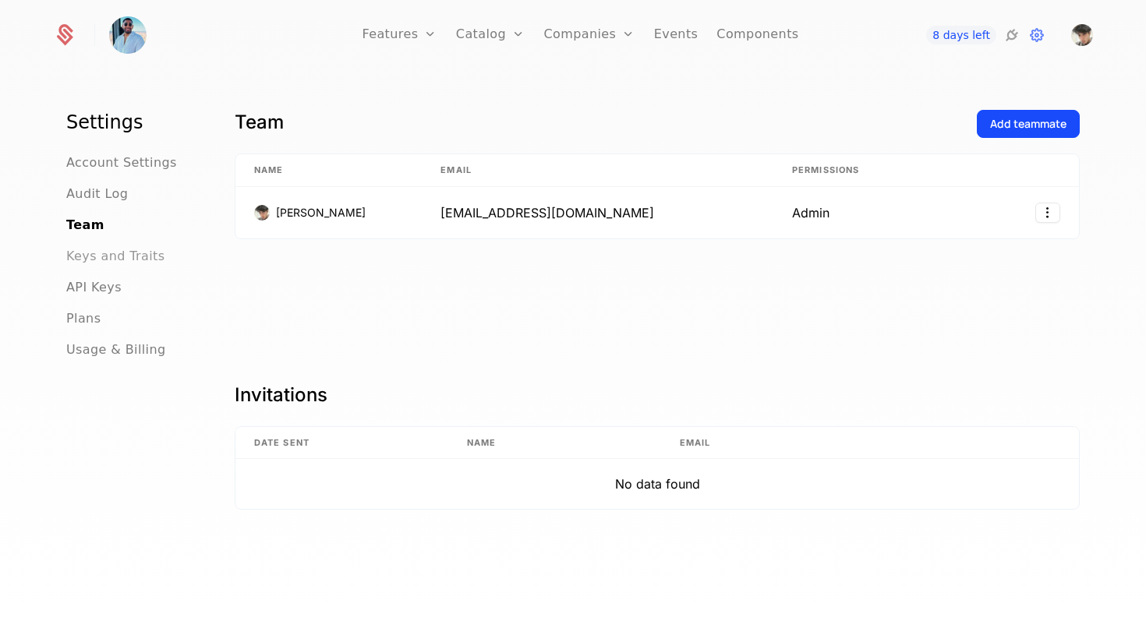
click at [150, 233] on span "Keys and Traits" at bounding box center [115, 256] width 98 height 19
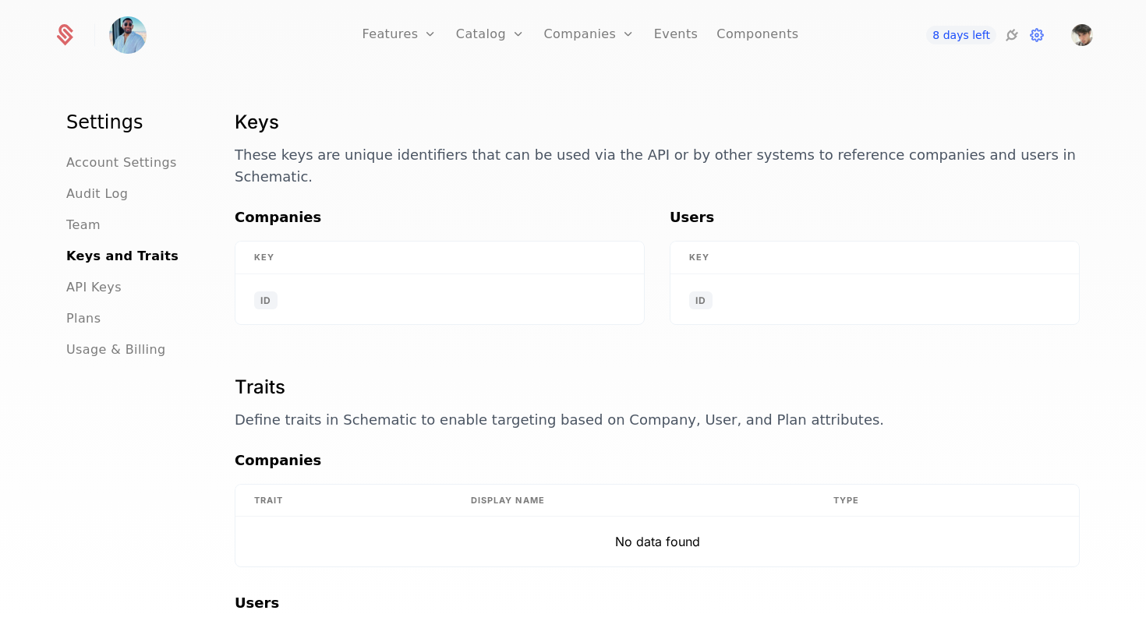
scroll to position [108, 0]
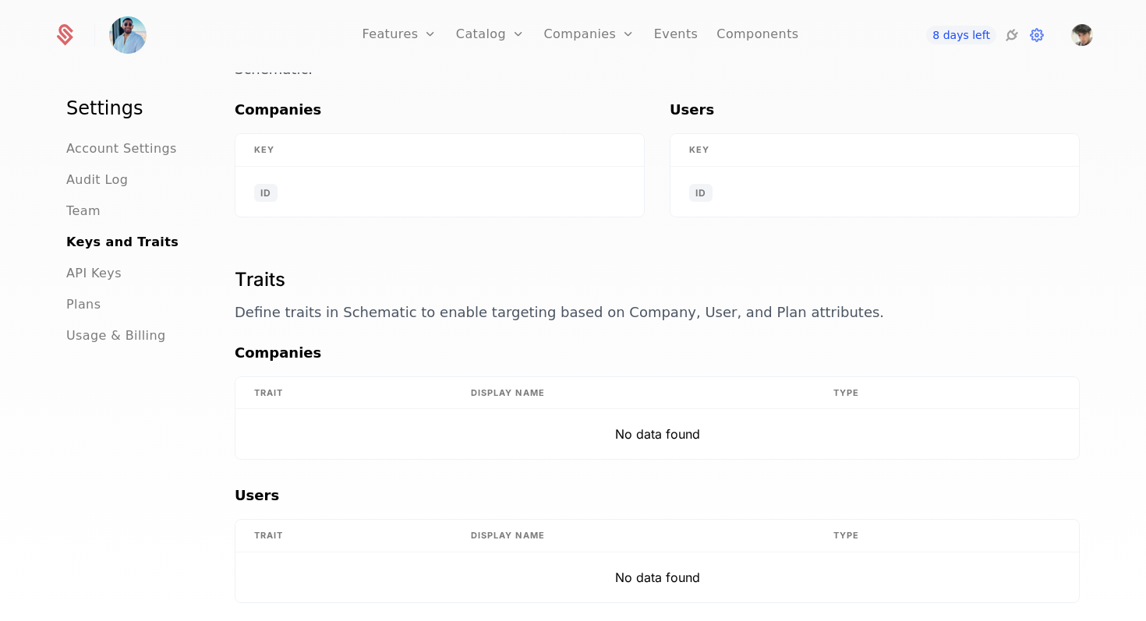
click at [136, 233] on div "API Keys" at bounding box center [131, 273] width 131 height 19
click at [87, 233] on ul "Account Settings Audit Log Team Keys and Traits API Keys Plans Usage & Billing" at bounding box center [131, 243] width 131 height 206
click at [87, 233] on span "API Keys" at bounding box center [93, 273] width 55 height 19
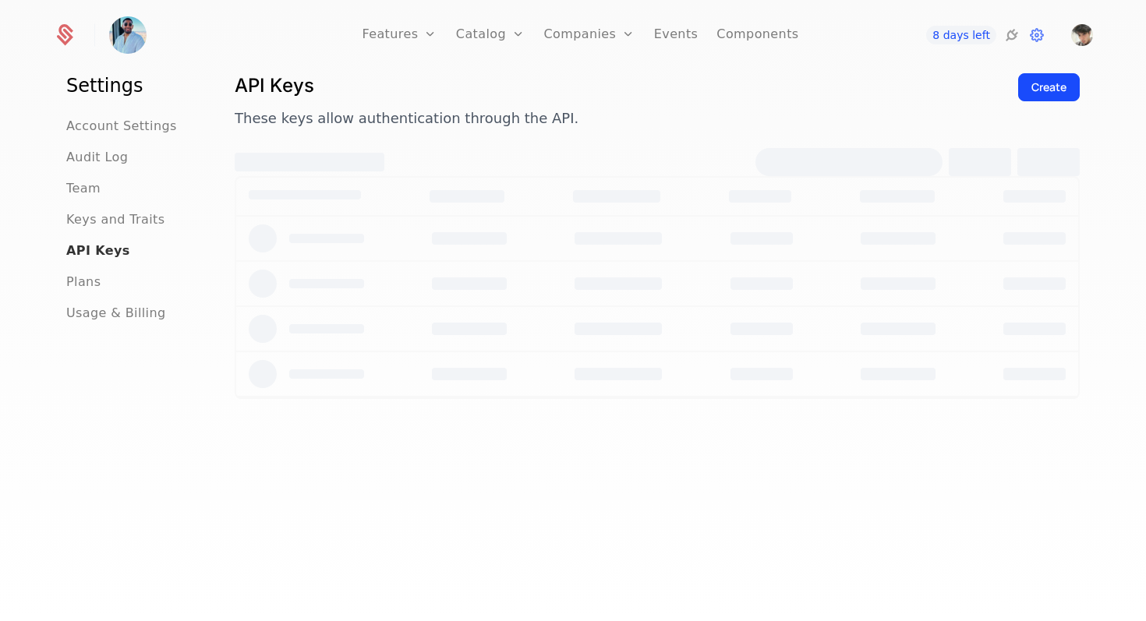
scroll to position [37, 0]
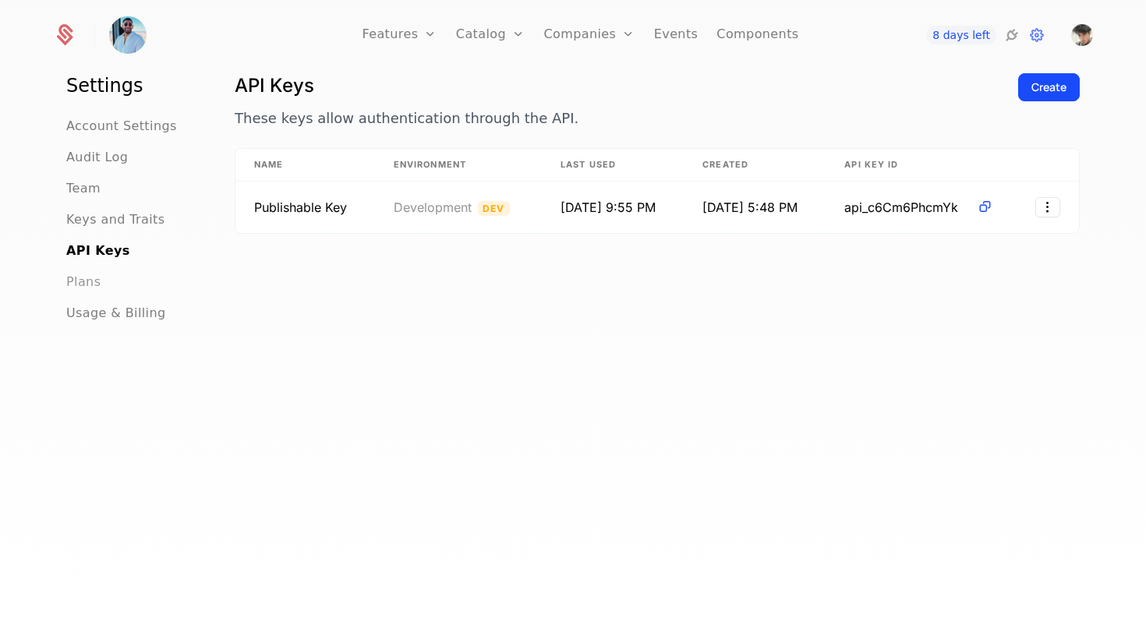
click at [85, 233] on span "Plans" at bounding box center [83, 282] width 34 height 19
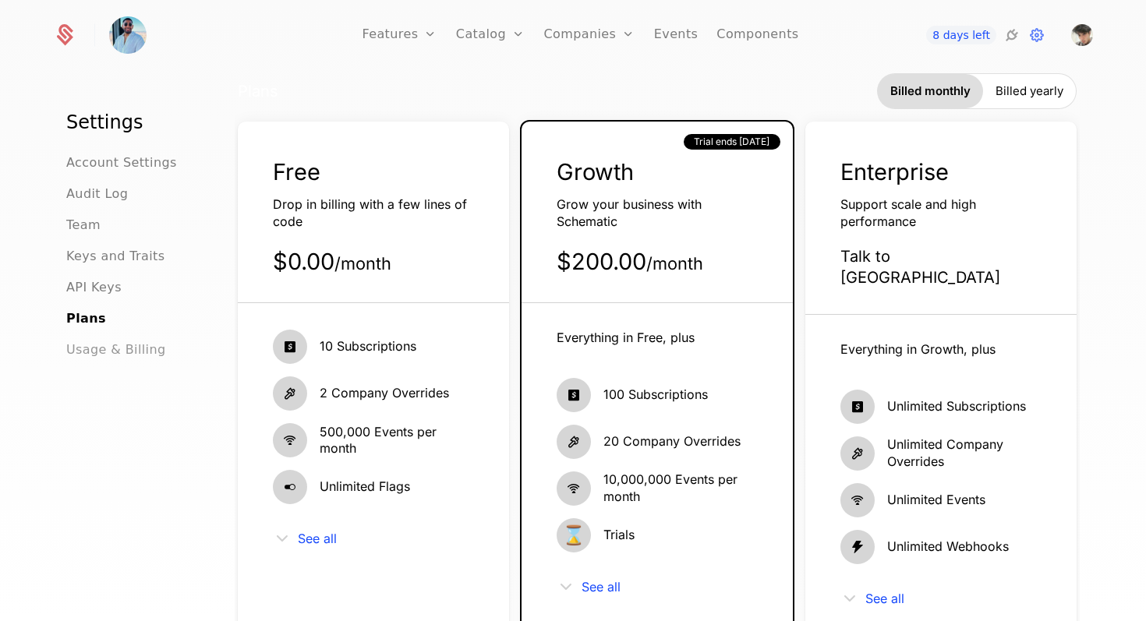
click at [93, 233] on span "Usage & Billing" at bounding box center [116, 350] width 100 height 19
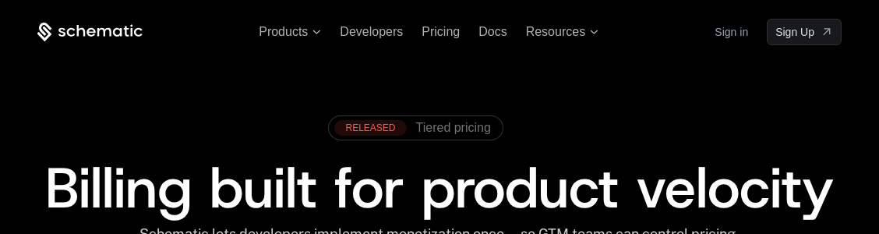
click at [570, 37] on link "Sign in" at bounding box center [732, 31] width 34 height 25
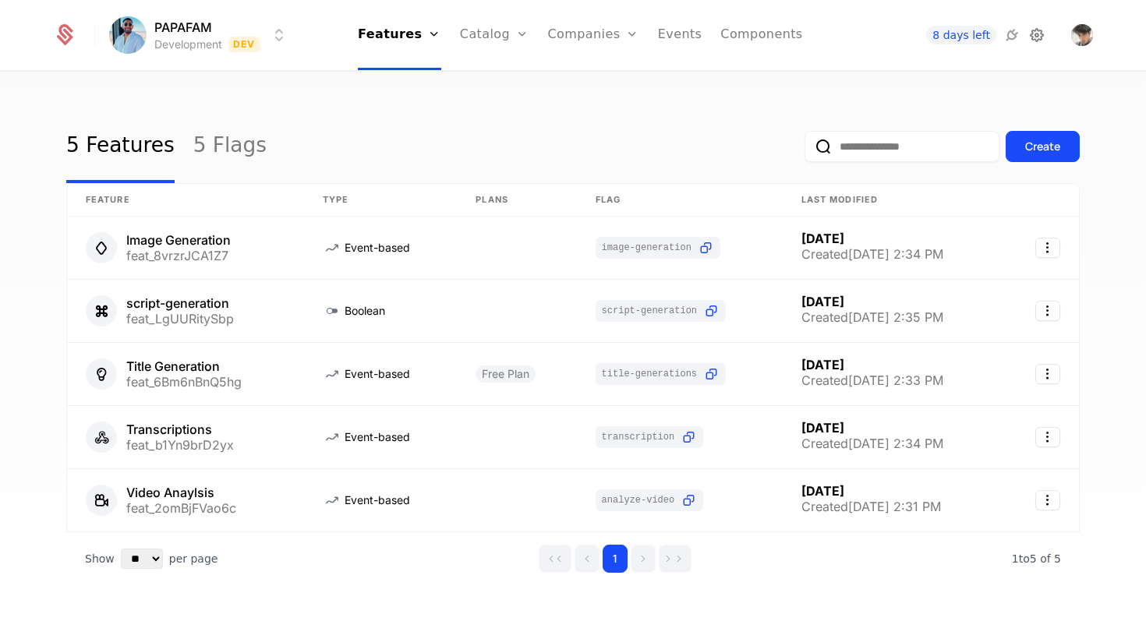
click at [1040, 38] on icon at bounding box center [1036, 35] width 19 height 19
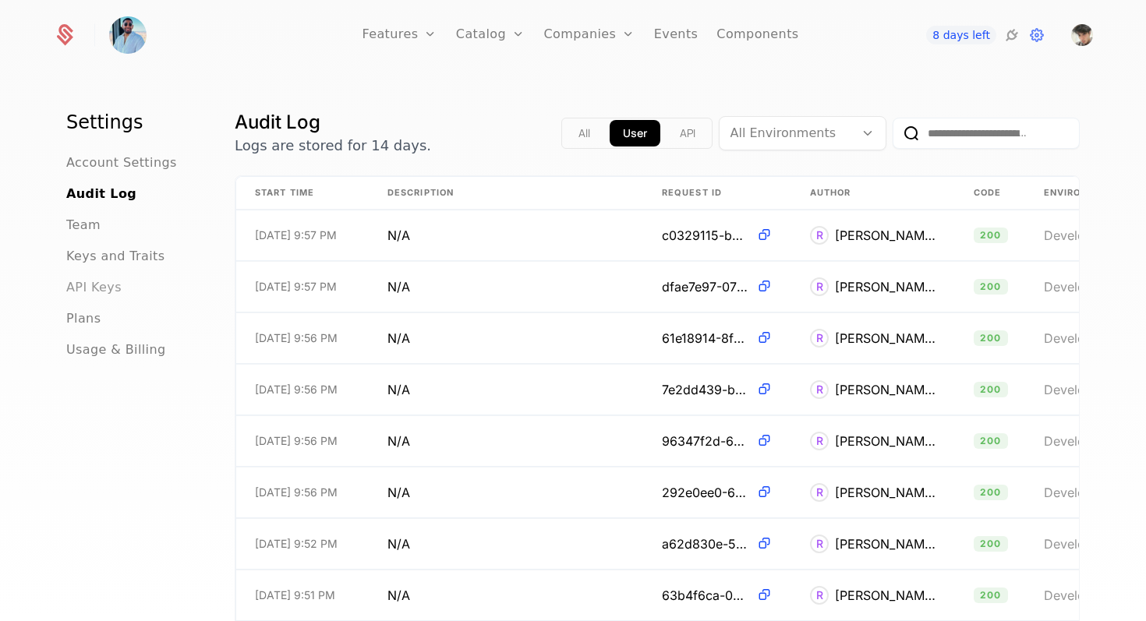
click at [96, 285] on span "API Keys" at bounding box center [93, 287] width 55 height 19
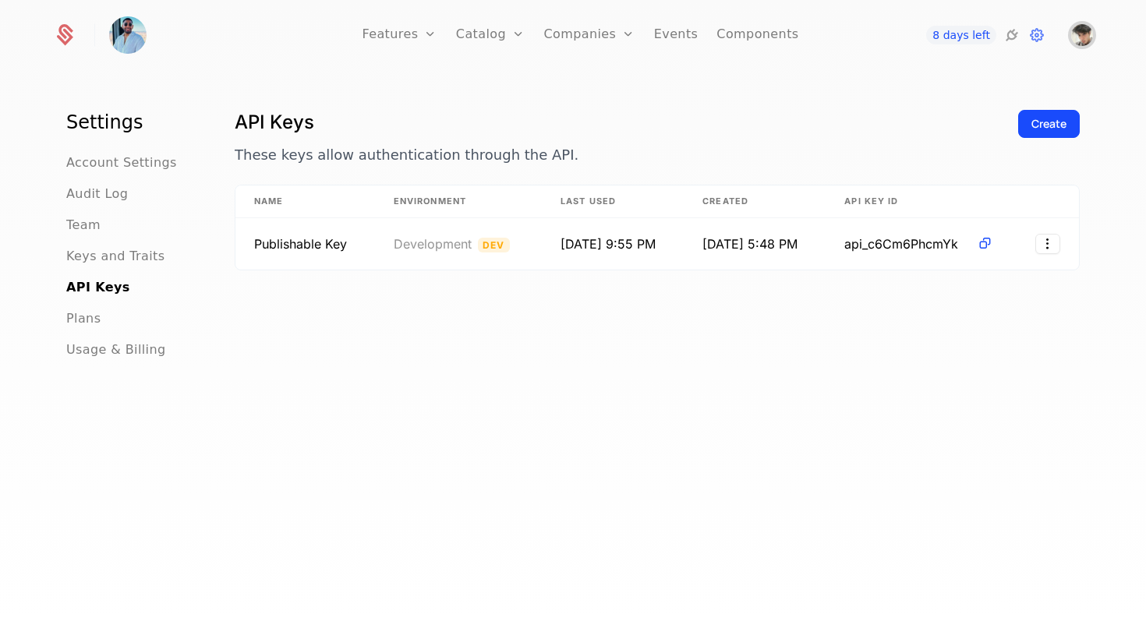
click at [1072, 34] on img "Open user button" at bounding box center [1082, 35] width 22 height 22
click at [1004, 27] on icon at bounding box center [1011, 35] width 19 height 19
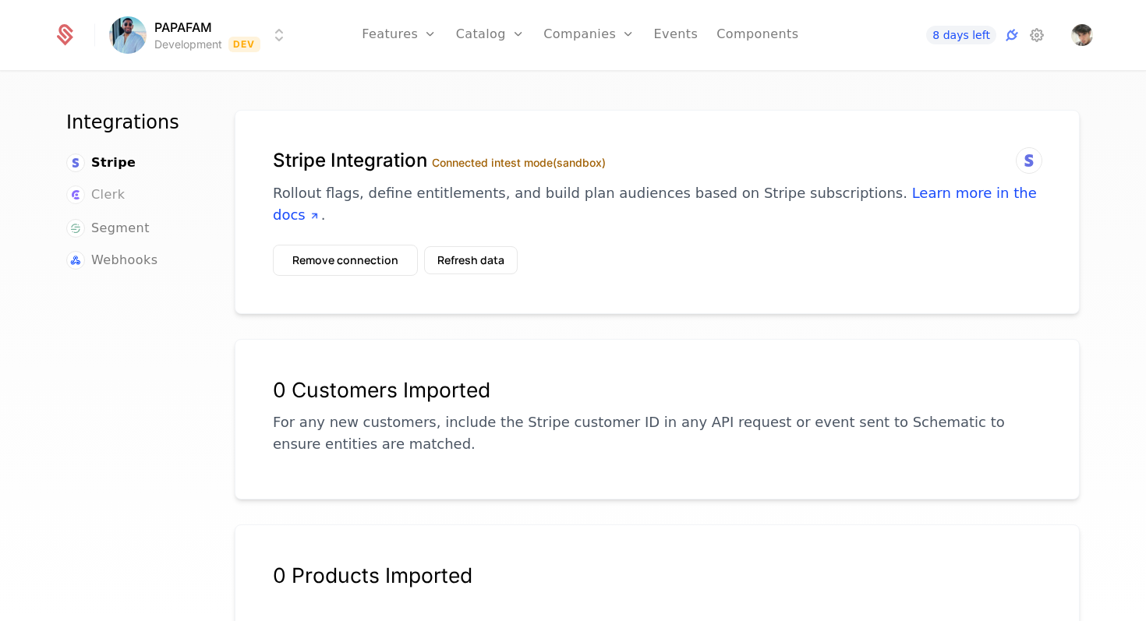
click at [105, 196] on span "Clerk" at bounding box center [108, 194] width 34 height 19
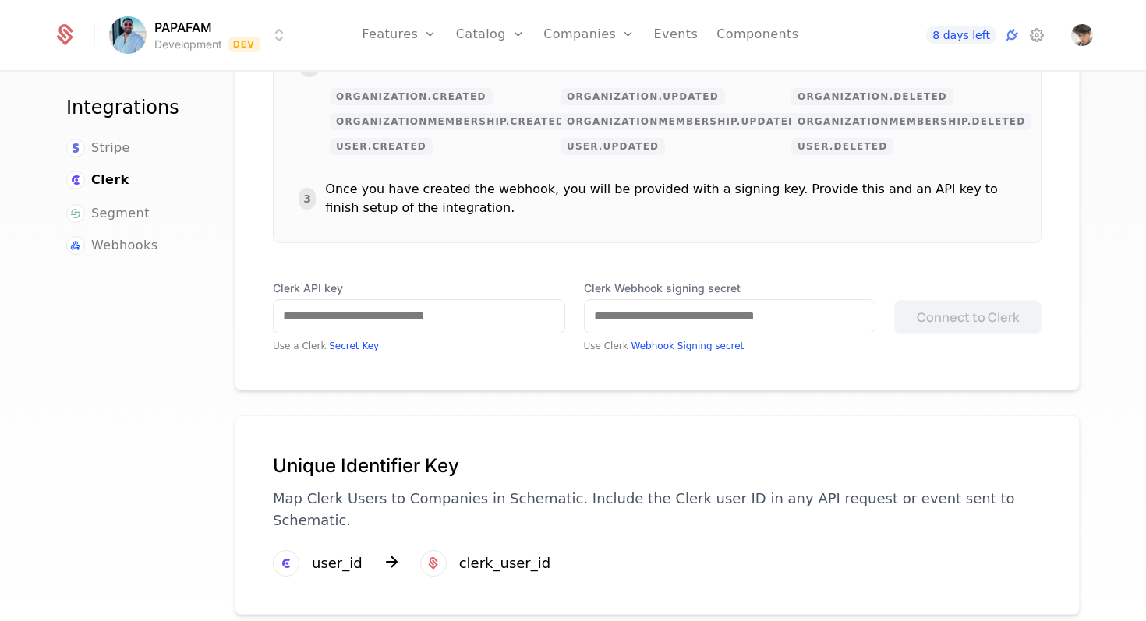
scroll to position [347, 0]
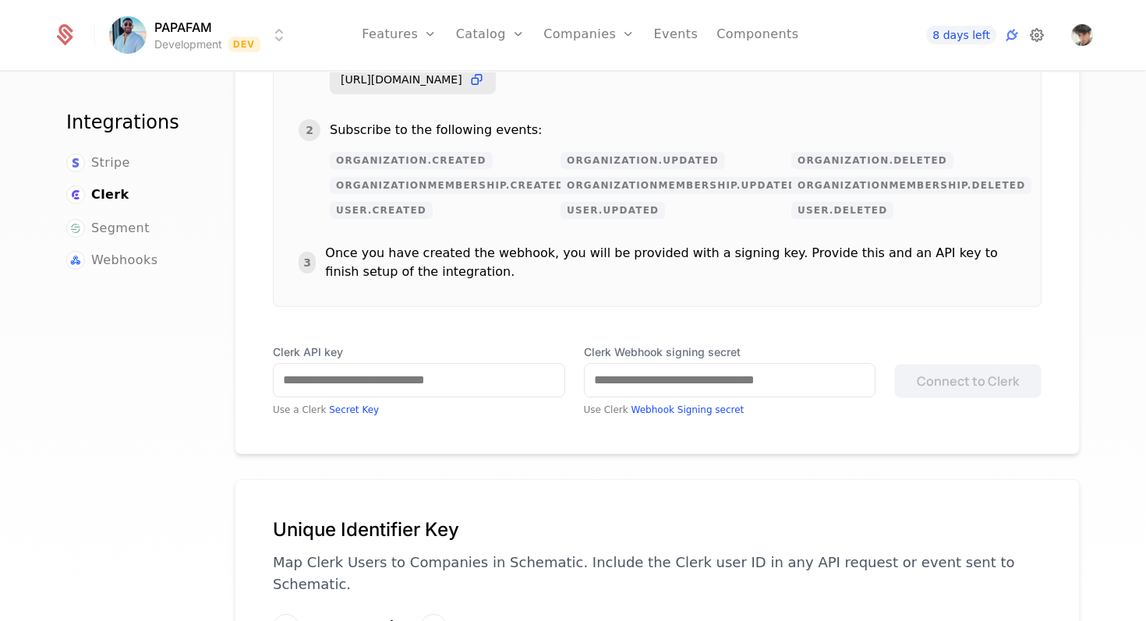
click at [1034, 37] on icon at bounding box center [1036, 35] width 19 height 19
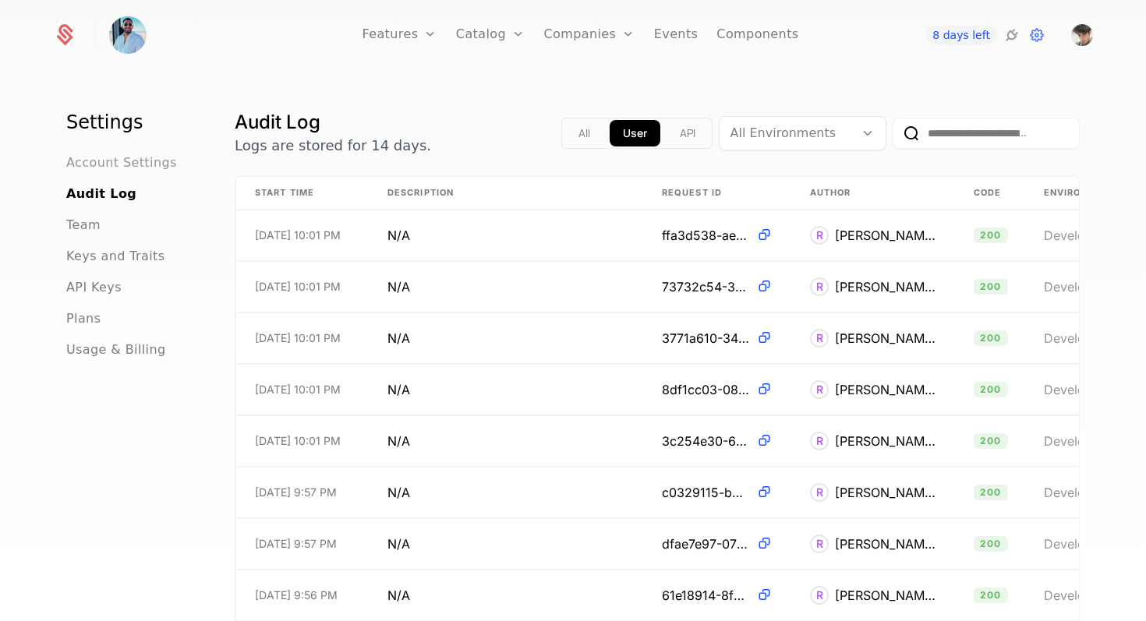
click at [155, 169] on span "Account Settings" at bounding box center [121, 163] width 111 height 19
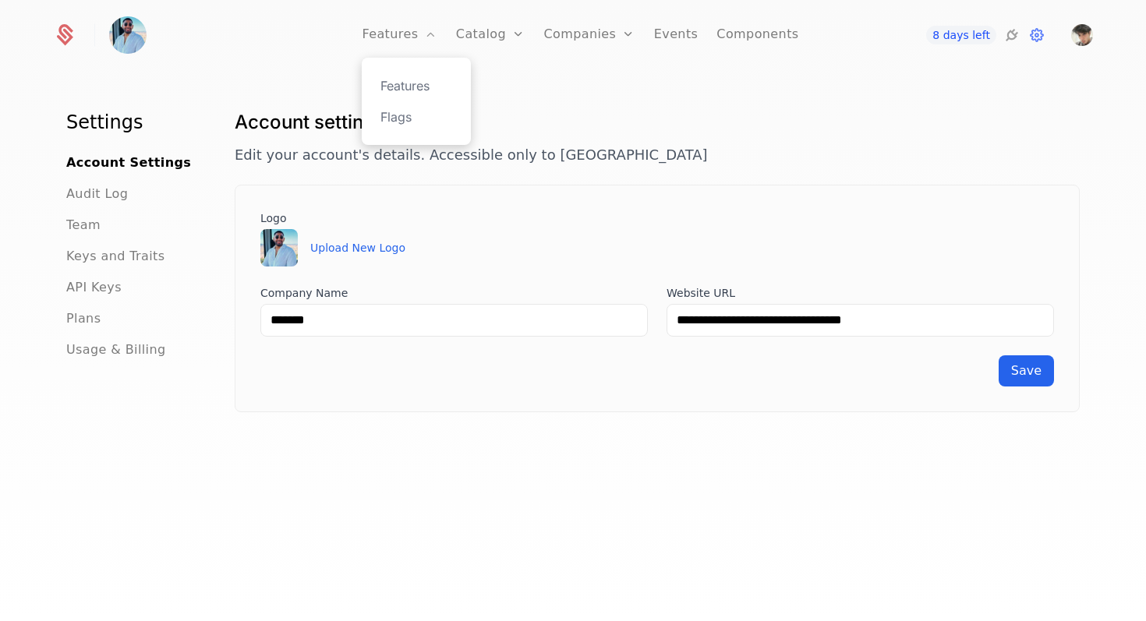
click at [411, 73] on div "Features Flags" at bounding box center [416, 101] width 109 height 87
click at [411, 87] on link "Features" at bounding box center [416, 85] width 72 height 19
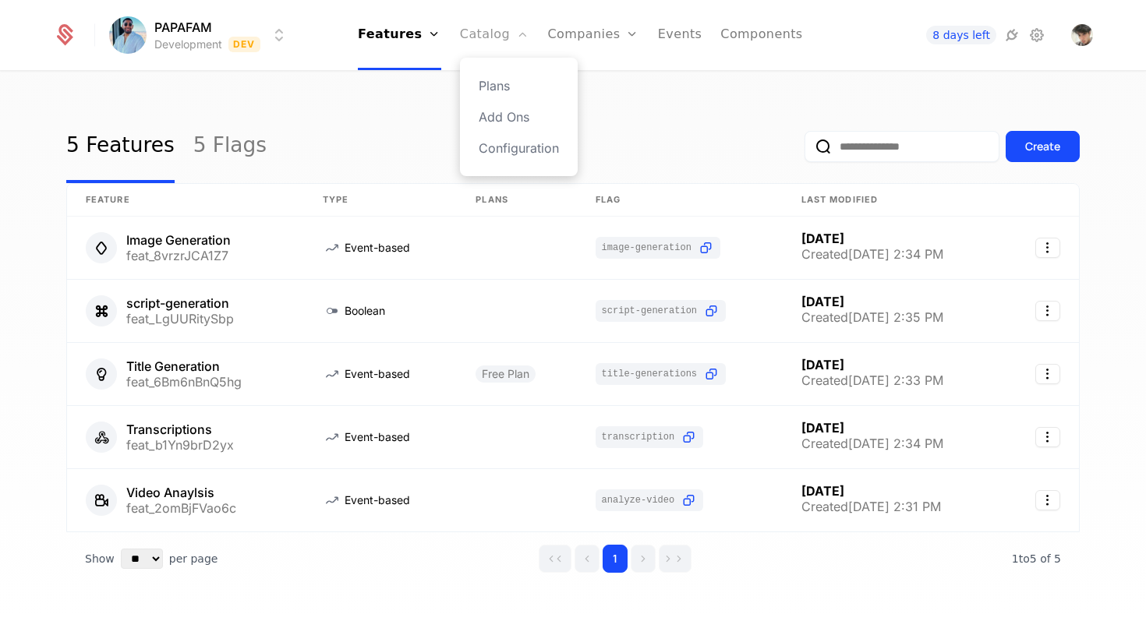
click at [483, 30] on link "Catalog" at bounding box center [494, 35] width 69 height 70
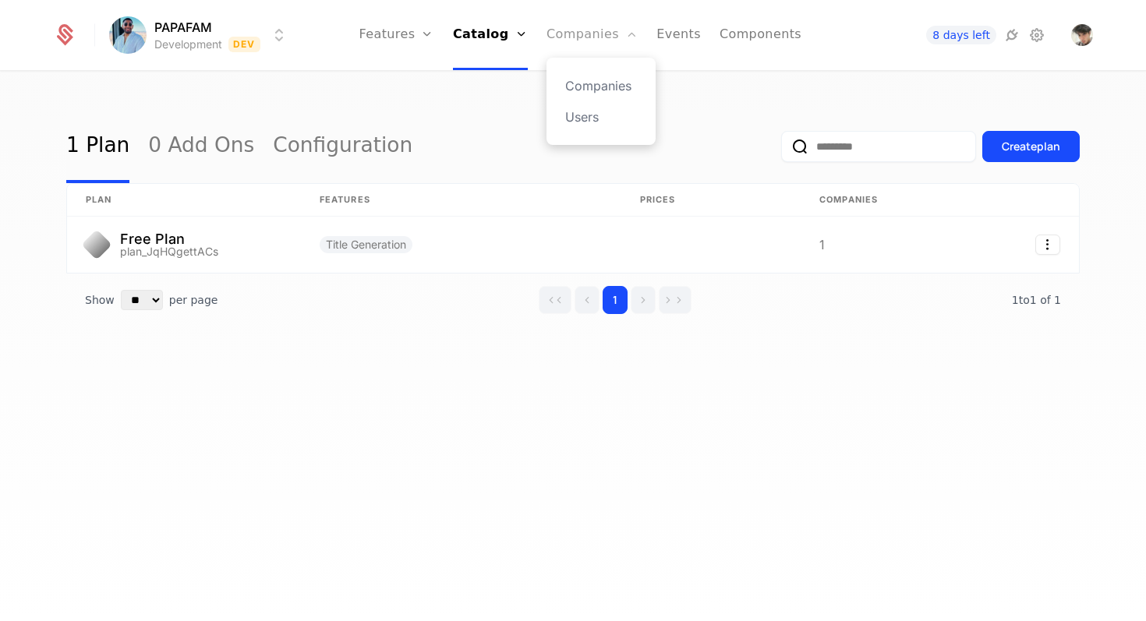
click at [570, 32] on link "Companies" at bounding box center [591, 35] width 91 height 70
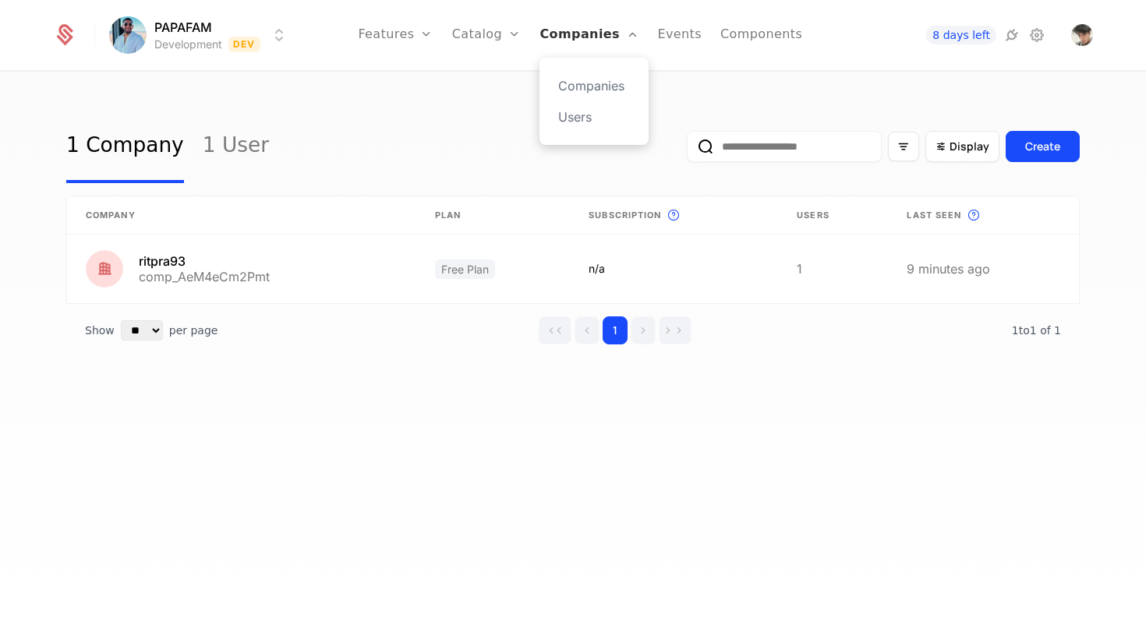
click at [621, 33] on link "Companies" at bounding box center [588, 35] width 99 height 70
click at [683, 40] on link "Events" at bounding box center [679, 35] width 44 height 70
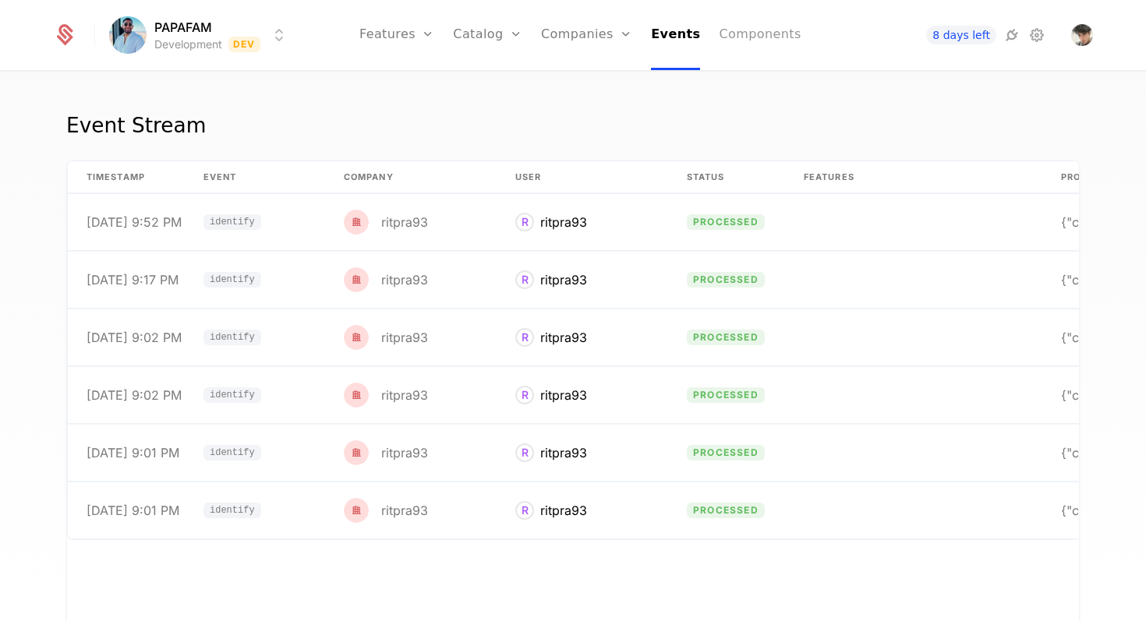
click at [754, 40] on link "Components" at bounding box center [760, 35] width 82 height 70
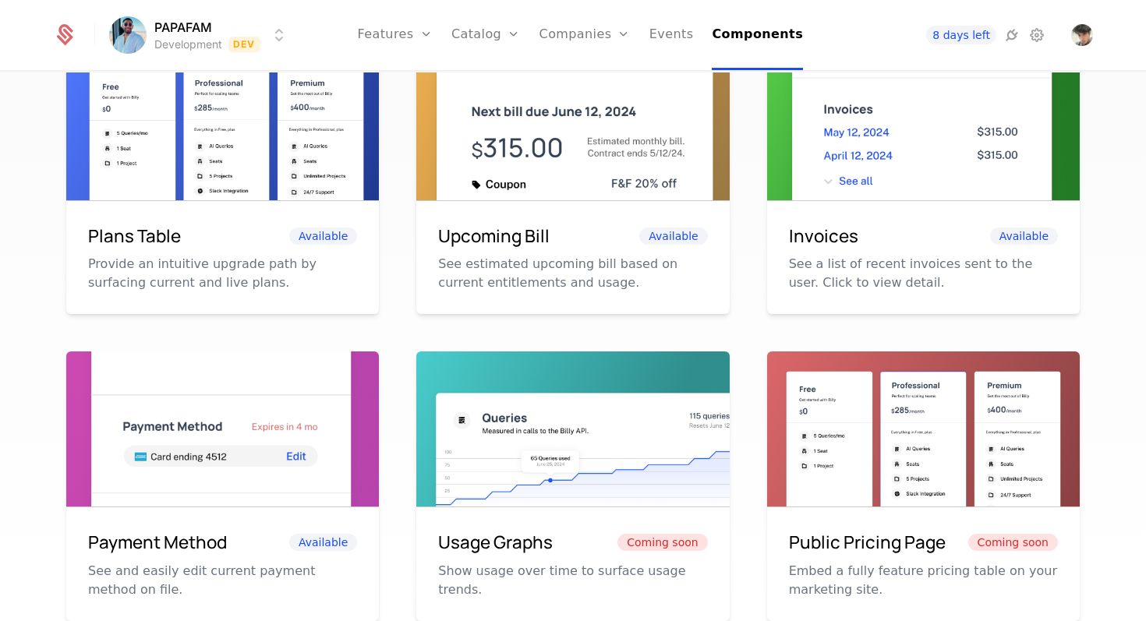
scroll to position [678, 0]
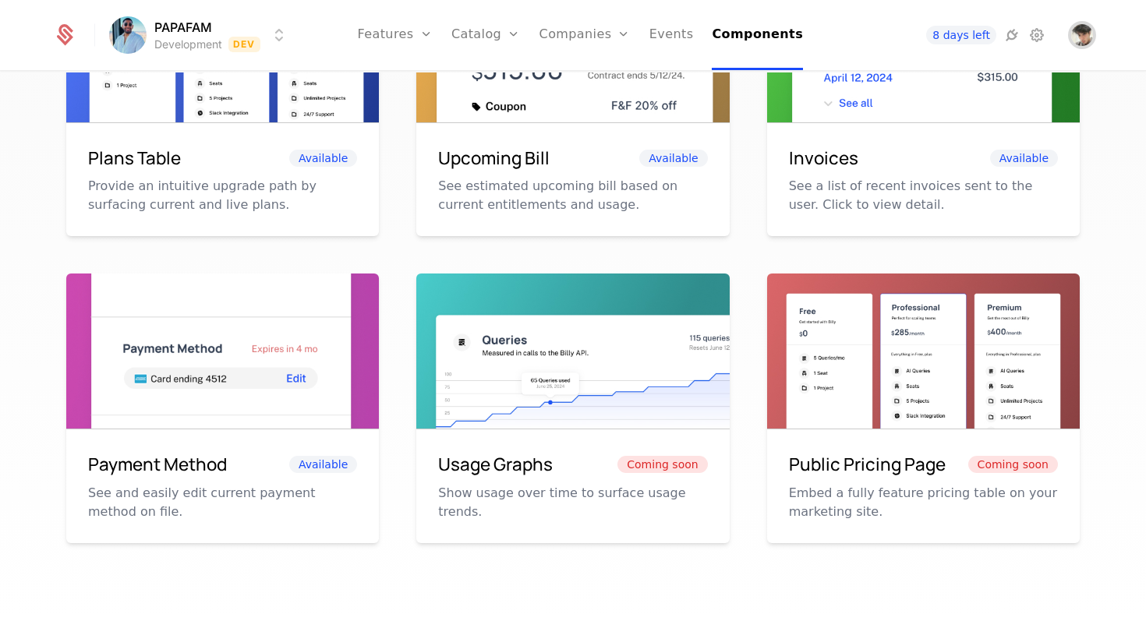
click at [1086, 26] on img "Open user button" at bounding box center [1082, 35] width 22 height 22
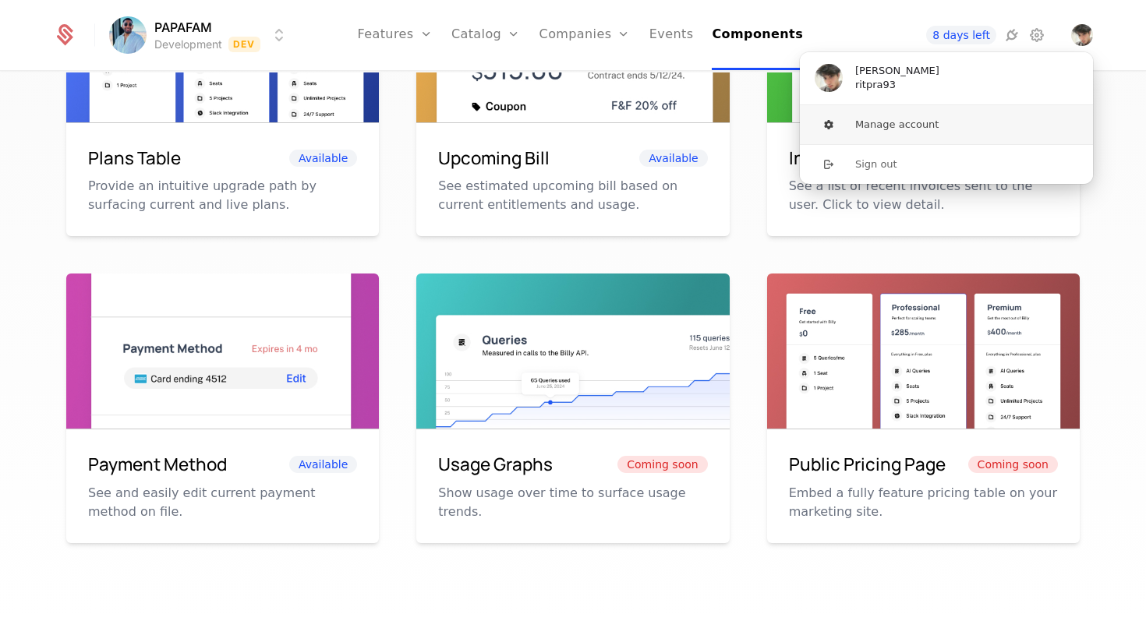
click at [863, 134] on button "Manage account" at bounding box center [946, 124] width 295 height 39
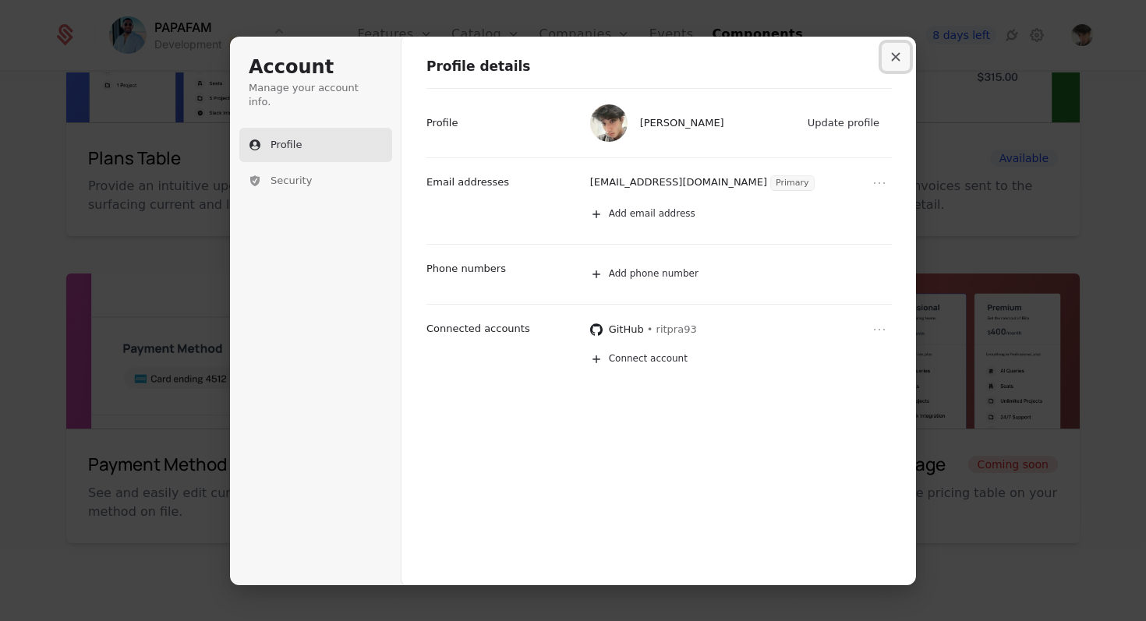
click at [892, 43] on button "Close modal" at bounding box center [895, 57] width 28 height 28
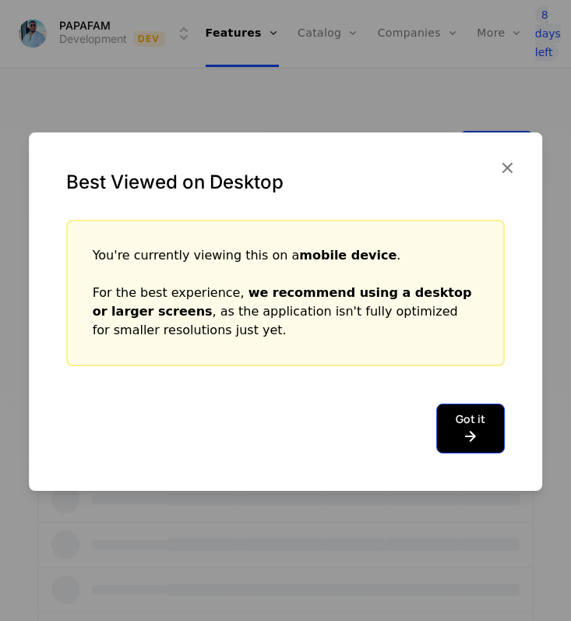
click at [479, 419] on button "Got it" at bounding box center [470, 429] width 69 height 50
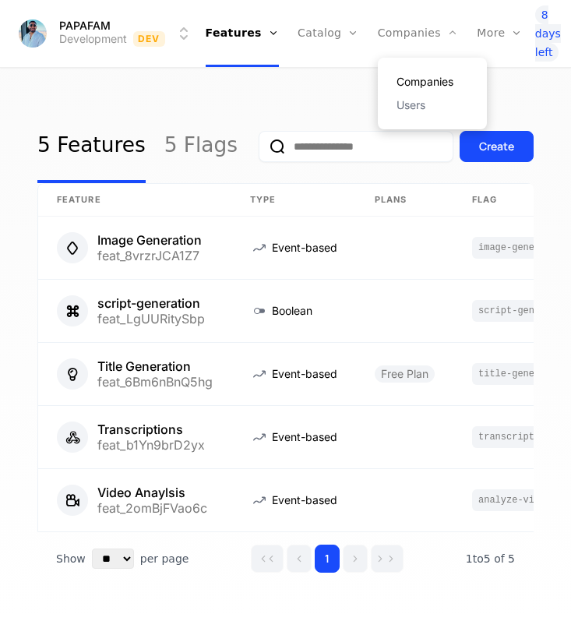
click at [410, 76] on link "Companies" at bounding box center [433, 81] width 72 height 11
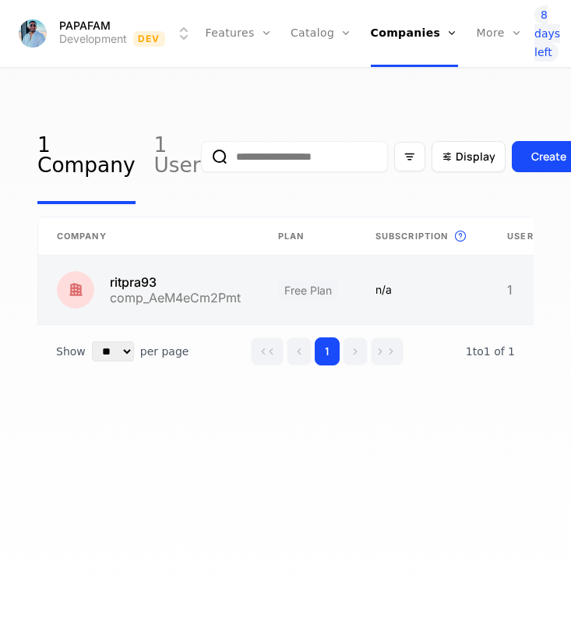
click at [435, 302] on link at bounding box center [423, 290] width 132 height 69
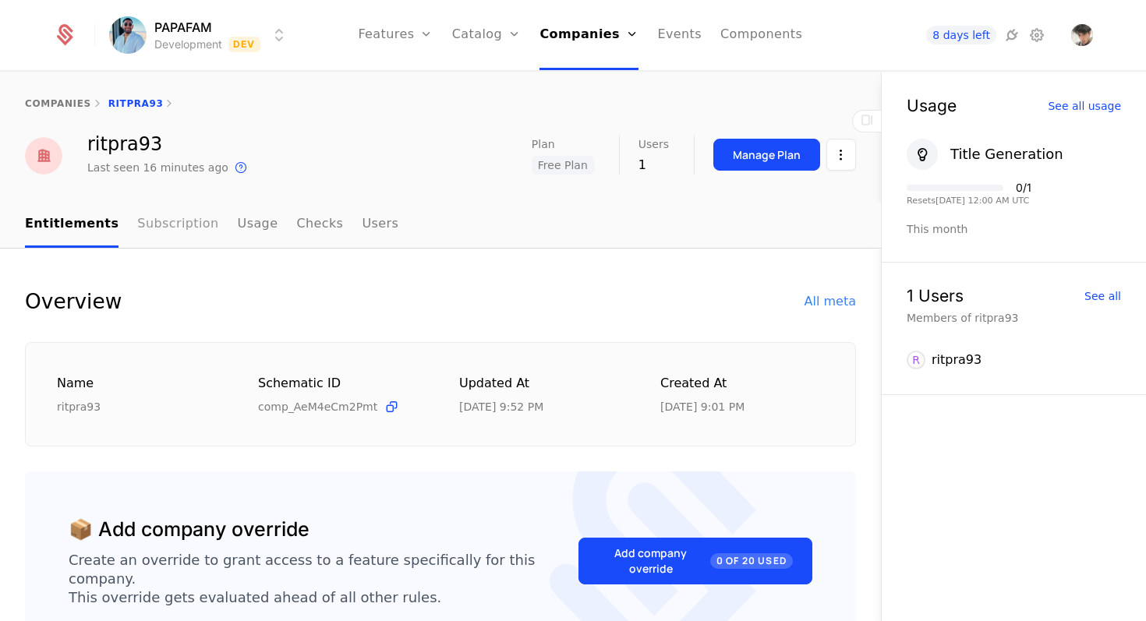
click at [192, 232] on link "Subscription" at bounding box center [177, 225] width 81 height 46
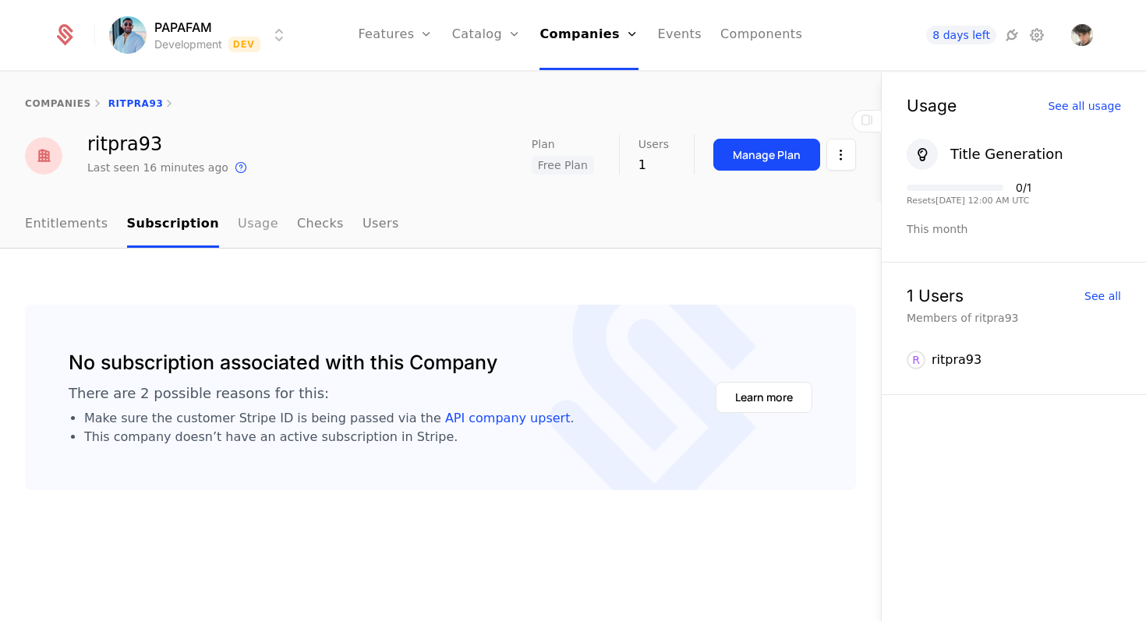
click at [238, 227] on link "Usage" at bounding box center [258, 225] width 41 height 46
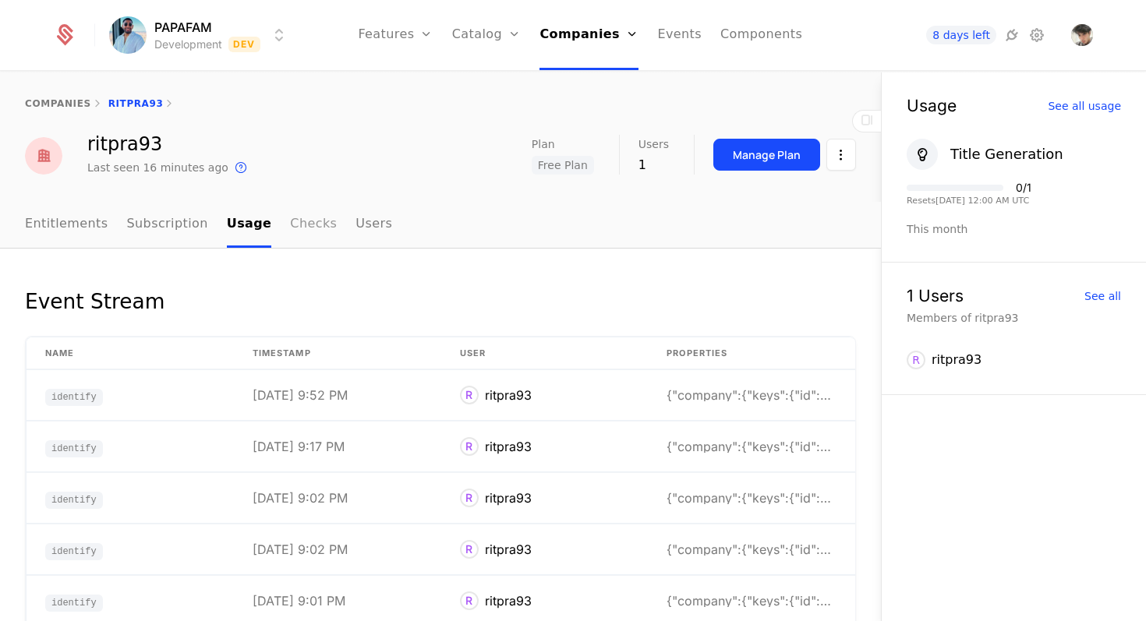
click at [290, 229] on link "Checks" at bounding box center [313, 225] width 47 height 46
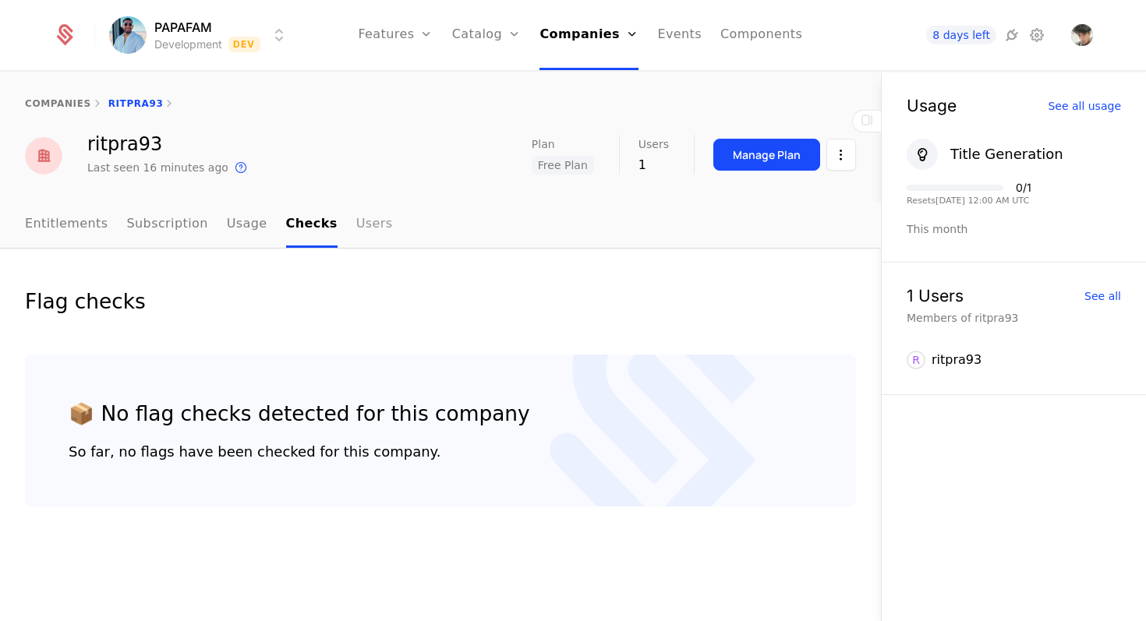
click at [356, 234] on link "Users" at bounding box center [374, 225] width 37 height 46
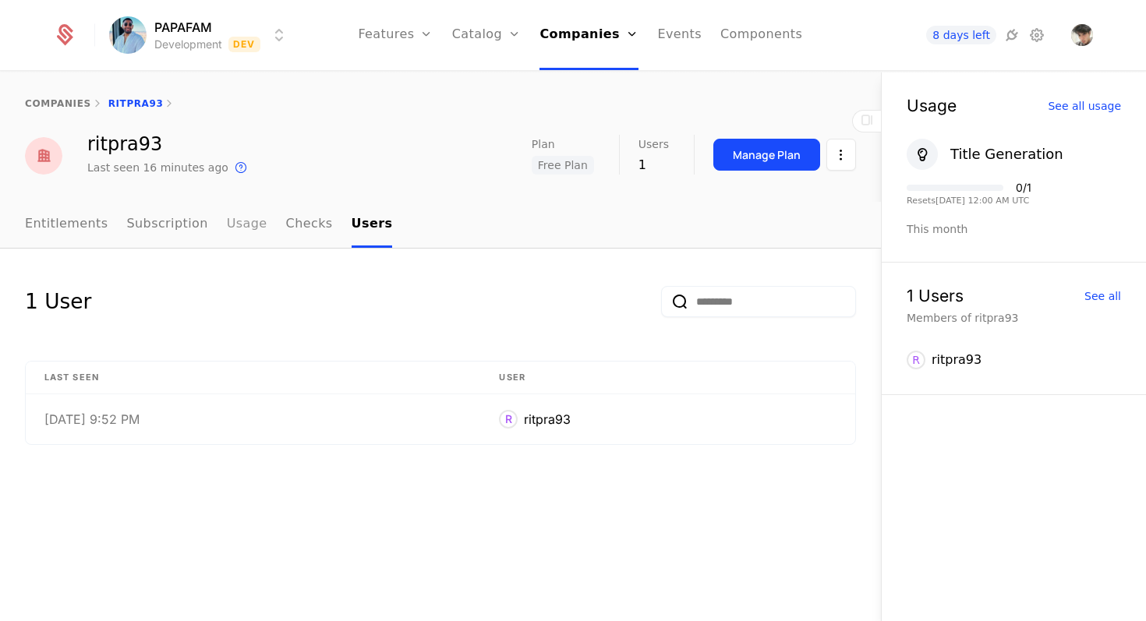
click at [242, 222] on link "Usage" at bounding box center [247, 225] width 41 height 46
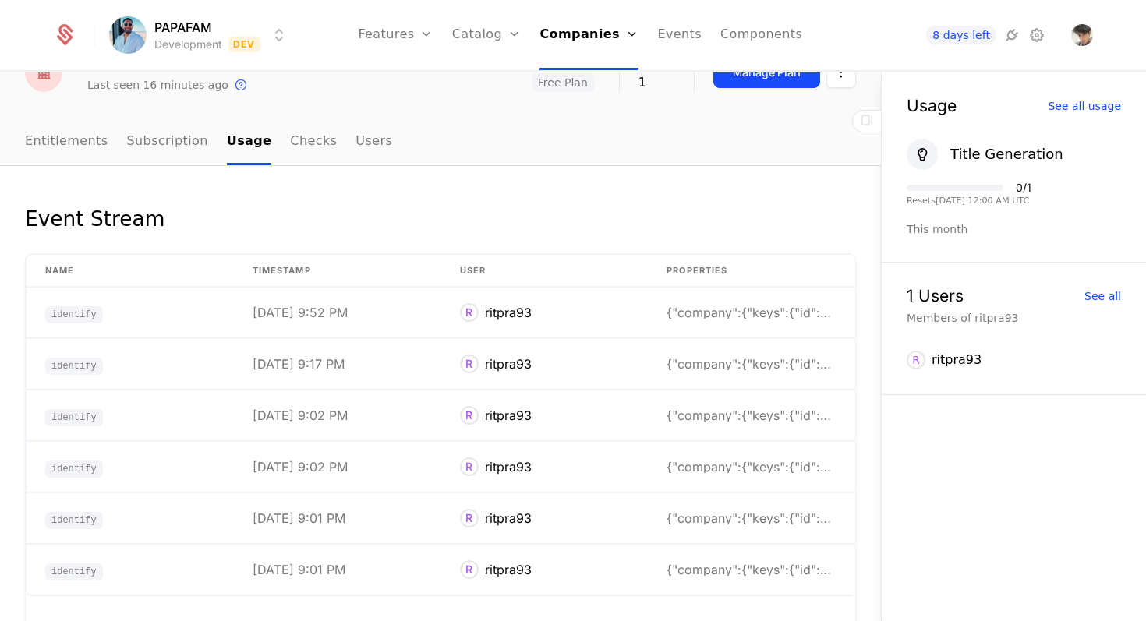
scroll to position [73, 0]
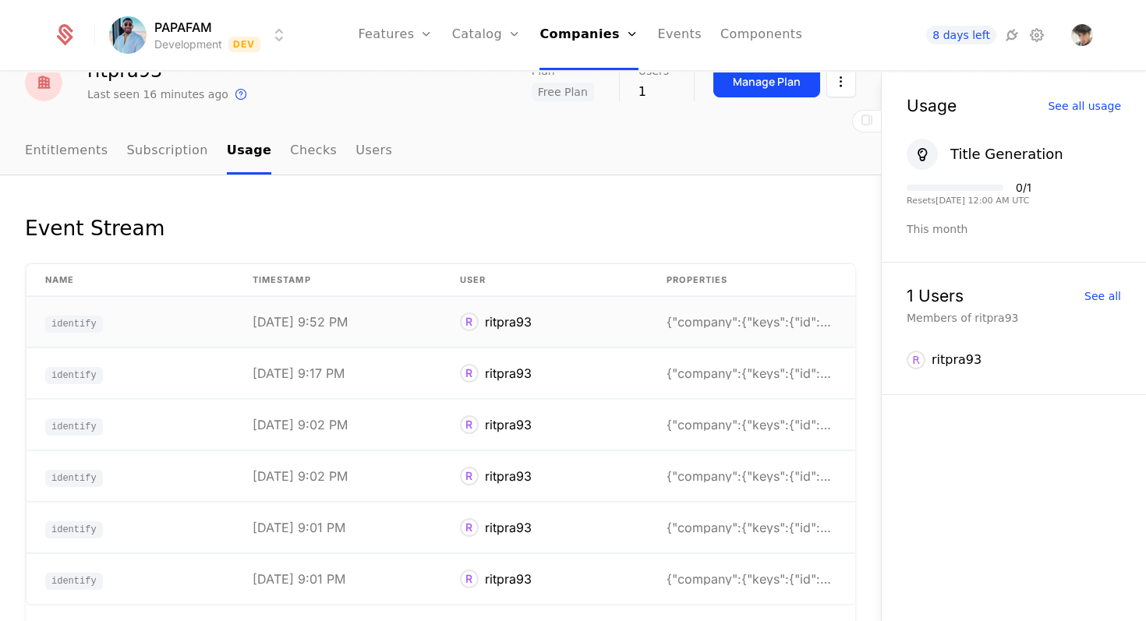
click at [570, 298] on td "R ritpra93" at bounding box center [544, 322] width 207 height 51
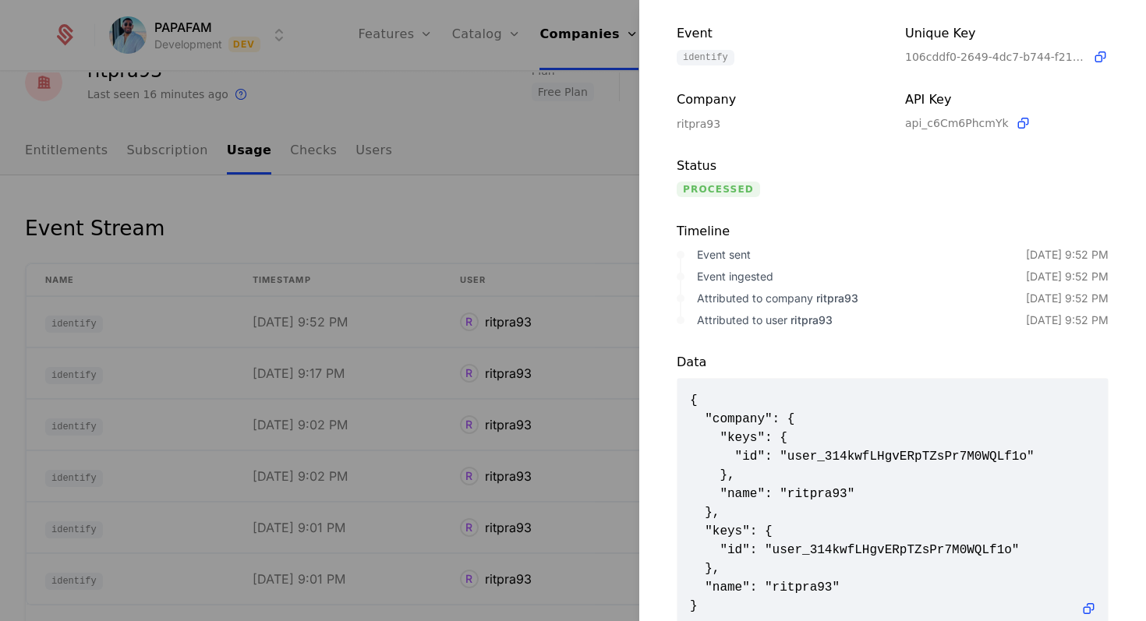
scroll to position [132, 0]
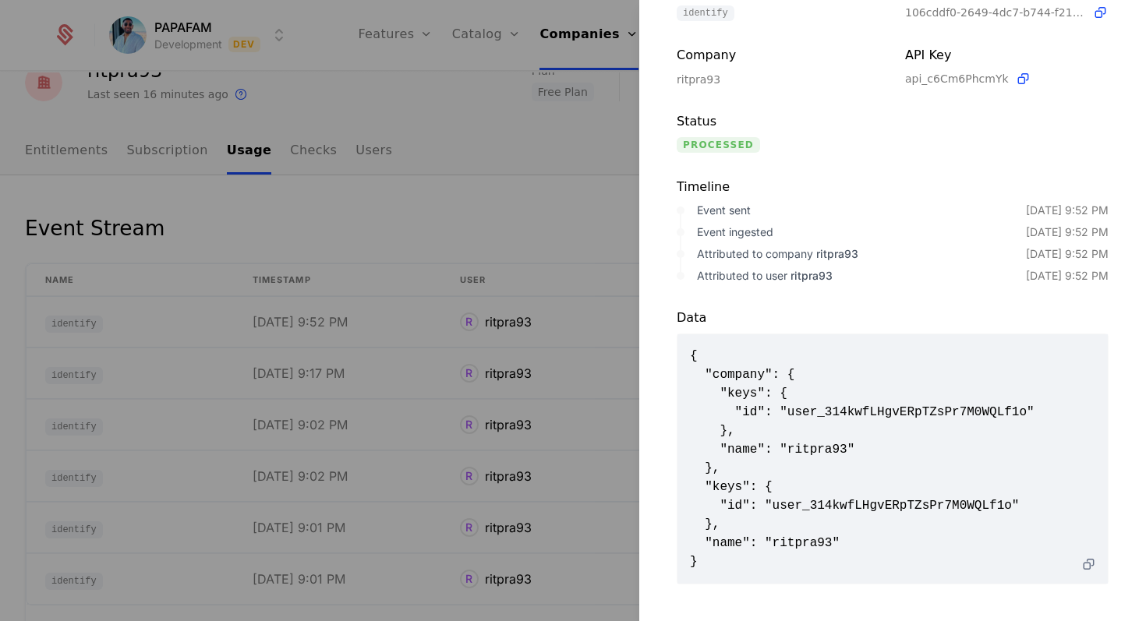
click at [570, 560] on icon at bounding box center [1088, 564] width 16 height 16
